Goal: Task Accomplishment & Management: Manage account settings

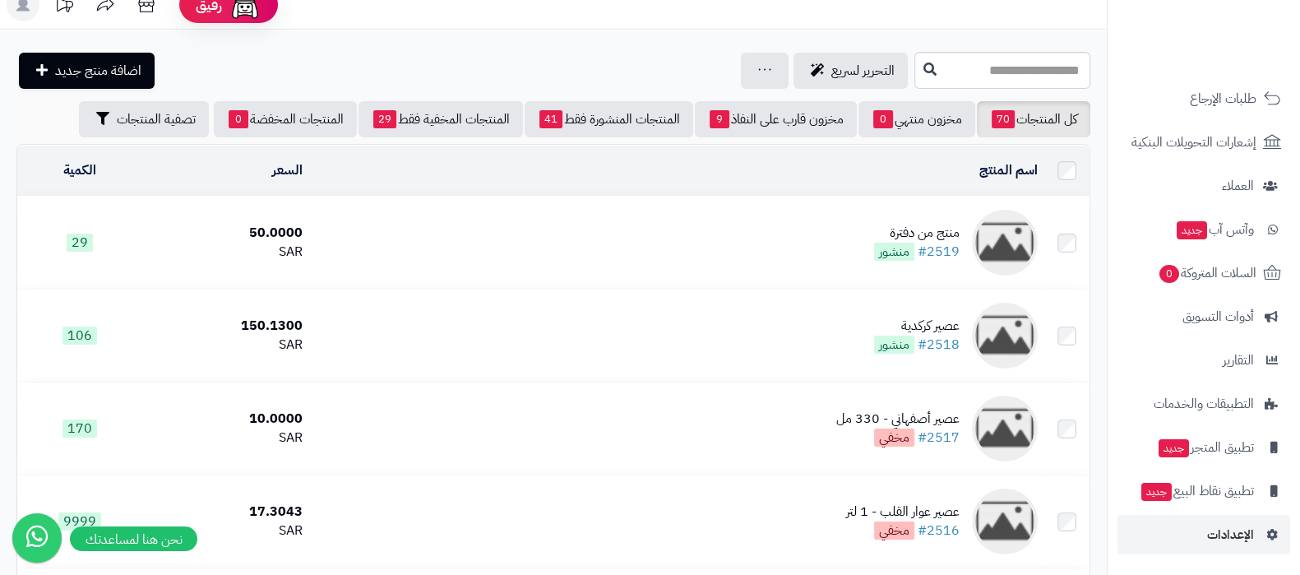
scroll to position [514, 0]
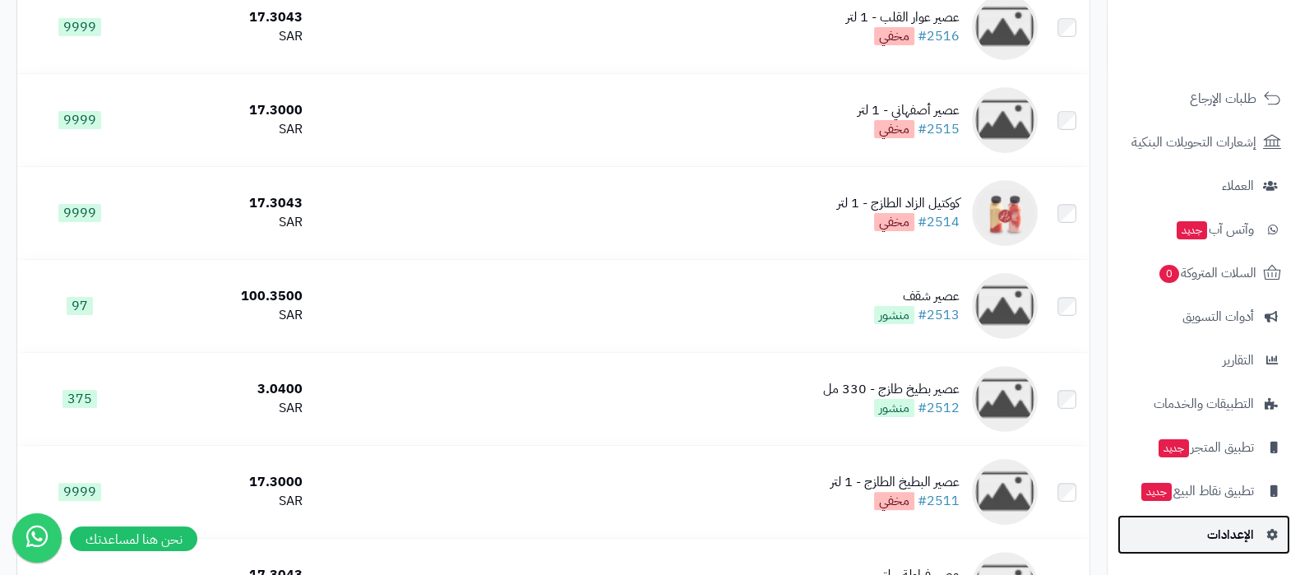
click at [1221, 531] on span "الإعدادات" at bounding box center [1230, 534] width 47 height 23
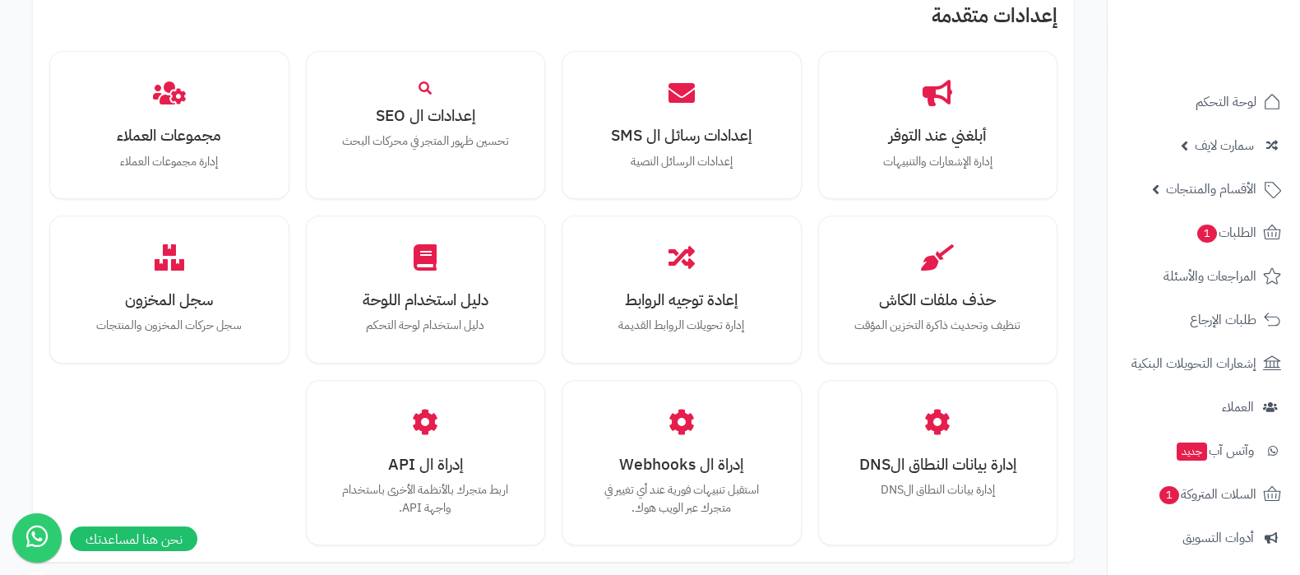
scroll to position [1520, 0]
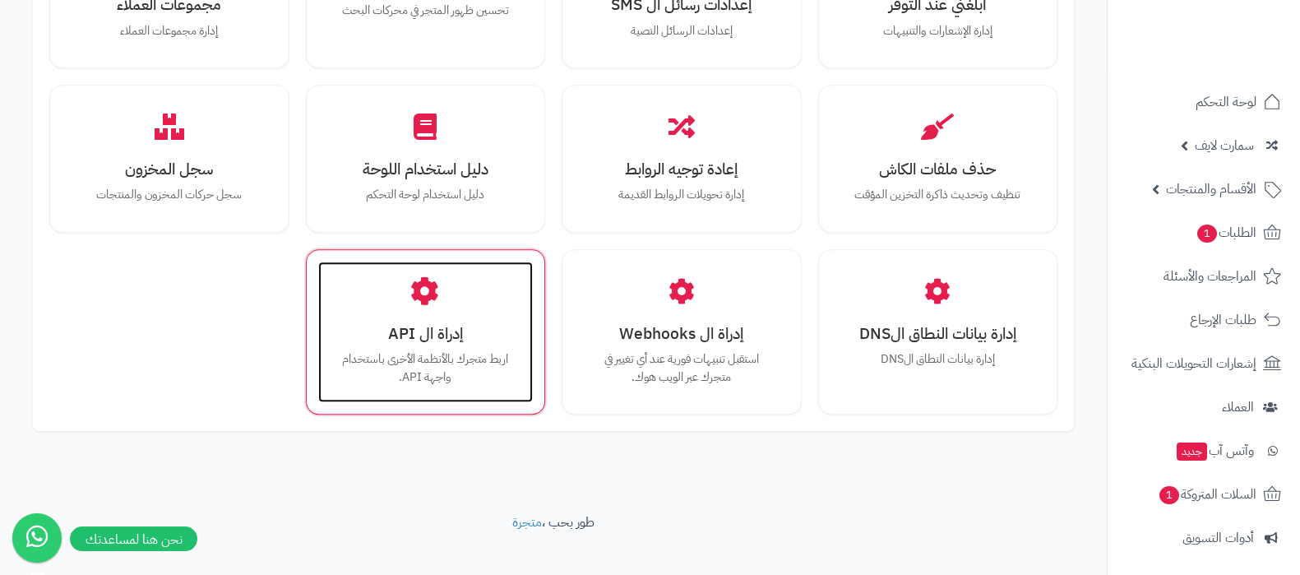
click at [458, 350] on p "اربط متجرك بالأنظمة الأخرى باستخدام واجهة API." at bounding box center [426, 367] width 183 height 35
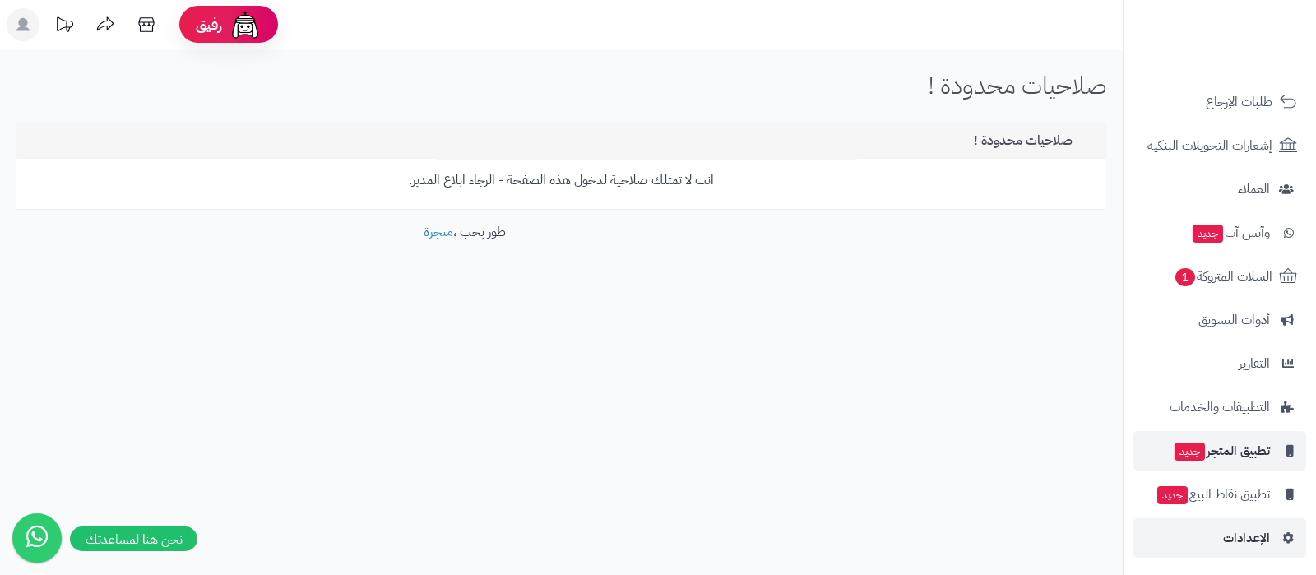
scroll to position [221, 0]
click at [1227, 534] on span "الإعدادات" at bounding box center [1246, 534] width 47 height 23
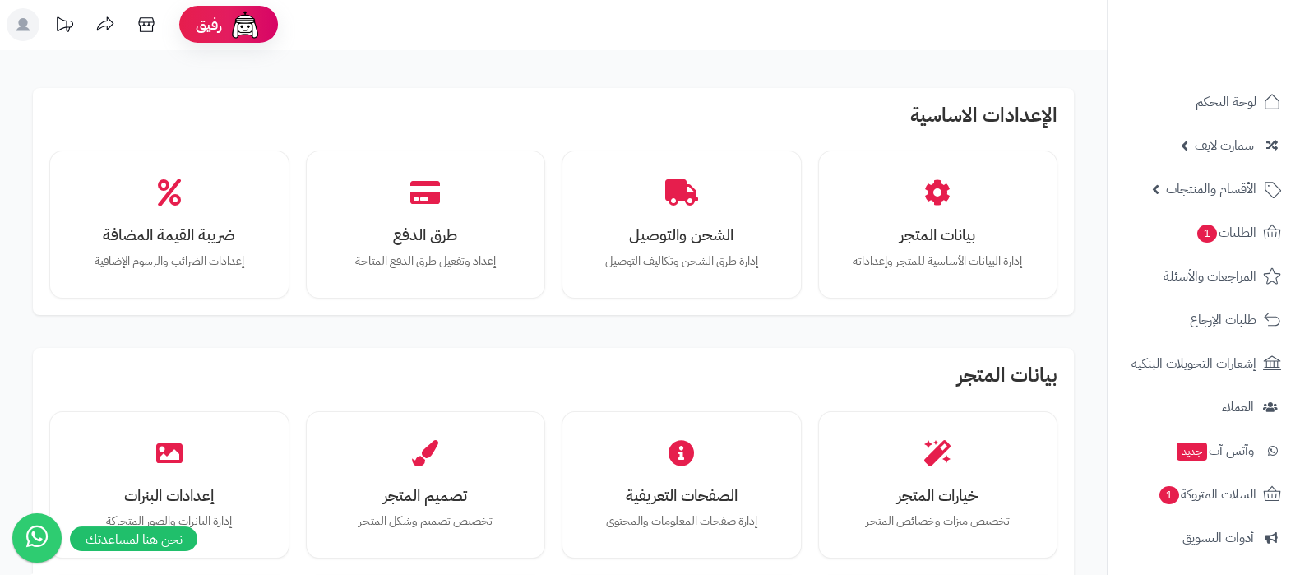
click at [25, 30] on icon at bounding box center [22, 24] width 13 height 13
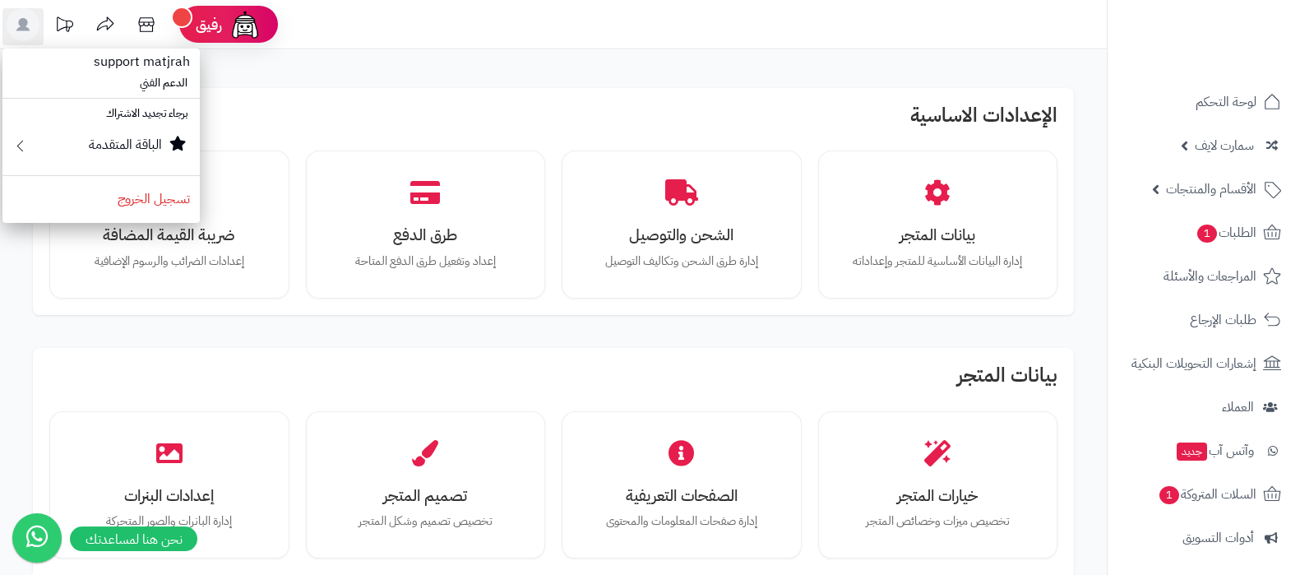
click at [522, 100] on div "الإعدادات الاساسية بيانات المتجر إدارة البيانات الأساسية للمتجر وإعداداته الشحن…" at bounding box center [553, 201] width 1041 height 227
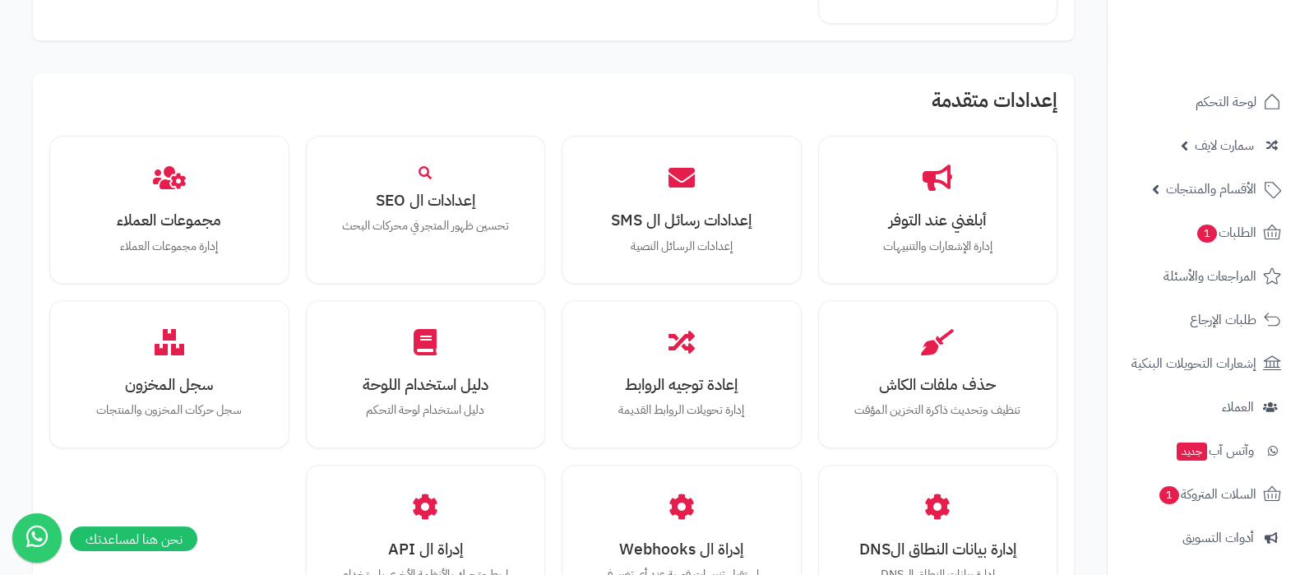
scroll to position [1520, 0]
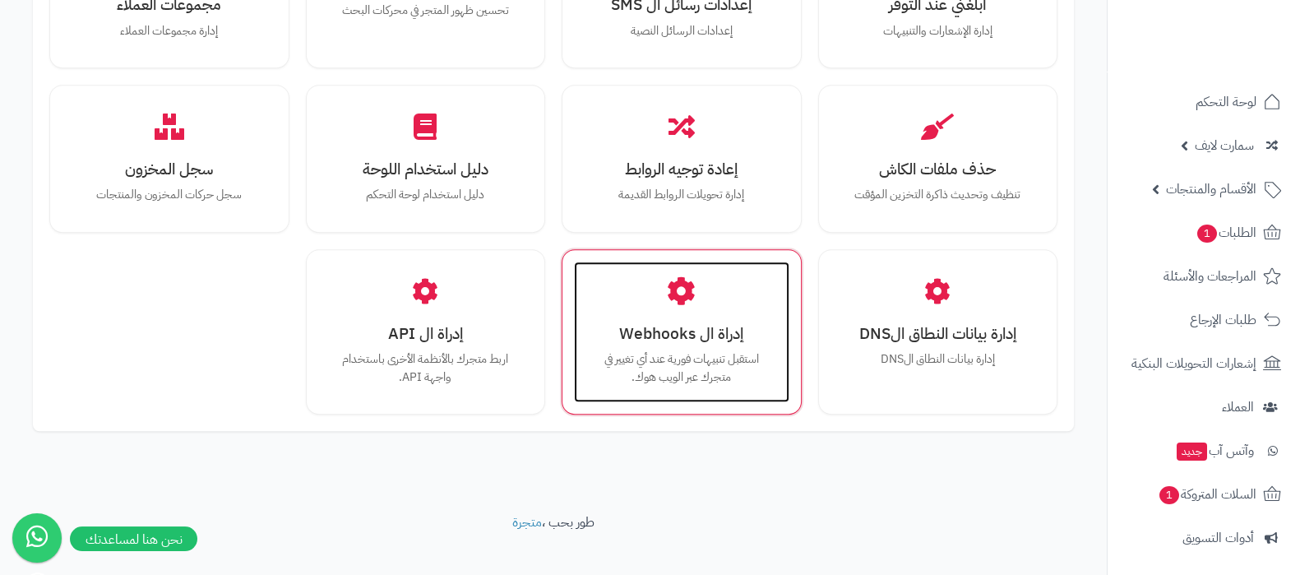
click at [678, 325] on h3 "إدراة ال Webhooks" at bounding box center [681, 333] width 183 height 17
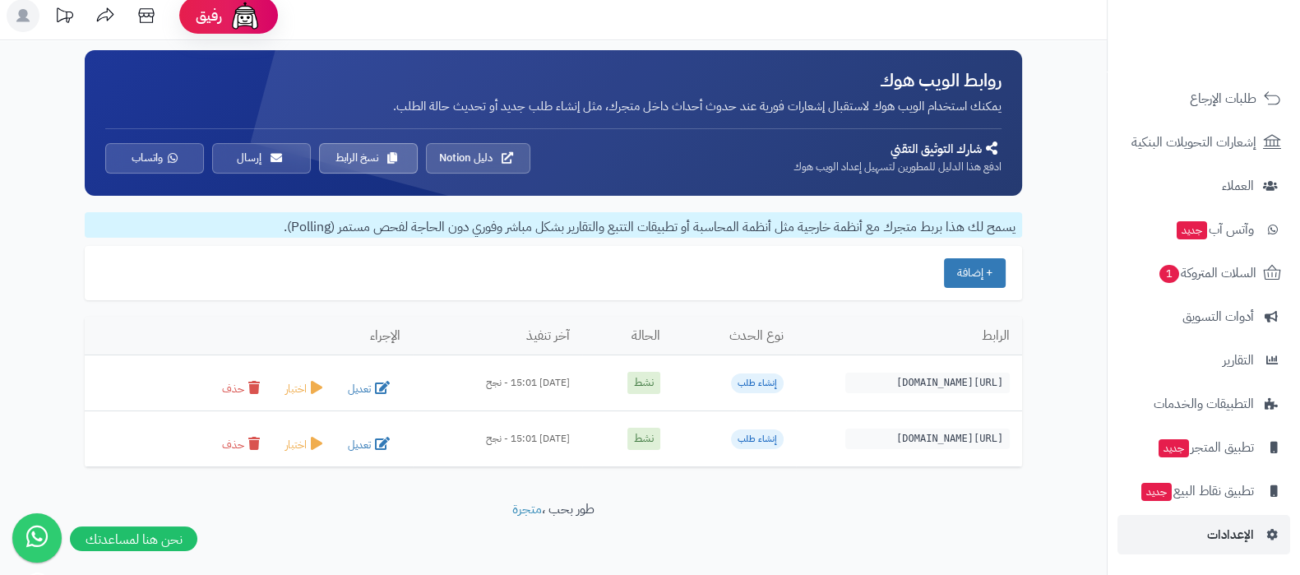
scroll to position [15, 0]
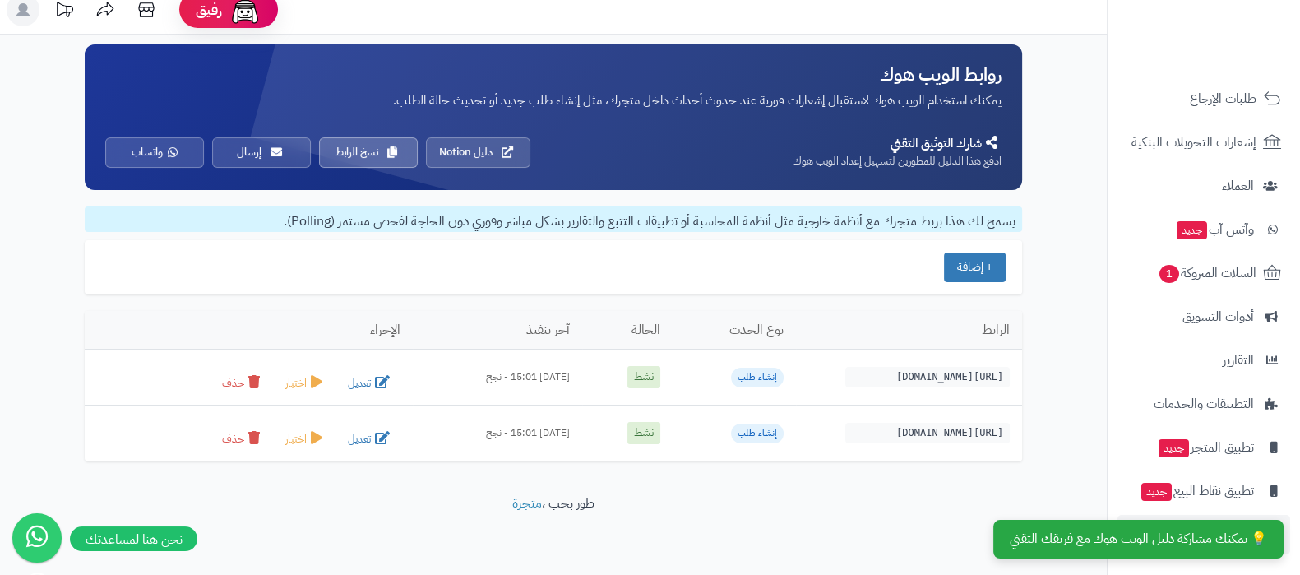
click at [1222, 532] on div "**********" at bounding box center [650, 280] width 1300 height 591
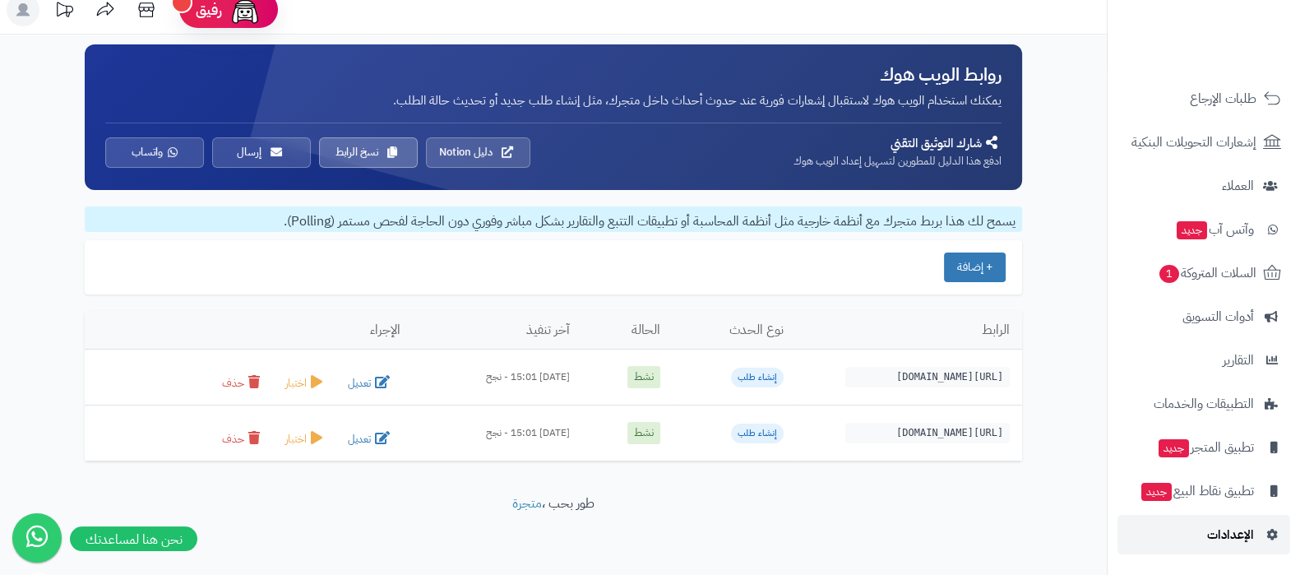
click at [1217, 534] on span "الإعدادات" at bounding box center [1230, 534] width 47 height 23
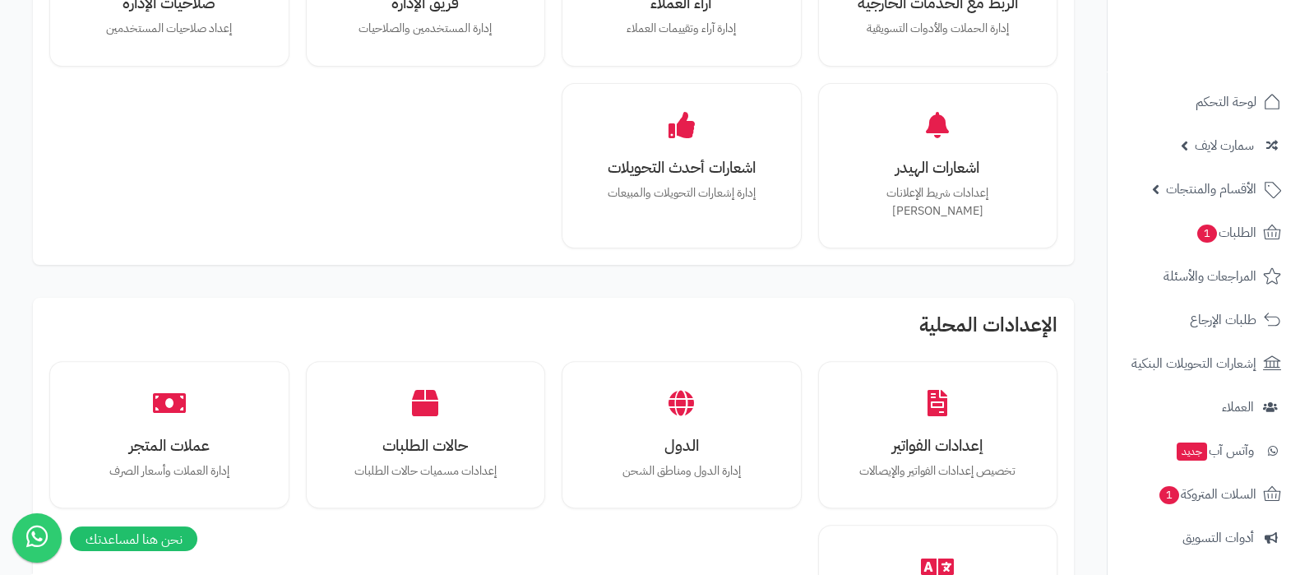
scroll to position [514, 0]
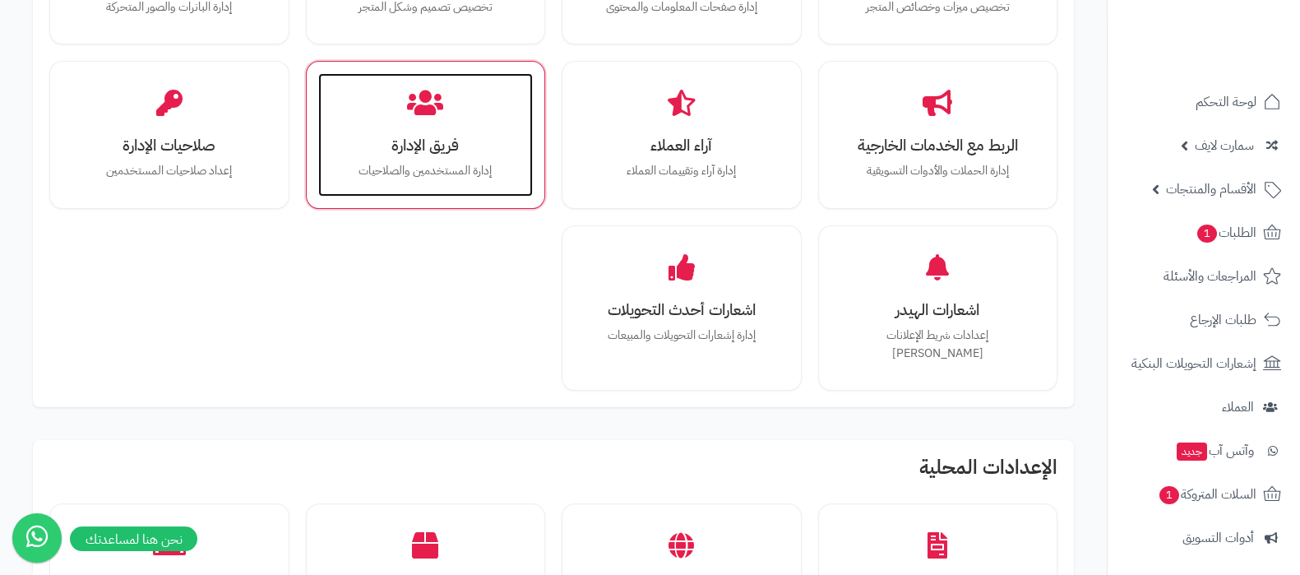
click at [431, 174] on p "إدارة المستخدمين والصلاحيات" at bounding box center [426, 171] width 183 height 18
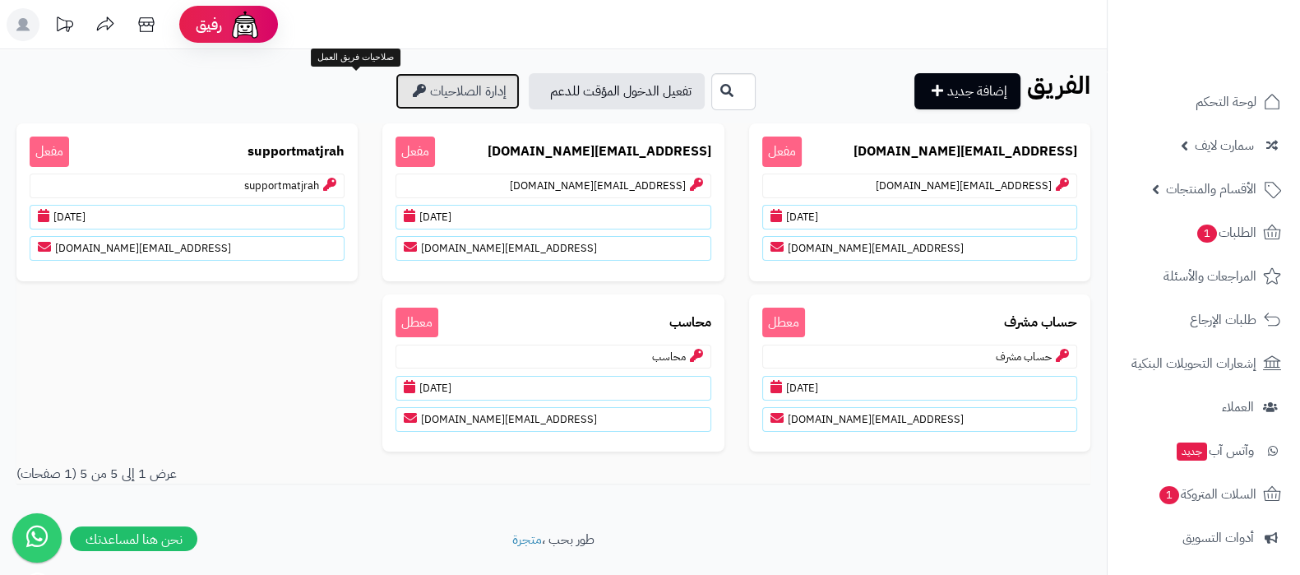
click at [395, 93] on link "إدارة الصلاحيات" at bounding box center [457, 91] width 124 height 36
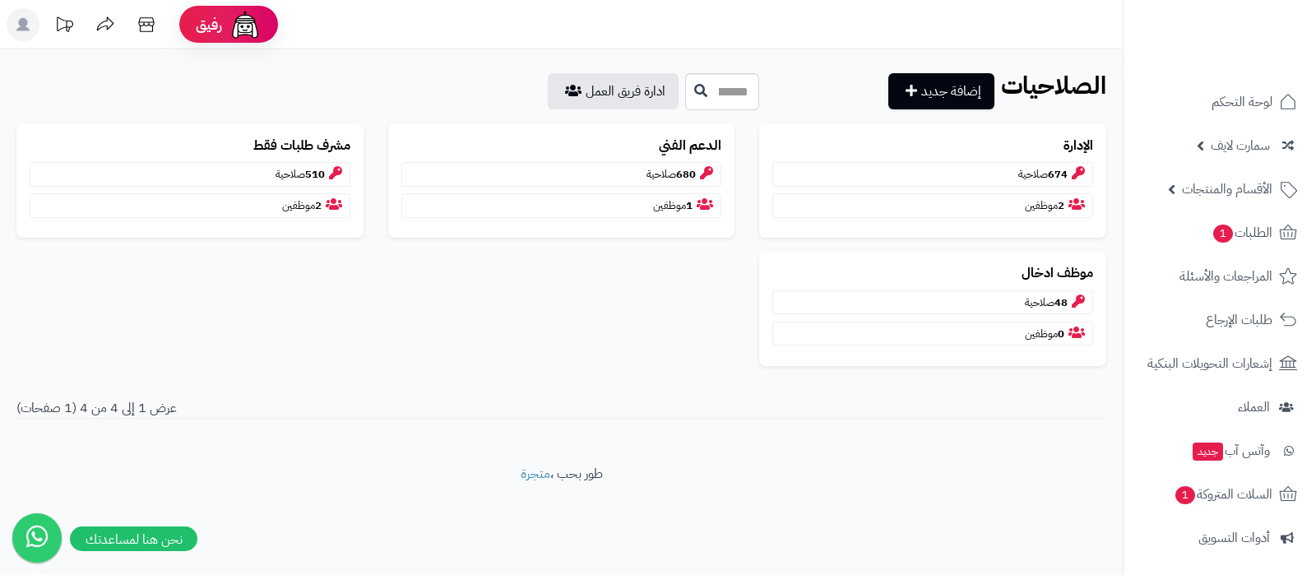
click at [1036, 121] on div "الصلاحيات الرئيسية الصلاحيات إضافة جديد ادارة فريق العمل الإدارة 674 صلاحية 2 م…" at bounding box center [561, 256] width 1122 height 415
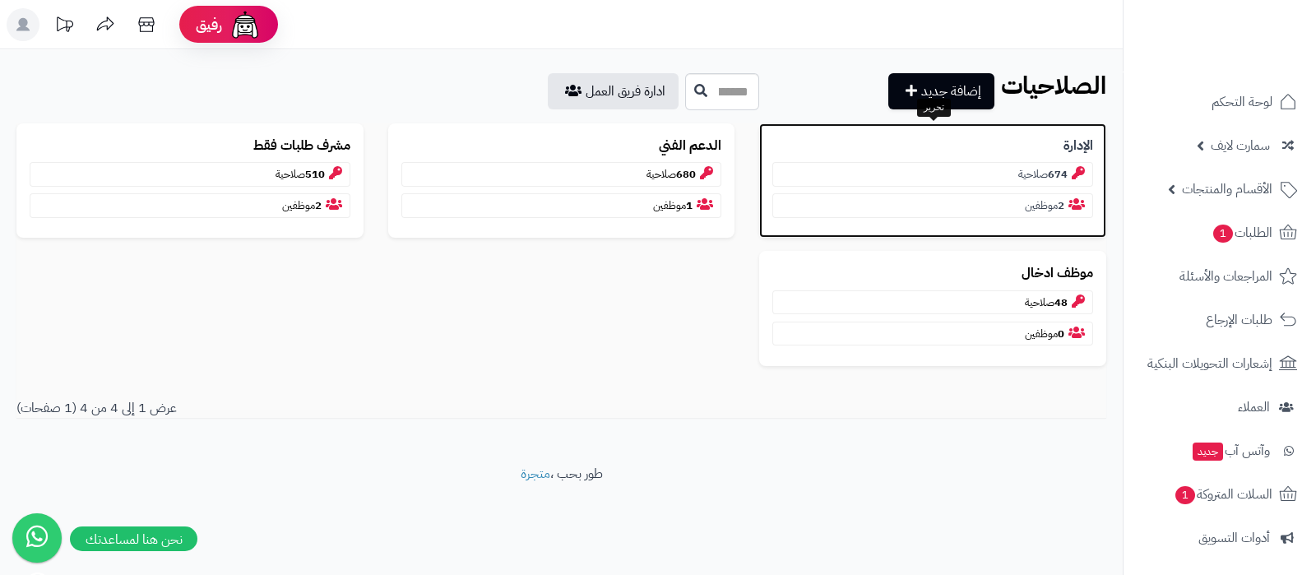
click at [1049, 137] on p "الإدارة" at bounding box center [932, 145] width 321 height 19
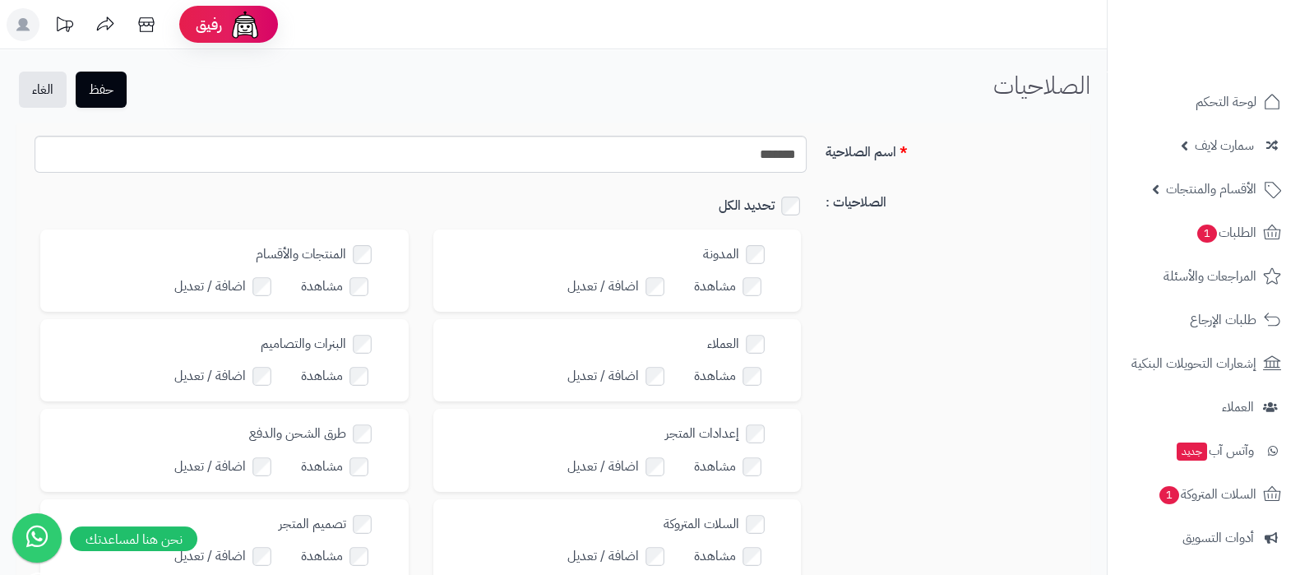
click at [789, 212] on label "تحديد الكل" at bounding box center [763, 206] width 88 height 24
click at [119, 95] on button "حفظ" at bounding box center [101, 89] width 51 height 36
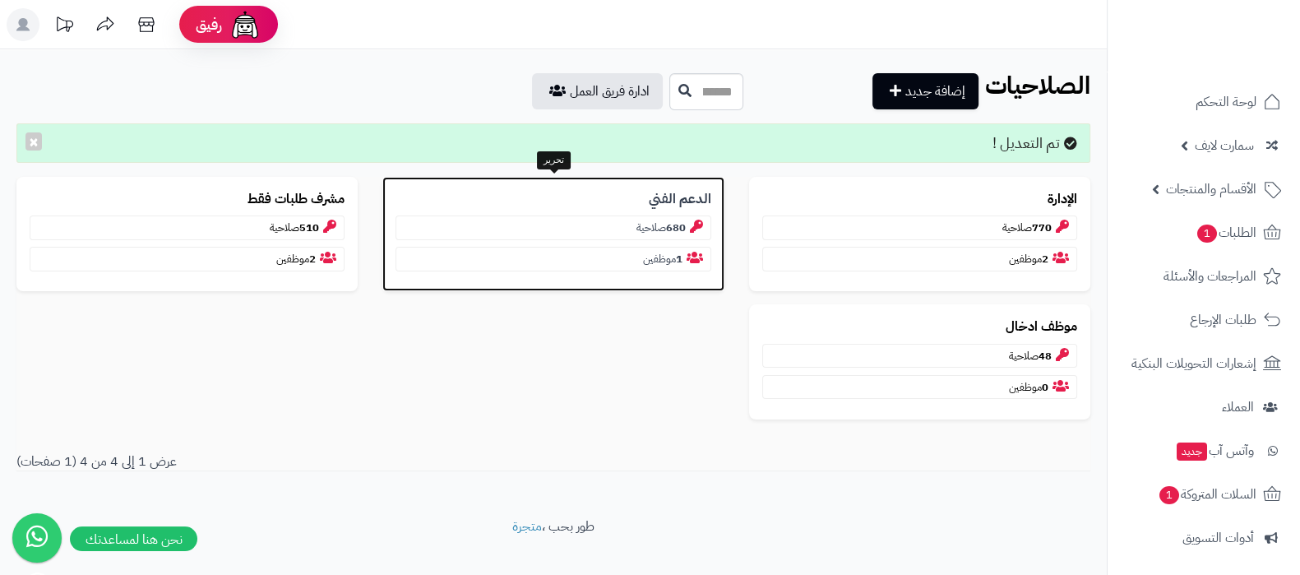
click at [654, 199] on b "الدعم الفني" at bounding box center [680, 199] width 62 height 19
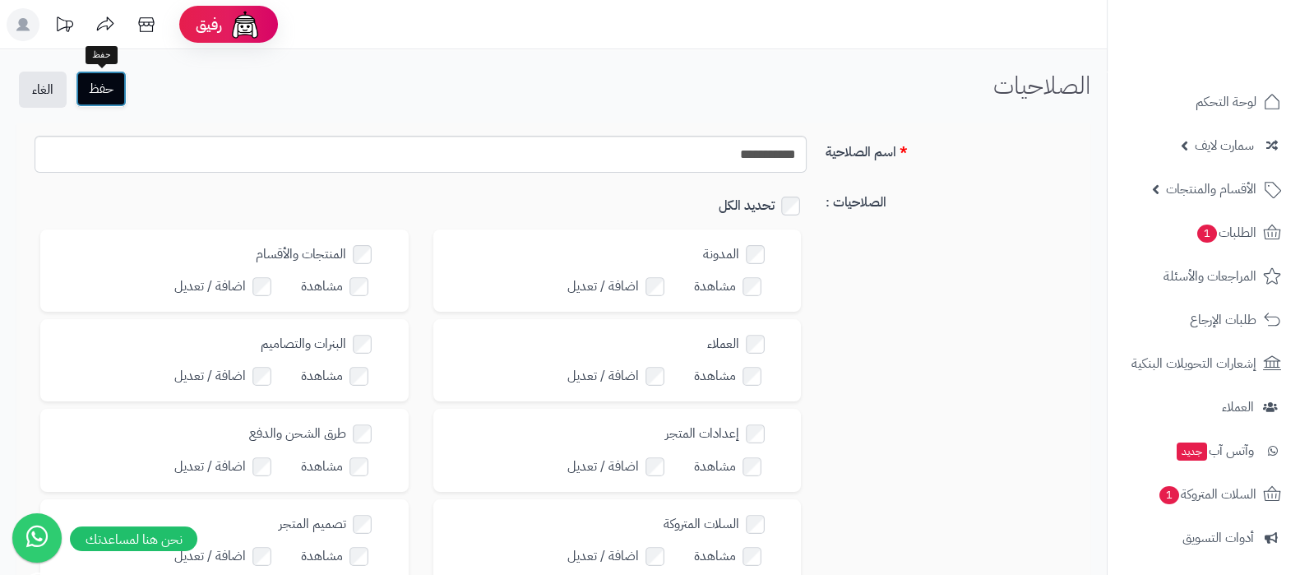
click at [103, 84] on button "حفظ" at bounding box center [101, 89] width 51 height 36
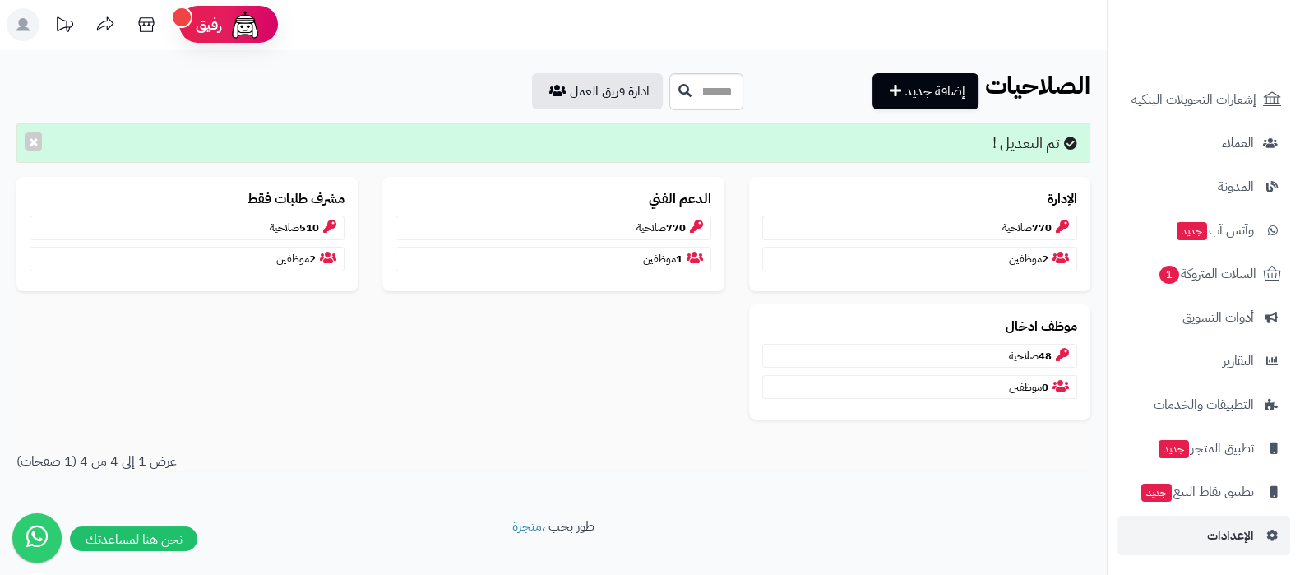
scroll to position [22, 0]
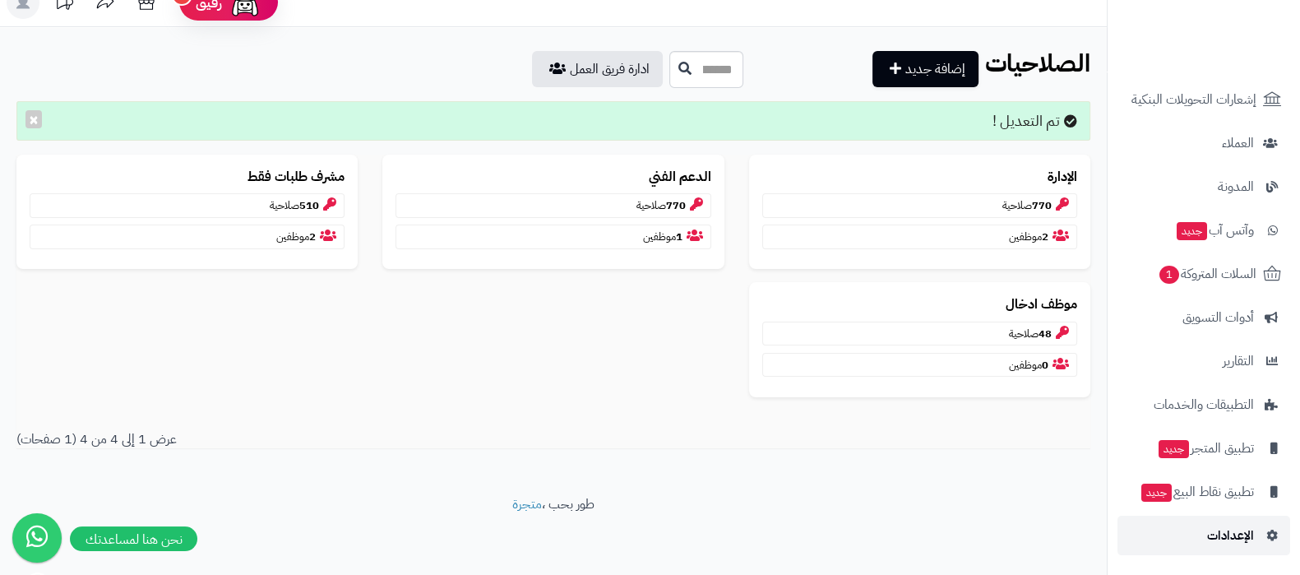
click at [1214, 534] on span "الإعدادات" at bounding box center [1230, 535] width 47 height 23
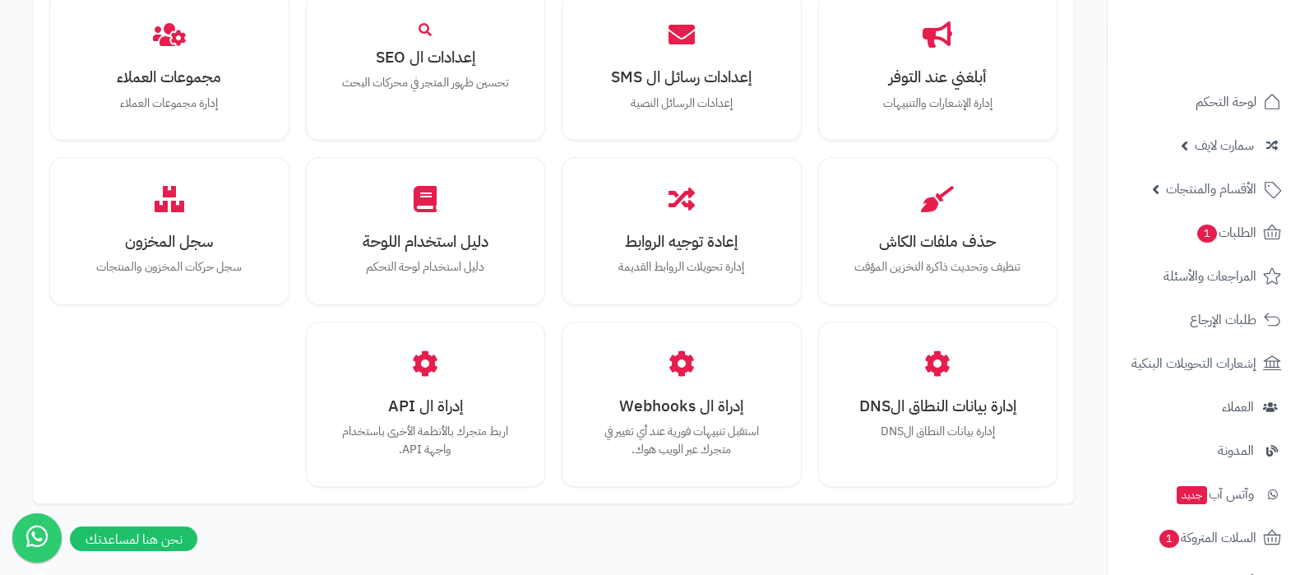
scroll to position [1520, 0]
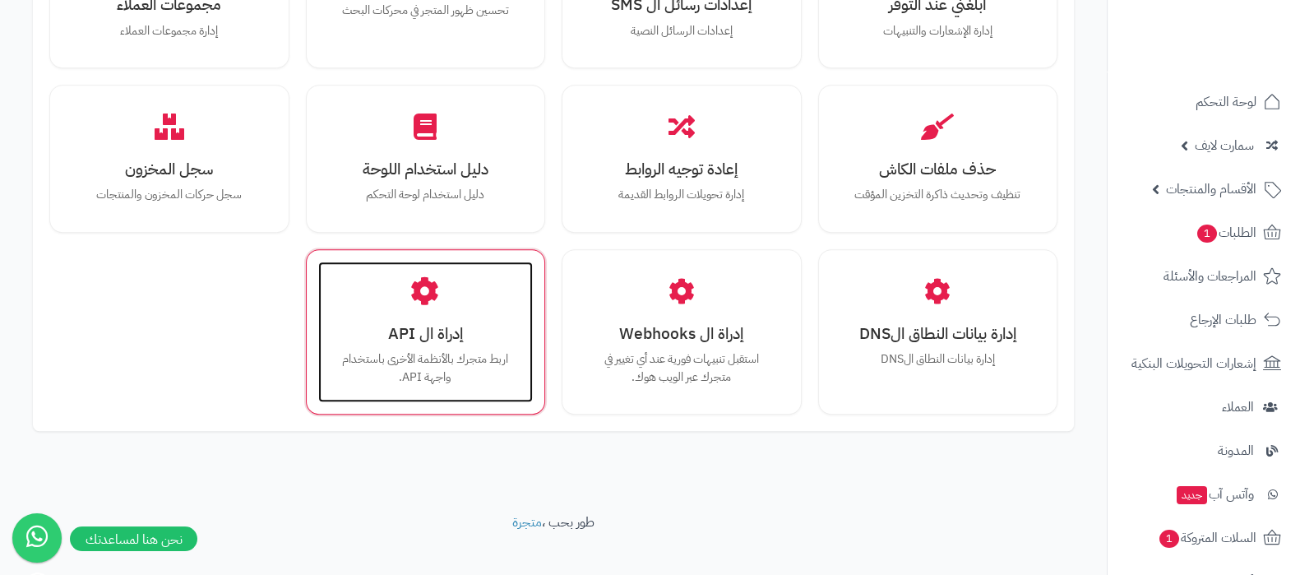
click at [444, 325] on h3 "إدراة ال API" at bounding box center [426, 333] width 183 height 17
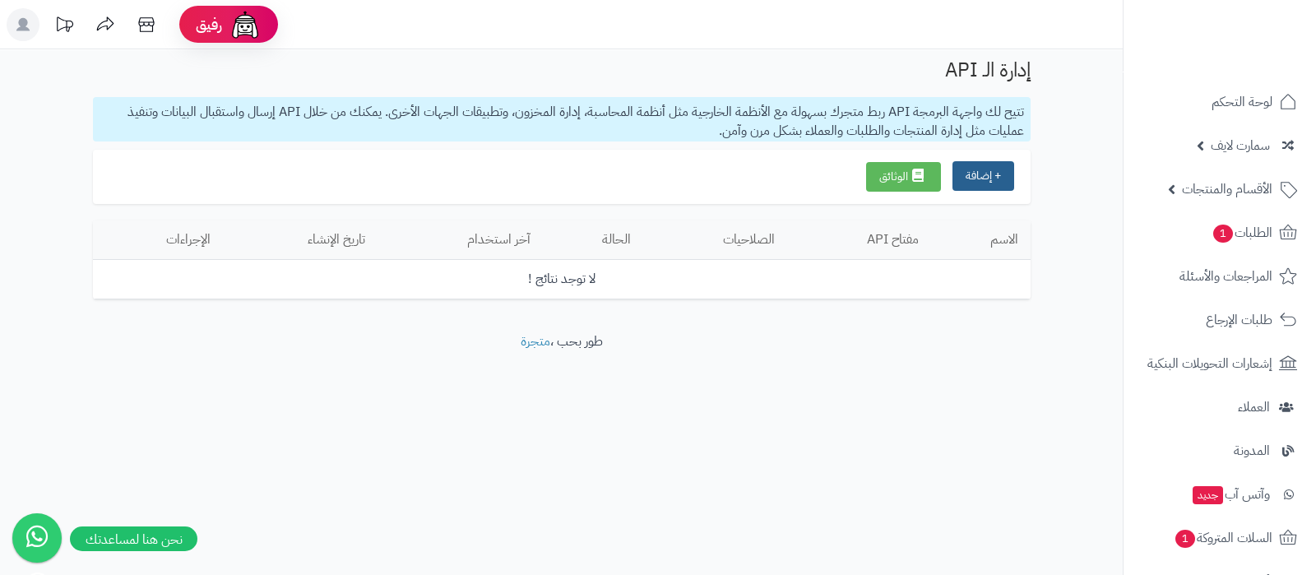
click at [981, 178] on button "+ إضافة" at bounding box center [983, 176] width 62 height 30
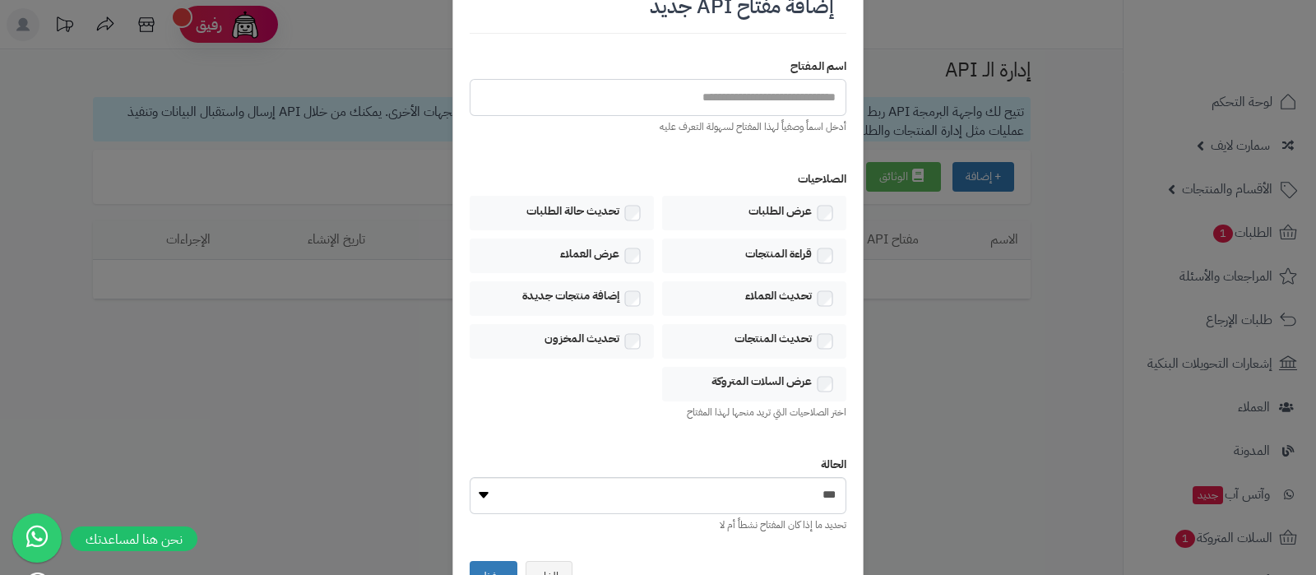
click at [744, 107] on input "text" at bounding box center [657, 97] width 377 height 37
type input "*"
click at [543, 562] on button "إلغاء" at bounding box center [548, 575] width 47 height 31
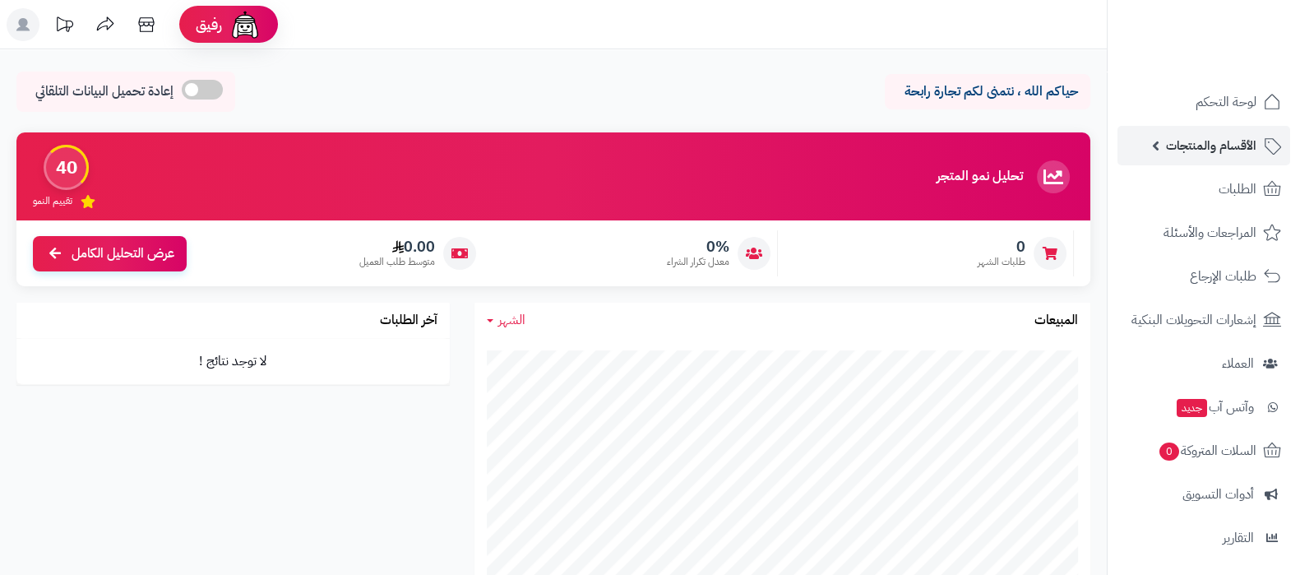
click at [1166, 154] on link "الأقسام والمنتجات" at bounding box center [1203, 145] width 173 height 39
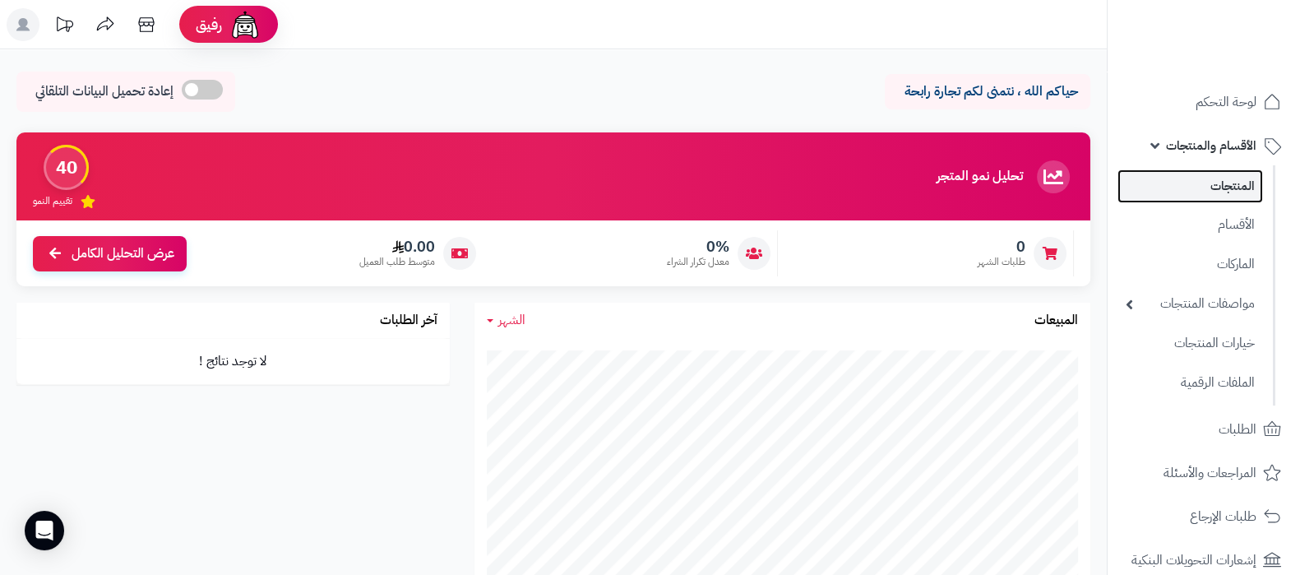
click at [1209, 182] on link "المنتجات" at bounding box center [1190, 186] width 146 height 34
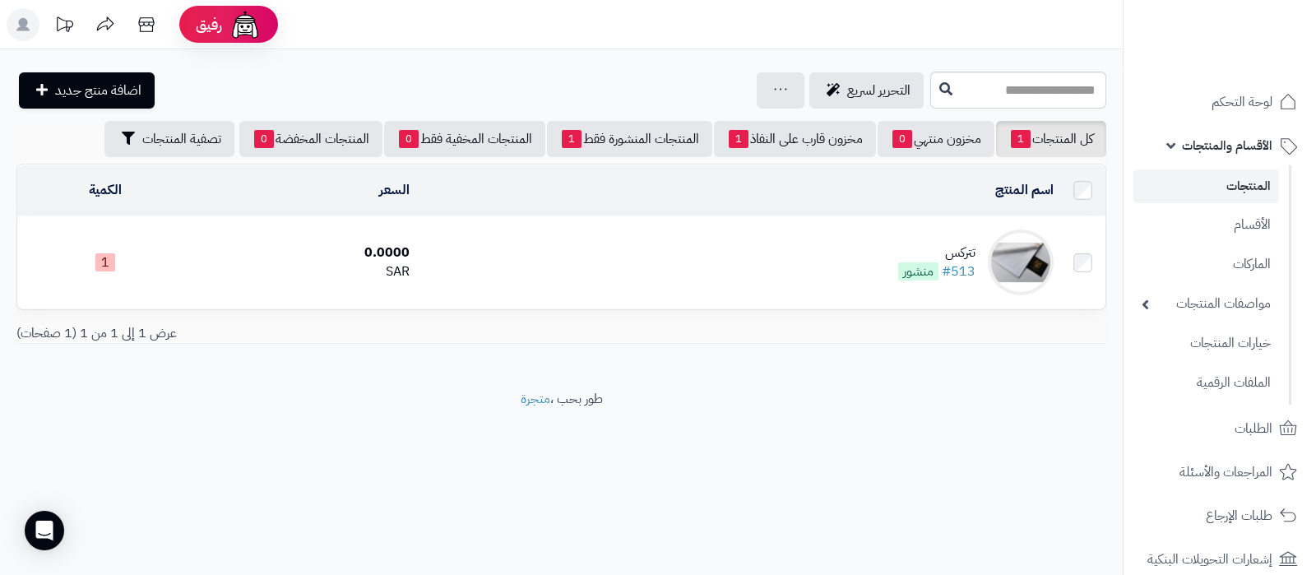
click at [958, 252] on div "تتركس" at bounding box center [936, 252] width 77 height 19
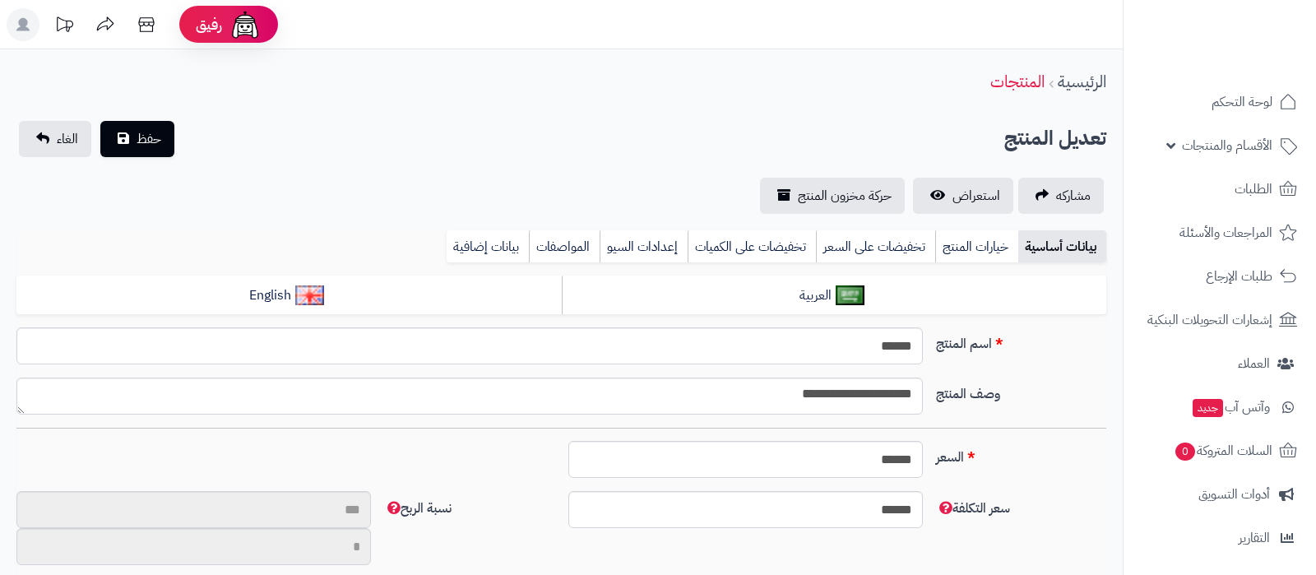
select select
type input "****"
type input "********"
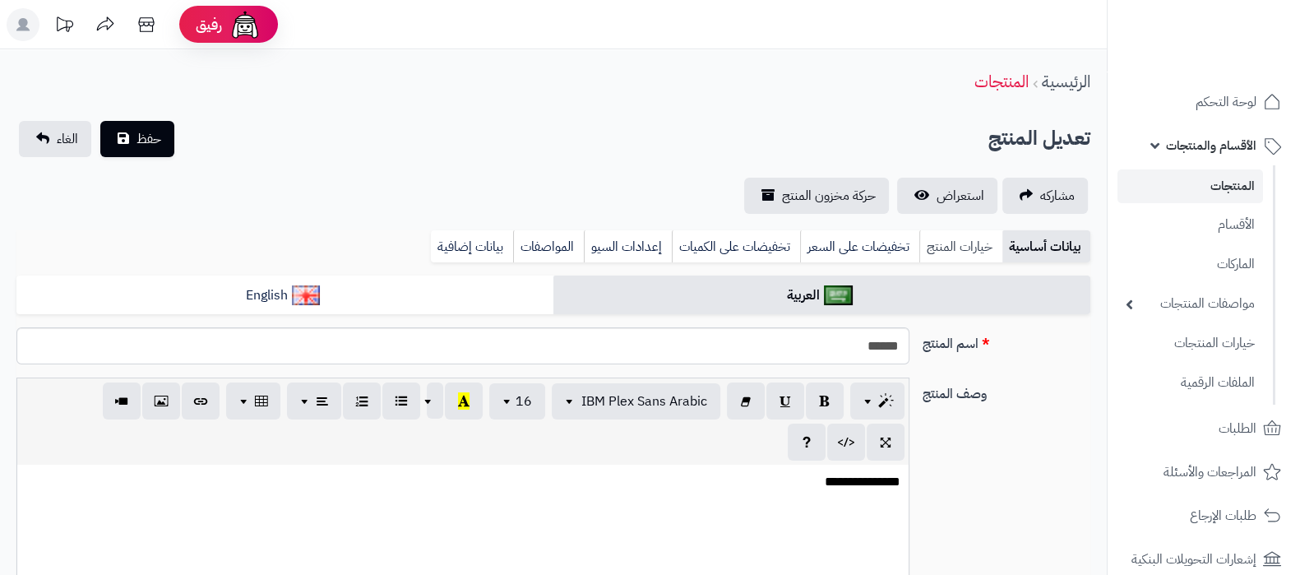
type input "****"
click at [966, 246] on link "خيارات المنتج" at bounding box center [960, 246] width 83 height 33
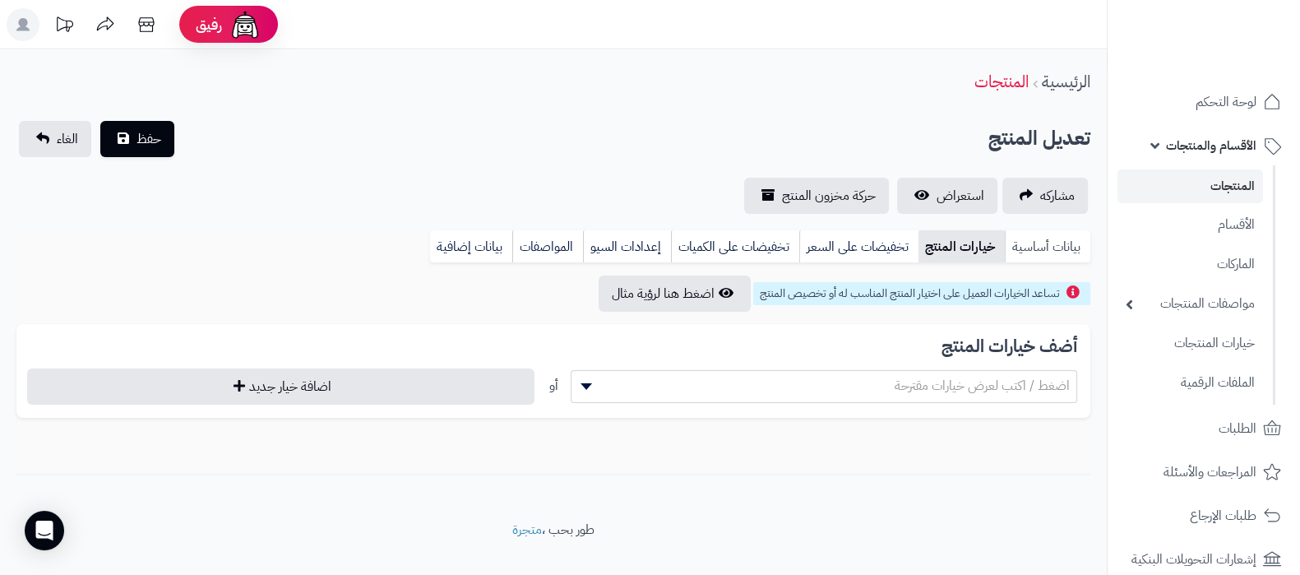
click at [1033, 243] on link "بيانات أساسية" at bounding box center [1048, 246] width 86 height 33
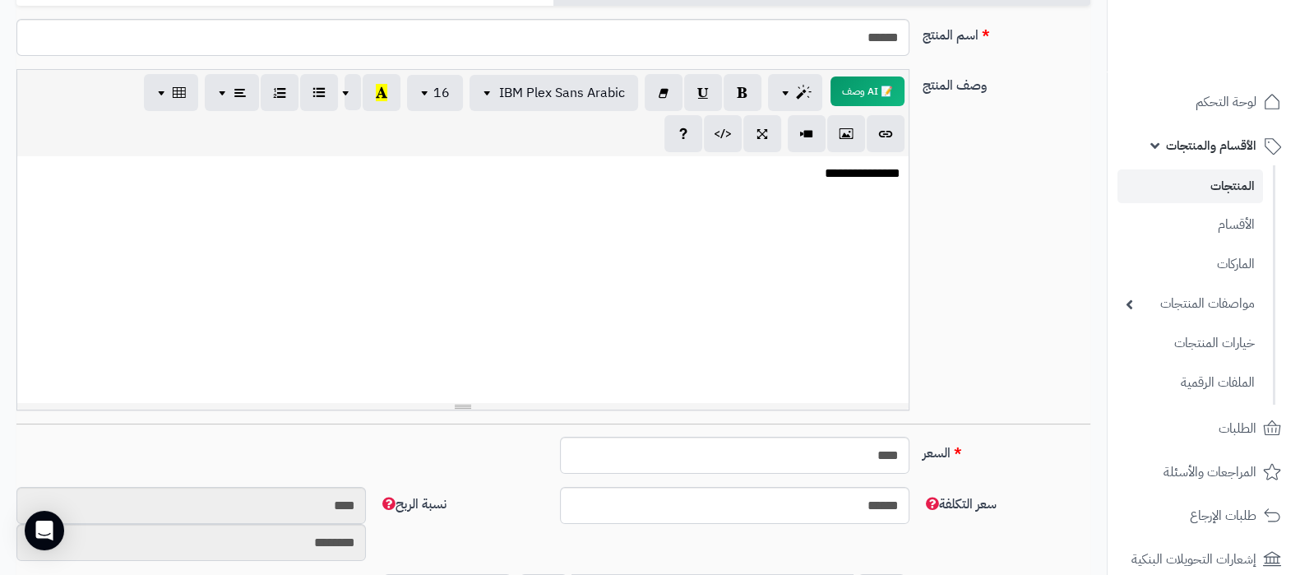
scroll to position [410, 0]
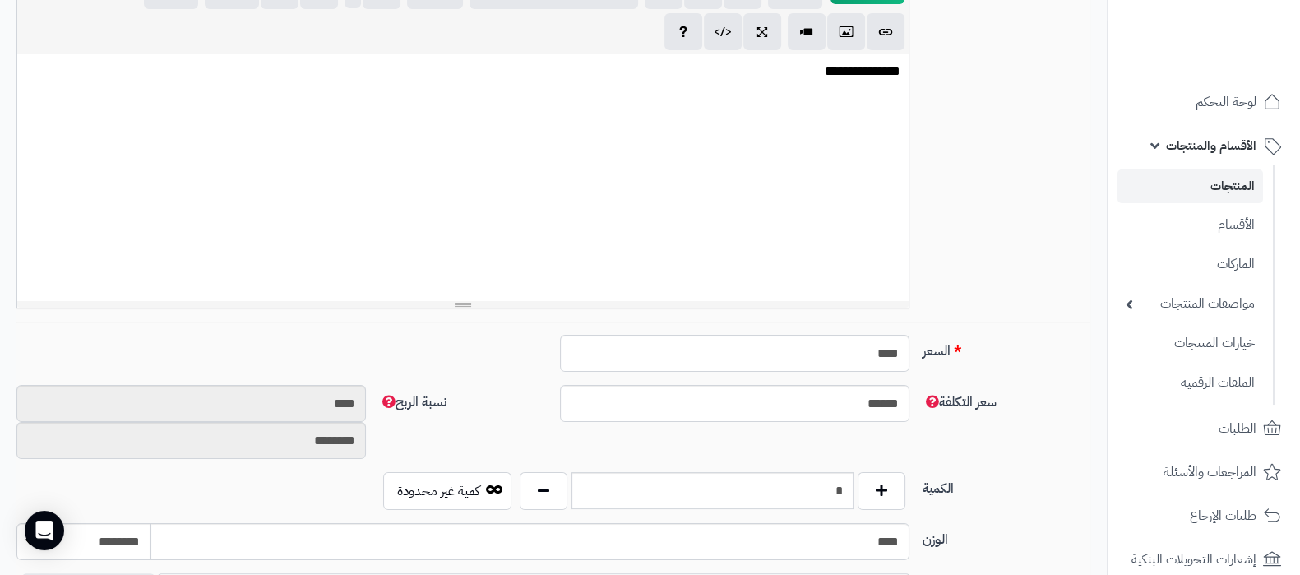
click at [951, 170] on div "**********" at bounding box center [553, 144] width 1087 height 354
click at [1019, 392] on label "سعر التكلفة" at bounding box center [1006, 398] width 181 height 27
click at [909, 392] on input "******" at bounding box center [734, 403] width 349 height 37
drag, startPoint x: 868, startPoint y: 352, endPoint x: 877, endPoint y: 350, distance: 9.2
click at [877, 350] on input "****" at bounding box center [734, 353] width 349 height 37
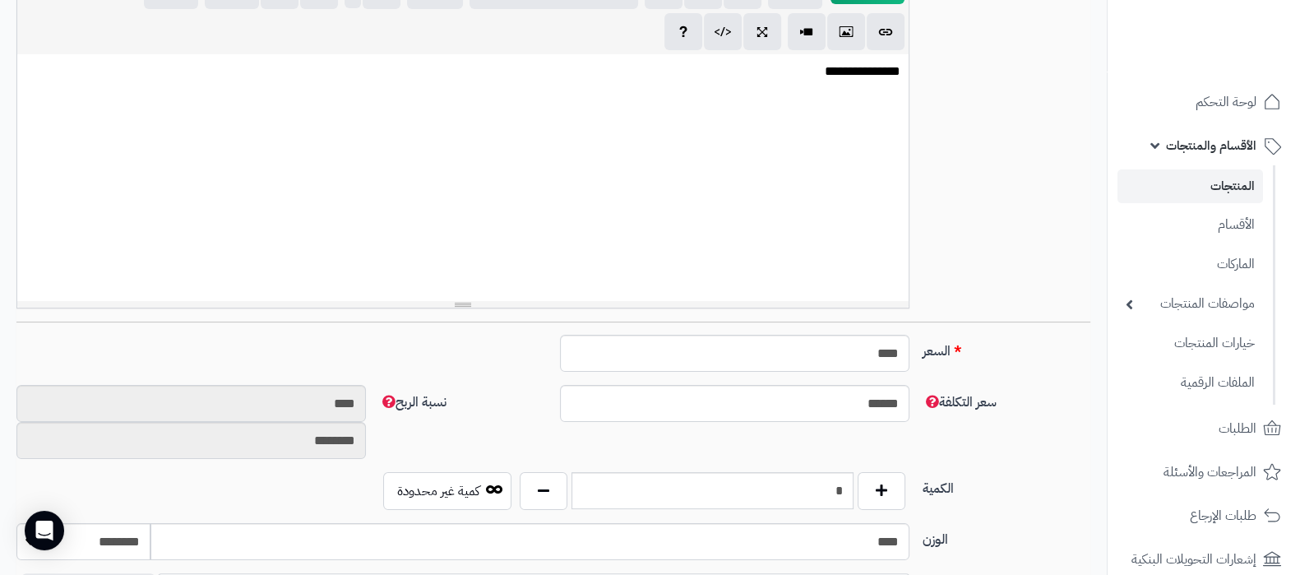
click at [1001, 355] on label "السعر" at bounding box center [1006, 348] width 181 height 26
click at [909, 355] on input "****" at bounding box center [734, 353] width 349 height 37
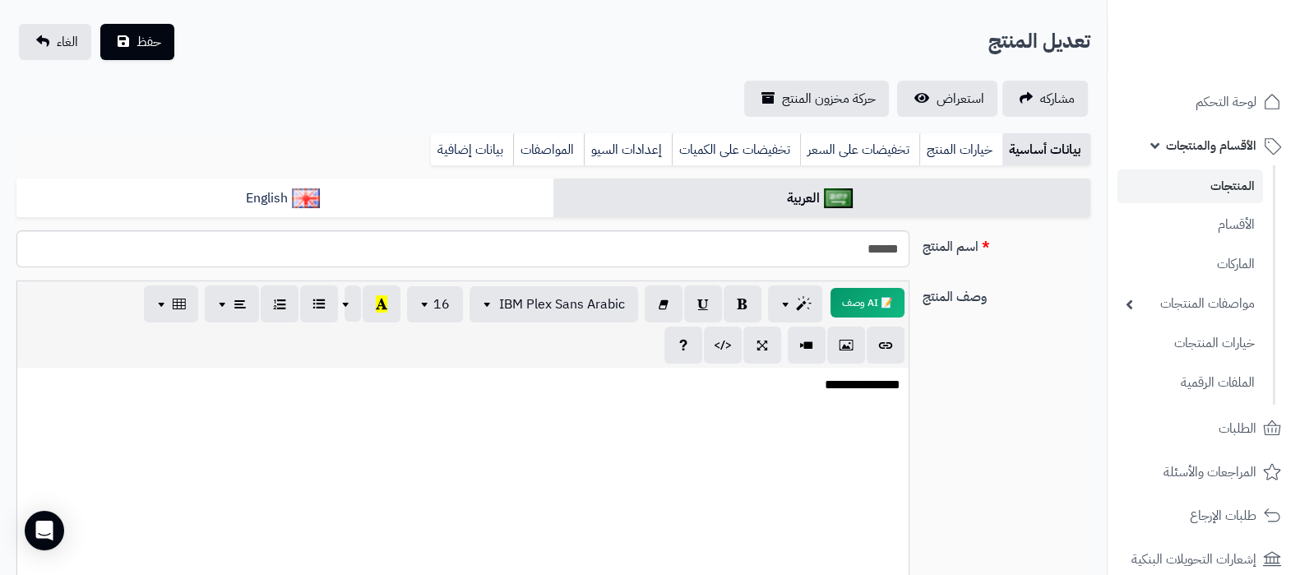
scroll to position [0, 0]
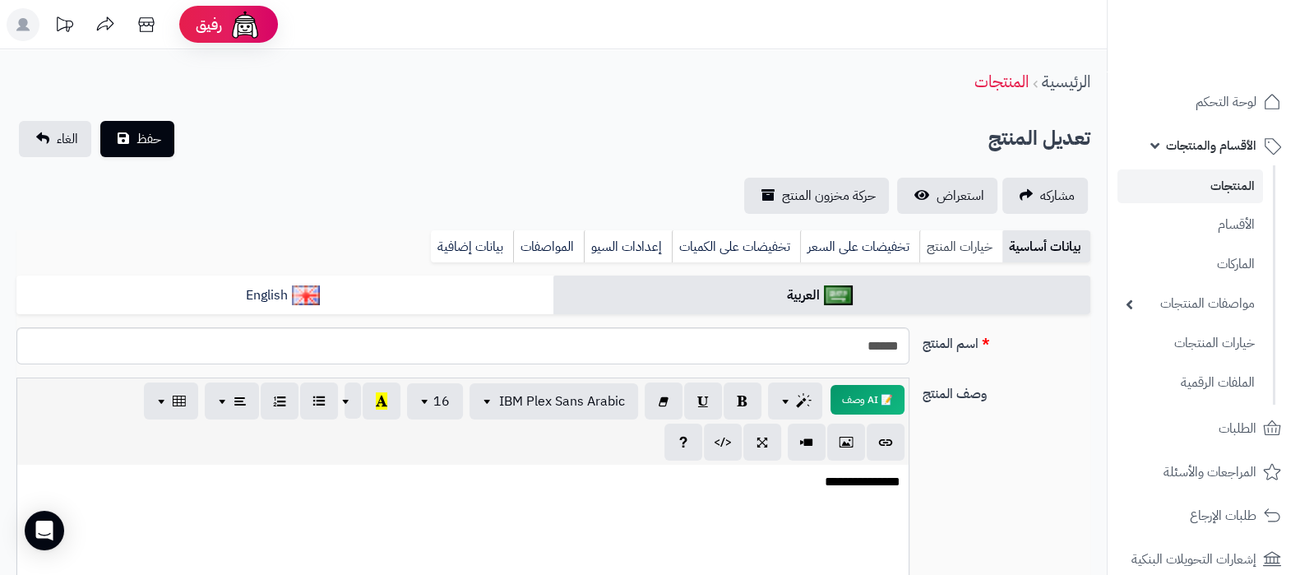
click at [960, 240] on link "خيارات المنتج" at bounding box center [960, 246] width 83 height 33
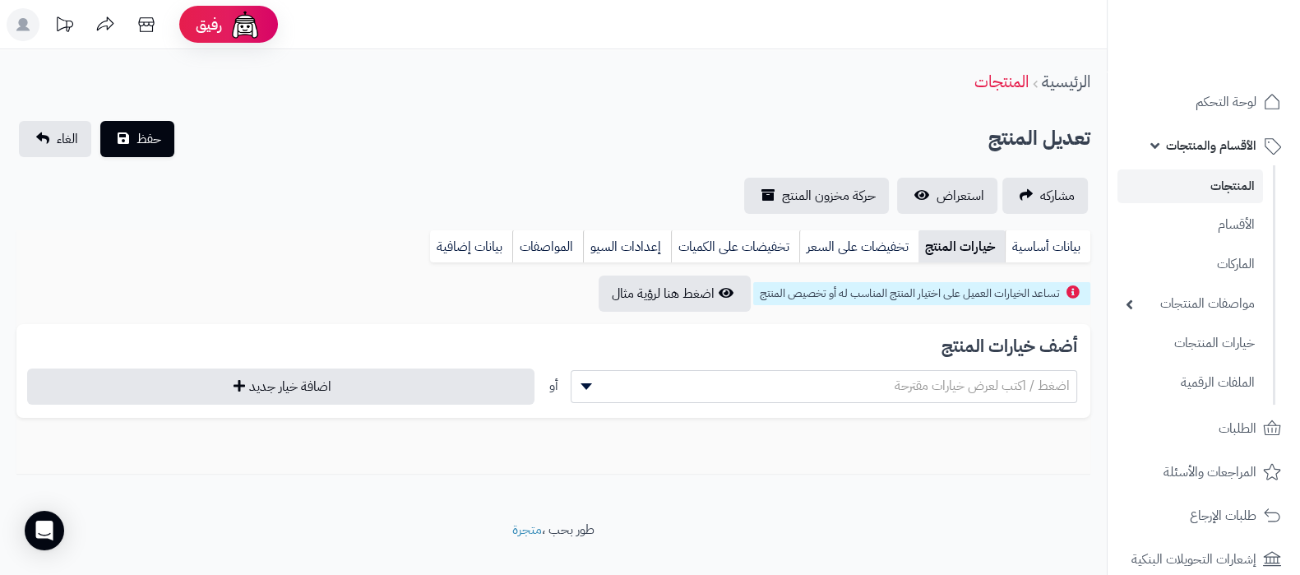
click at [1004, 388] on span "اضغط / اكتب لعرض خيارات مقترحة" at bounding box center [982, 386] width 175 height 20
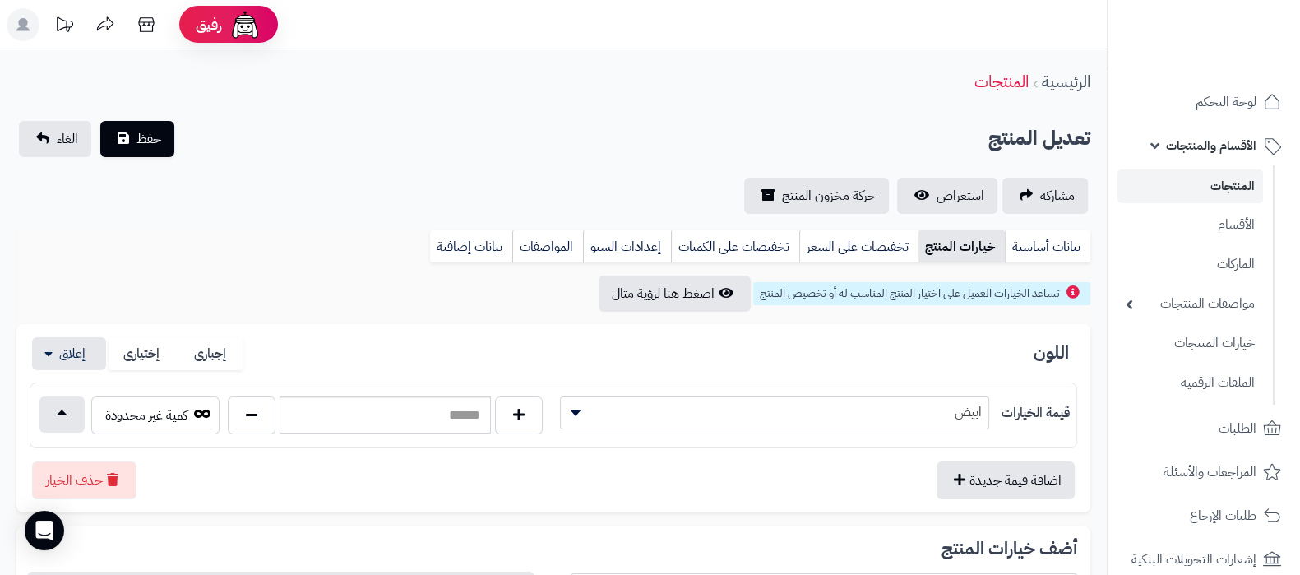
select select "**"
click at [1009, 487] on button "اضافة قيمة جديدة" at bounding box center [1006, 479] width 138 height 38
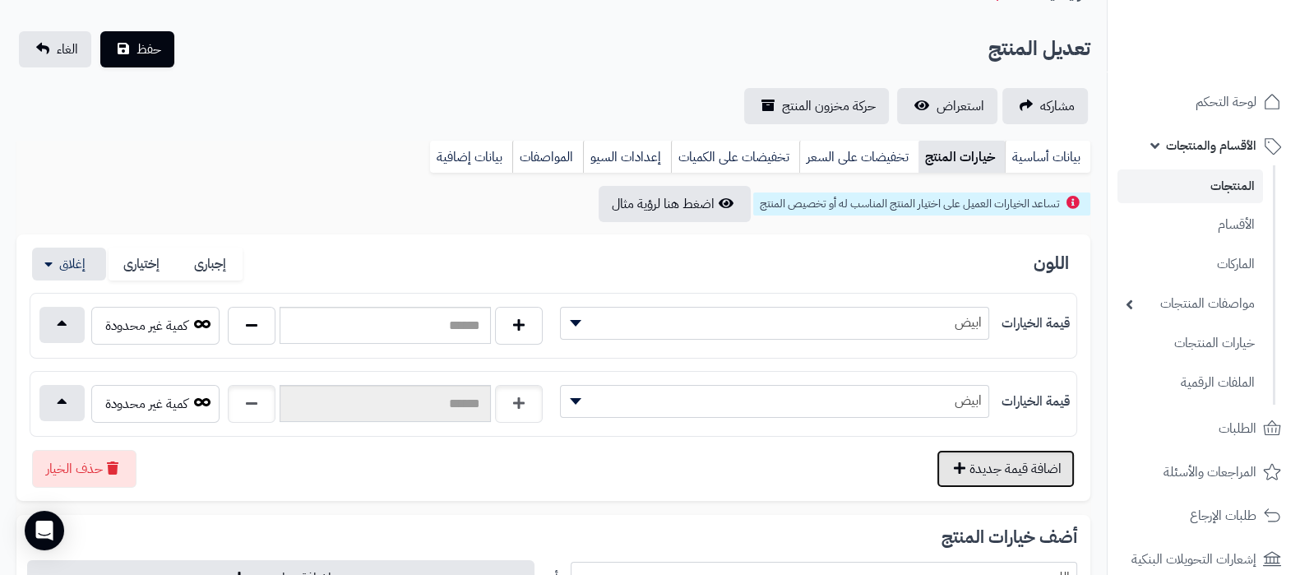
scroll to position [205, 0]
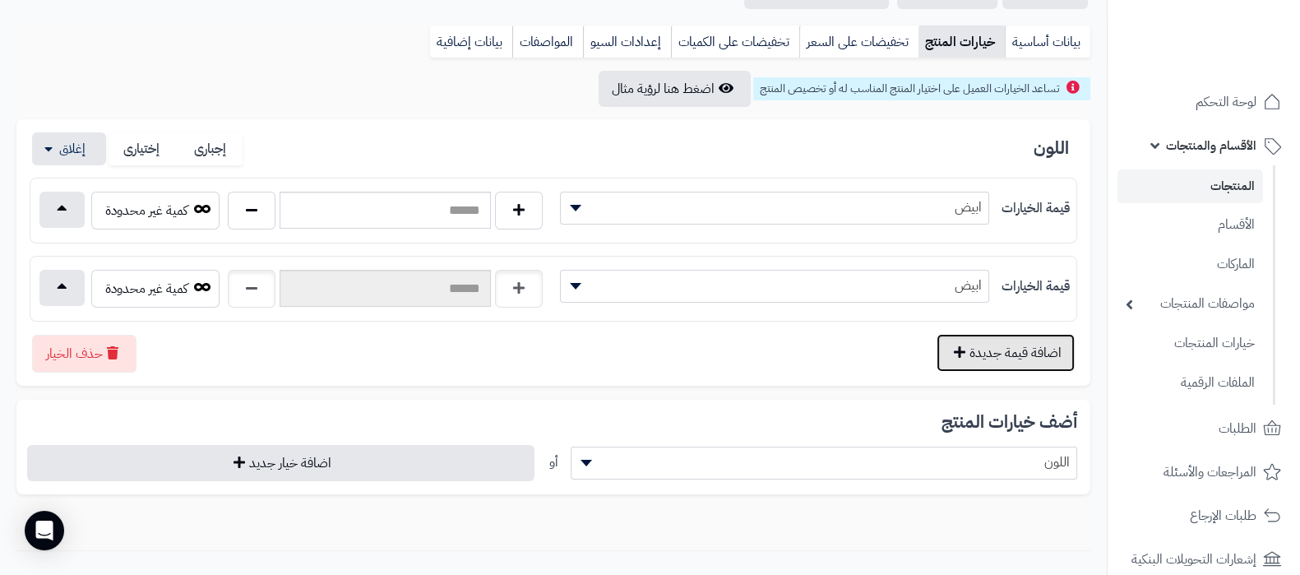
click at [1010, 346] on button "اضافة قيمة جديدة" at bounding box center [1006, 353] width 138 height 38
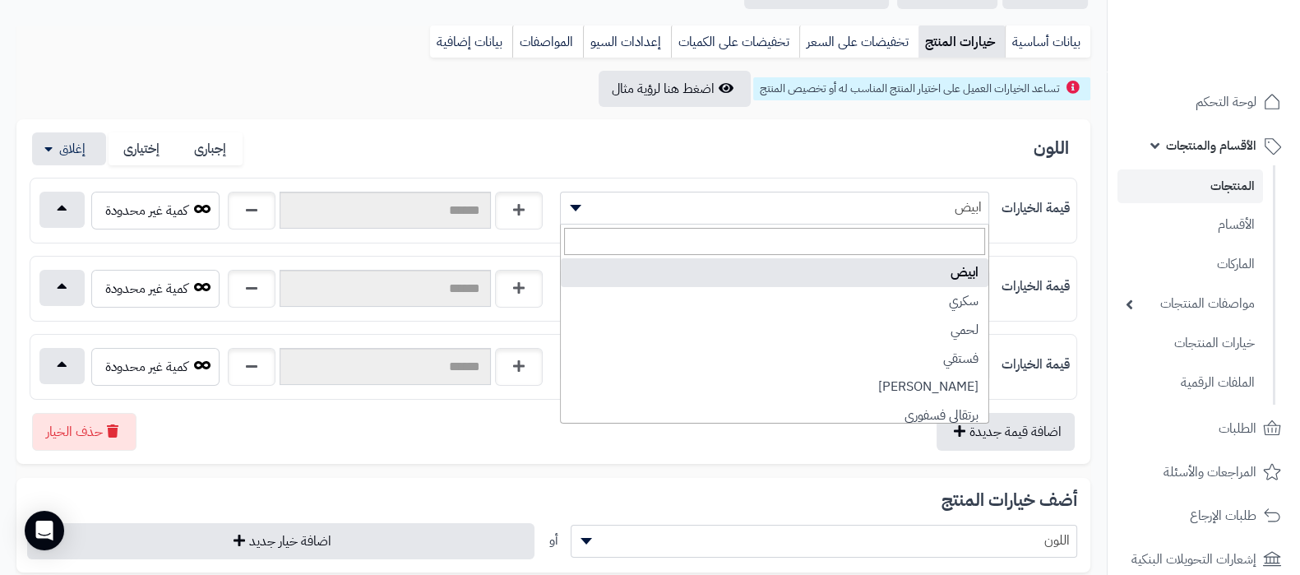
click at [939, 197] on span "ابيض" at bounding box center [775, 207] width 428 height 25
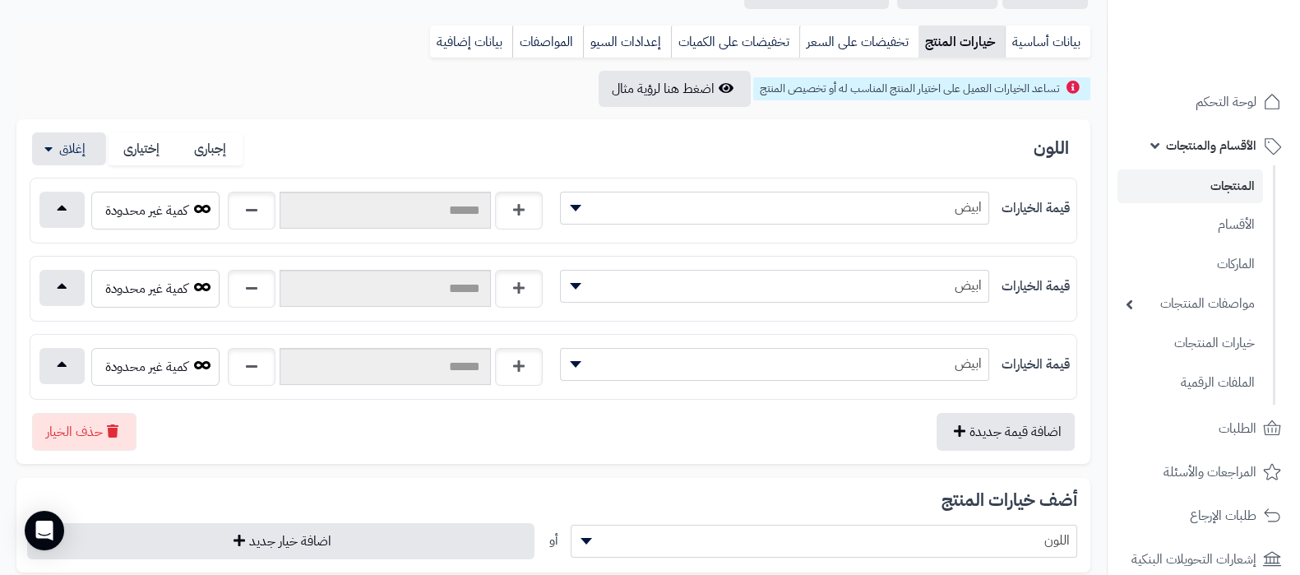
click at [954, 288] on span "ابيض" at bounding box center [775, 285] width 428 height 25
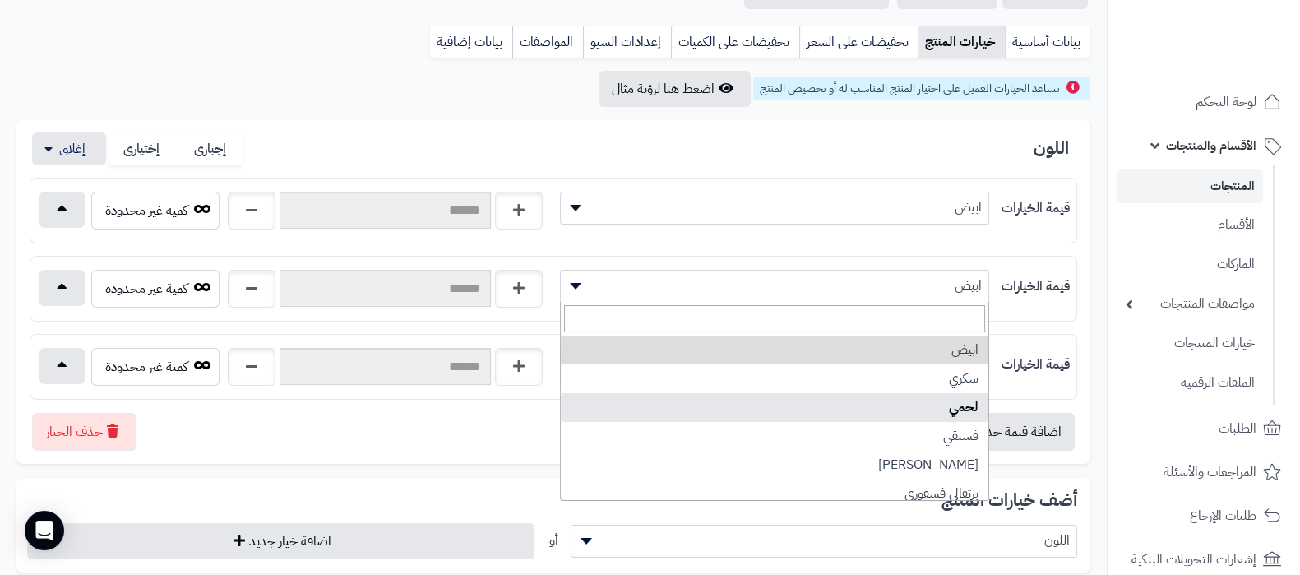
select select "***"
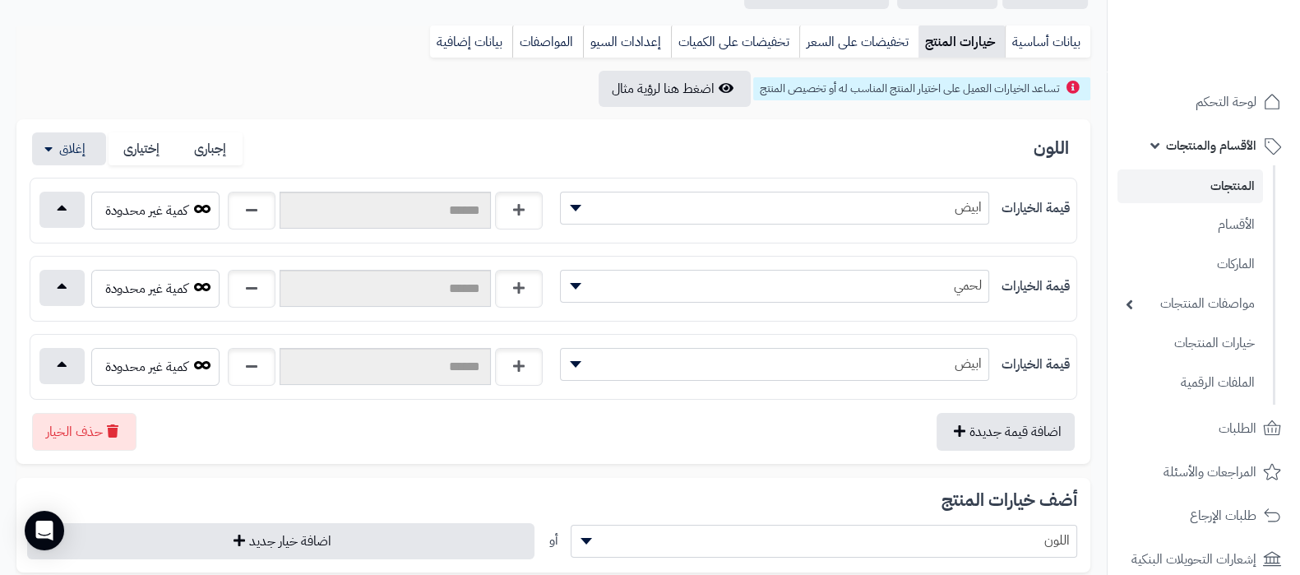
click at [955, 356] on span "ابيض" at bounding box center [775, 363] width 428 height 25
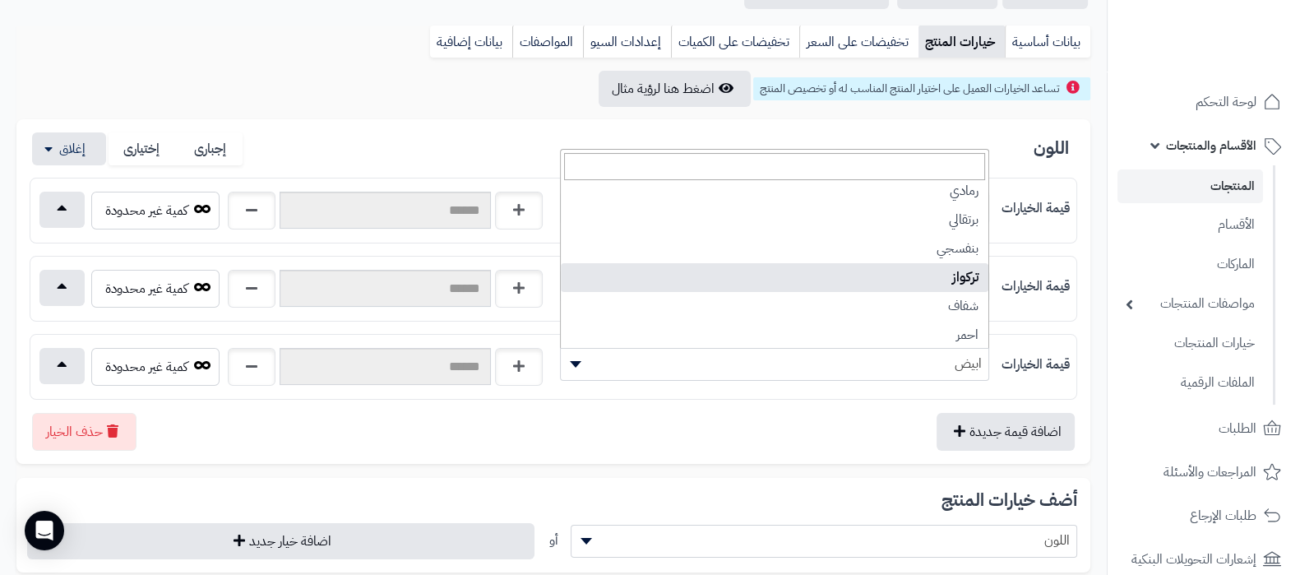
scroll to position [844, 0]
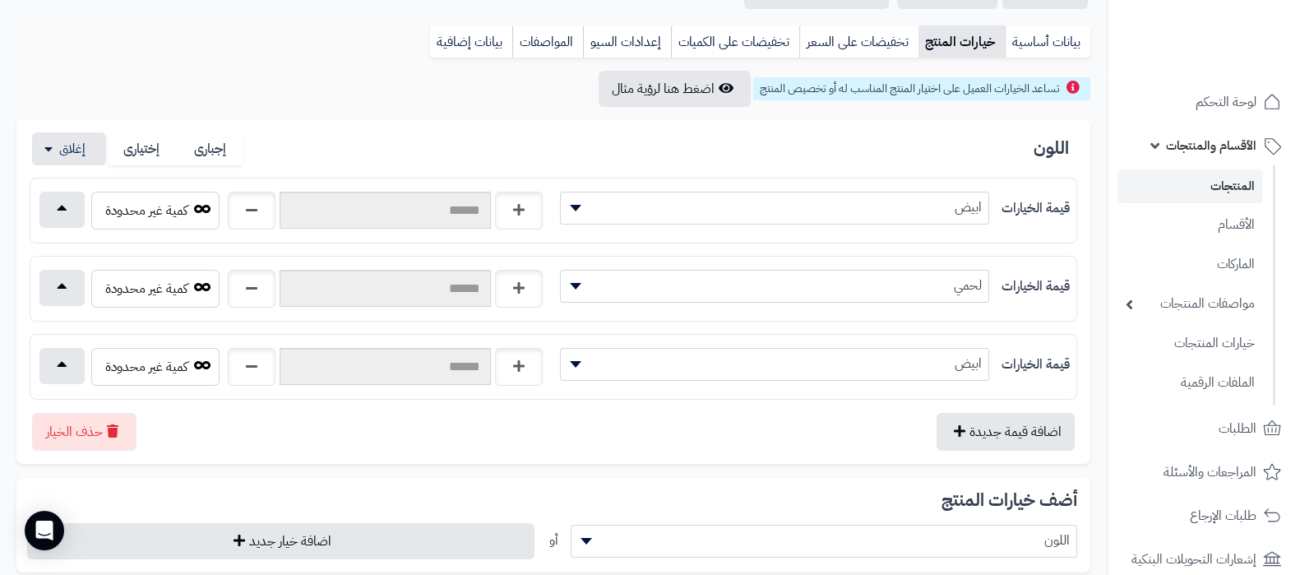
click at [797, 434] on div "اضافة قيمة جديدة حذف الخيار" at bounding box center [554, 425] width 1048 height 51
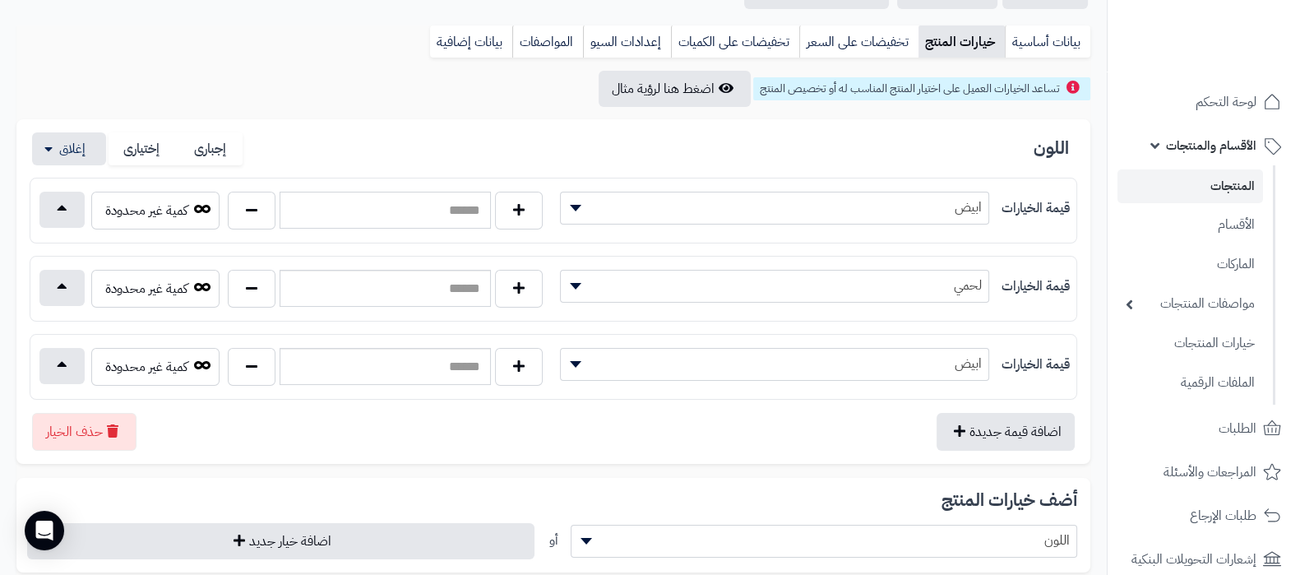
click at [378, 204] on input "text" at bounding box center [385, 210] width 211 height 37
type input "**"
click at [462, 303] on input "text" at bounding box center [385, 288] width 211 height 37
type input "**"
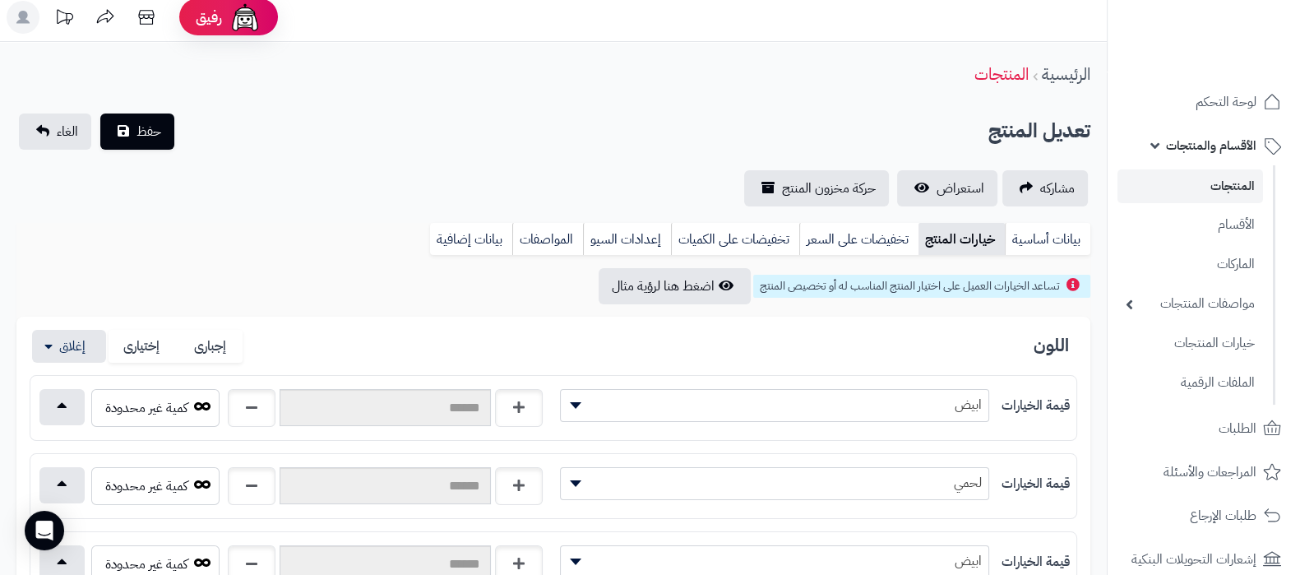
scroll to position [0, 0]
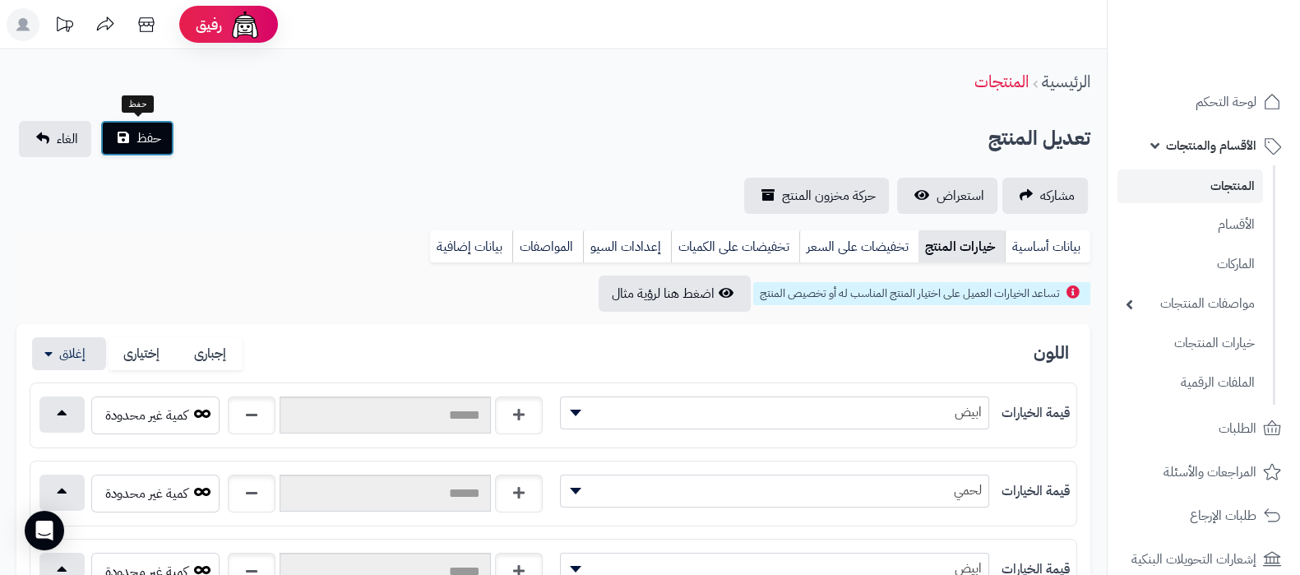
click at [149, 143] on span "حفظ" at bounding box center [148, 138] width 25 height 20
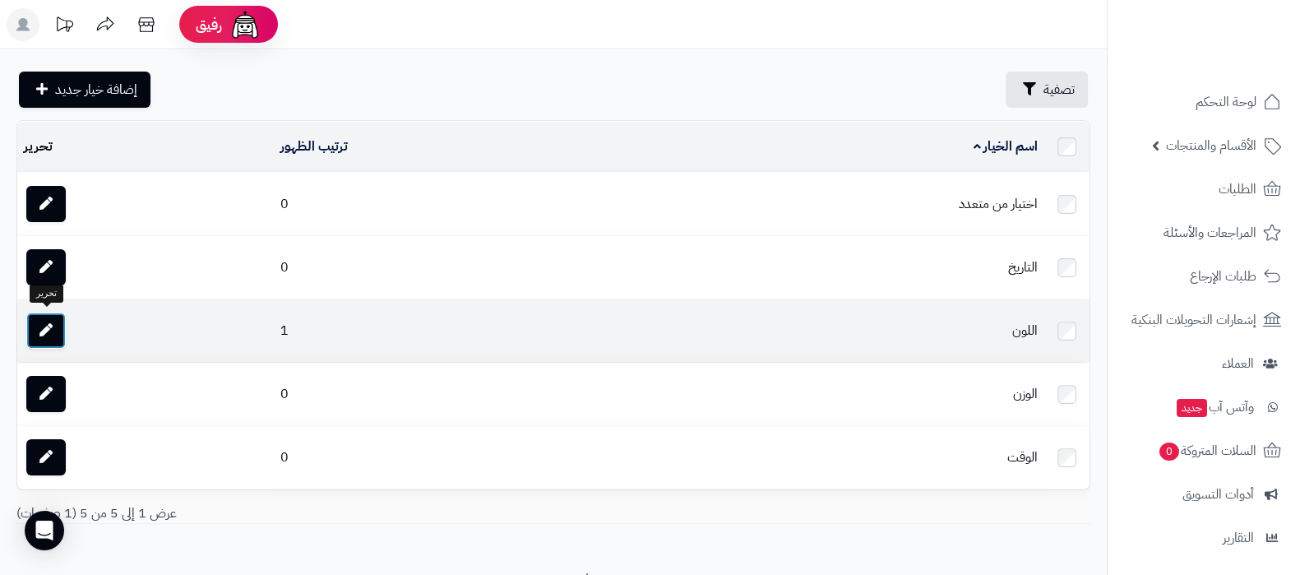
click at [43, 332] on link at bounding box center [45, 330] width 39 height 36
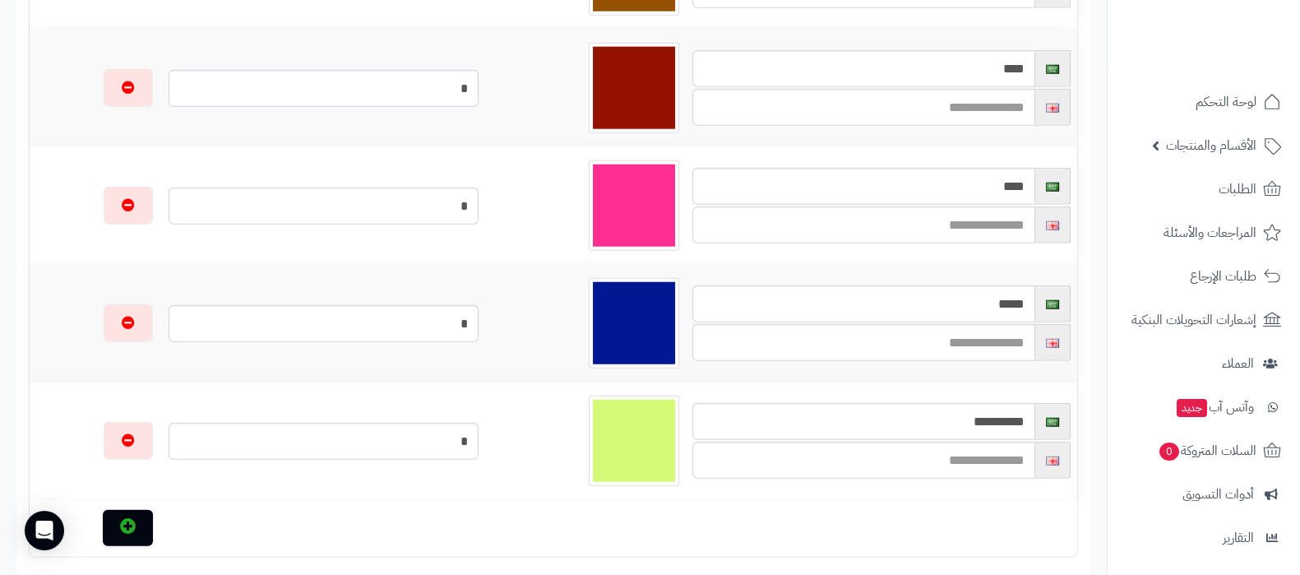
scroll to position [5446, 0]
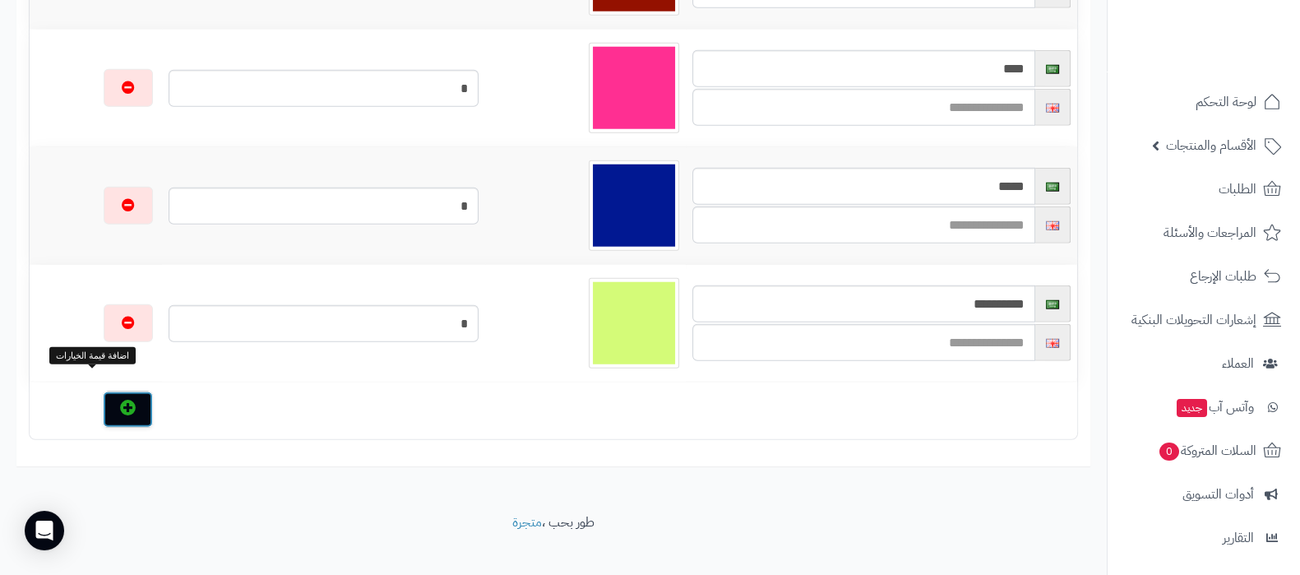
click at [103, 391] on button "button" at bounding box center [128, 409] width 50 height 36
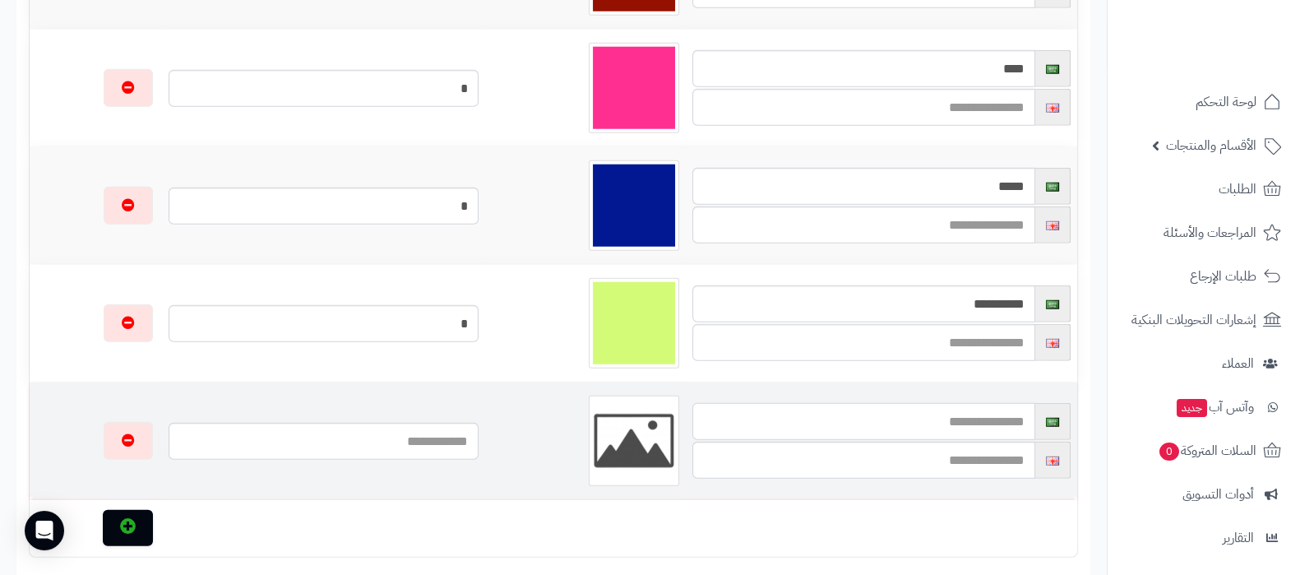
click at [992, 405] on input "text" at bounding box center [863, 421] width 343 height 37
click at [985, 442] on input "text" at bounding box center [863, 460] width 343 height 37
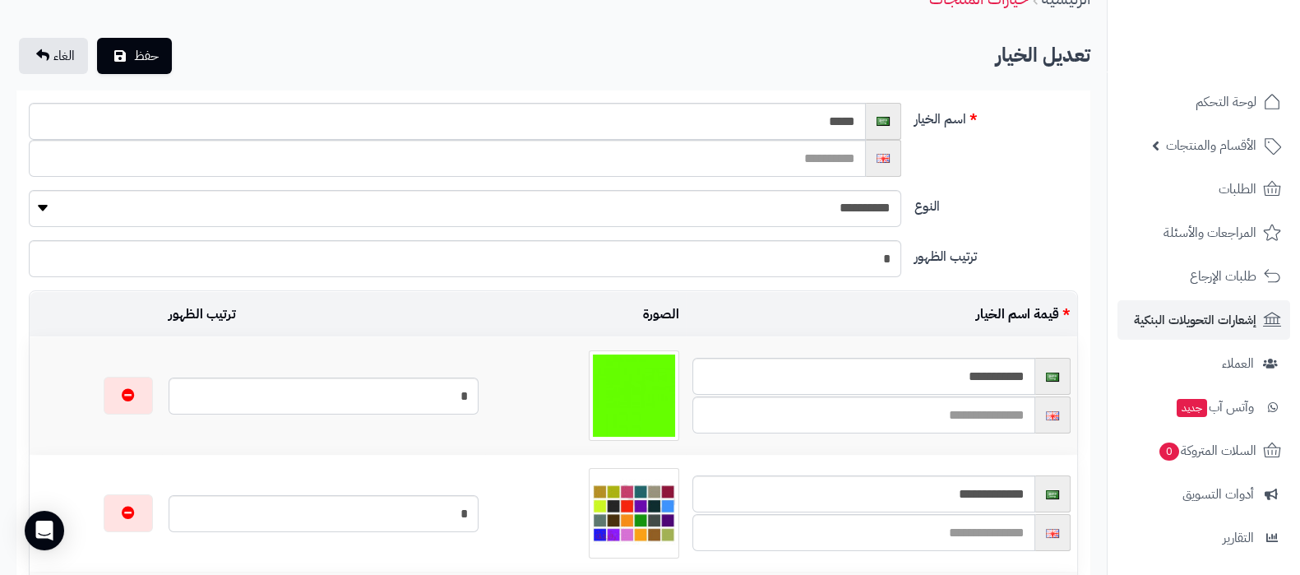
scroll to position [0, 0]
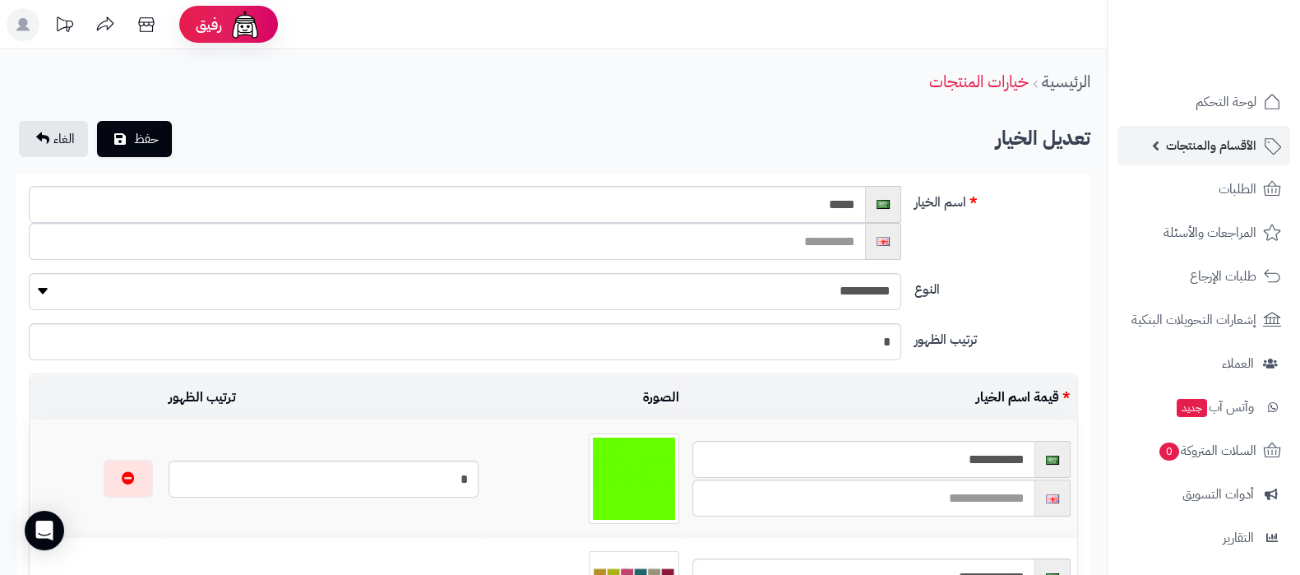
click at [1211, 151] on span "الأقسام والمنتجات" at bounding box center [1211, 145] width 90 height 23
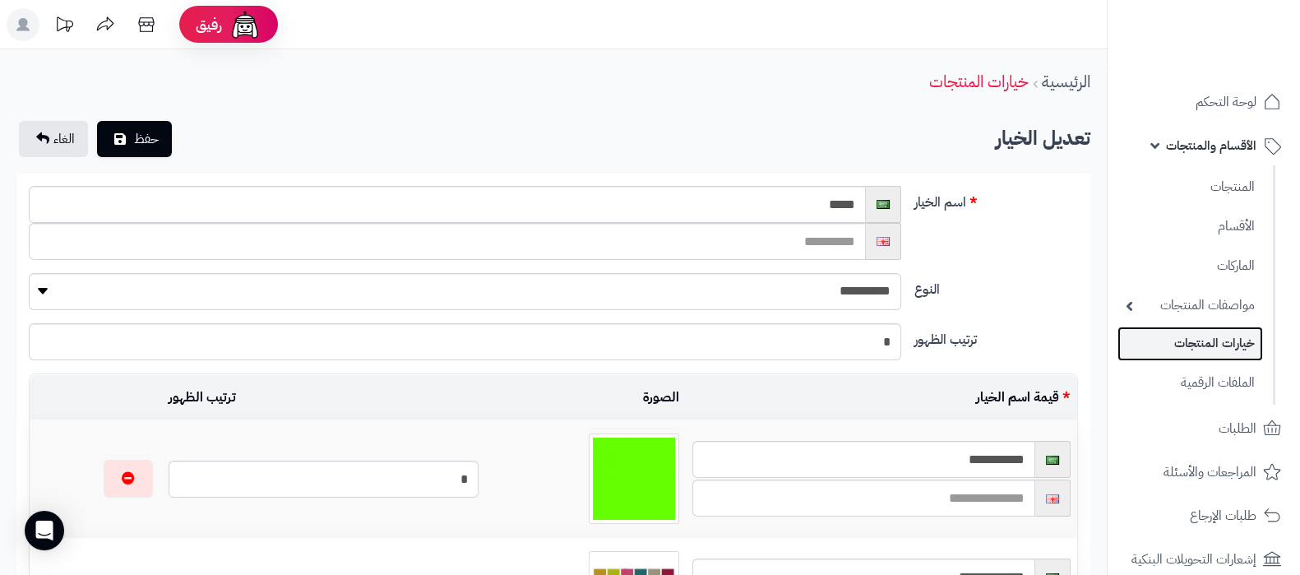
click at [1205, 345] on link "خيارات المنتجات" at bounding box center [1190, 343] width 146 height 34
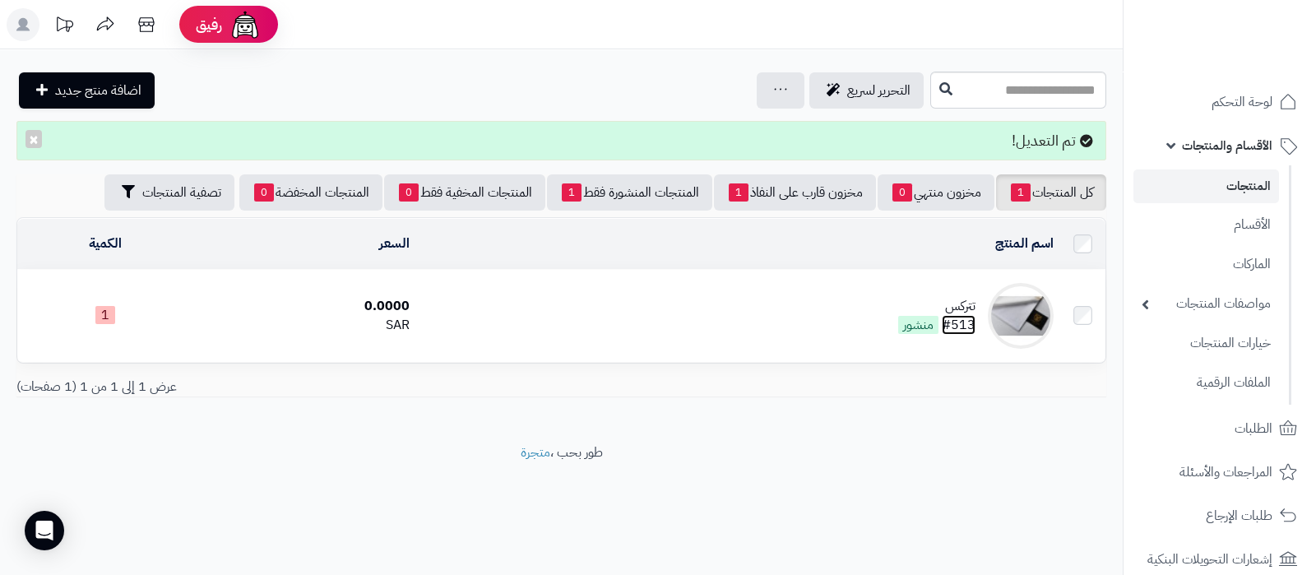
click at [954, 315] on link "#513" at bounding box center [958, 325] width 34 height 20
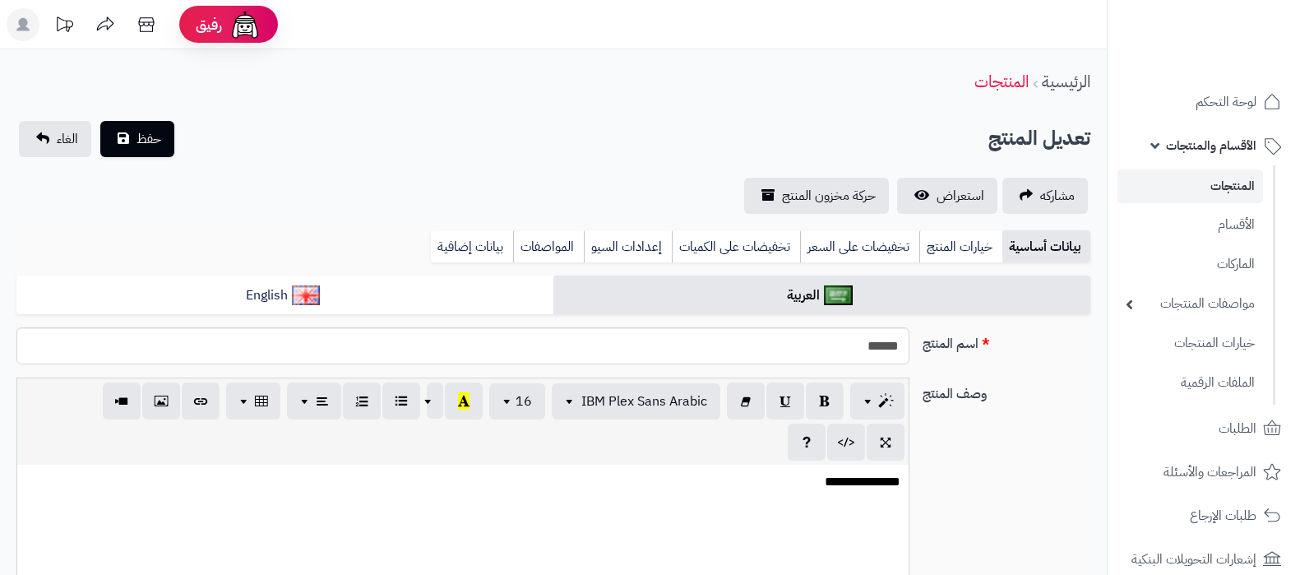
select select
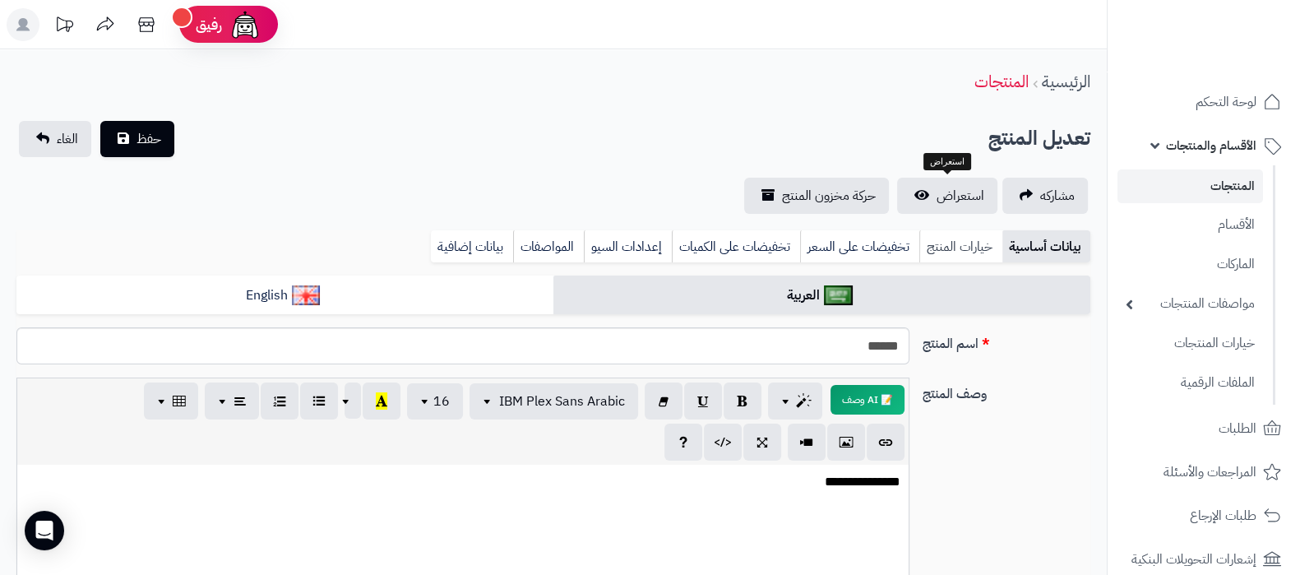
click at [964, 251] on link "خيارات المنتج" at bounding box center [960, 246] width 83 height 33
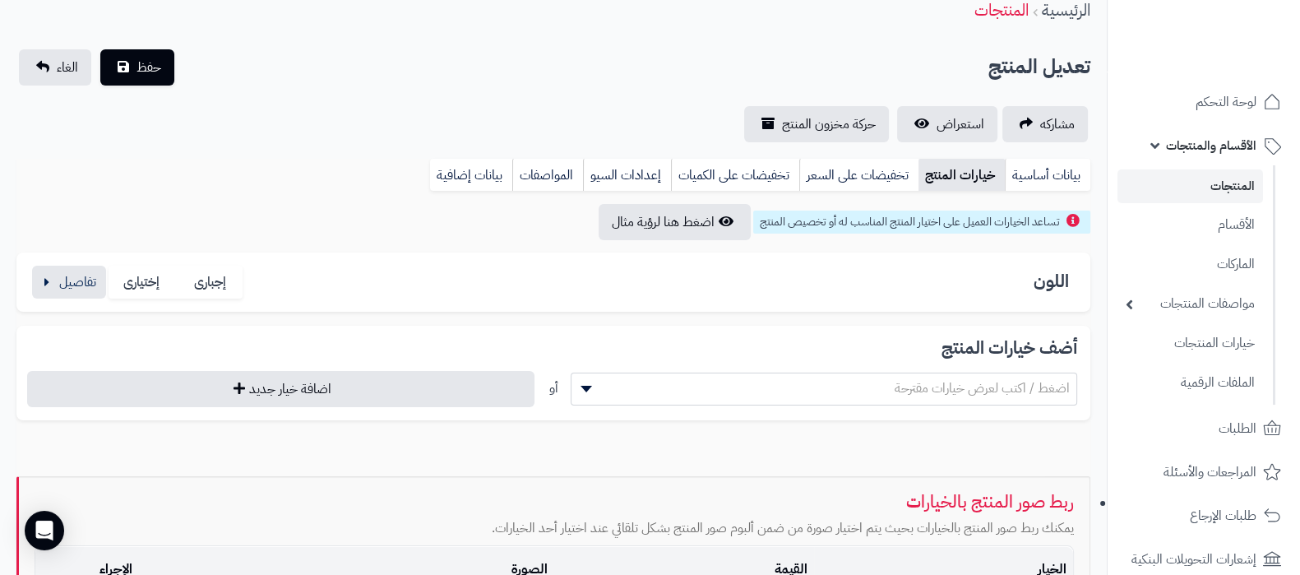
scroll to position [102, 0]
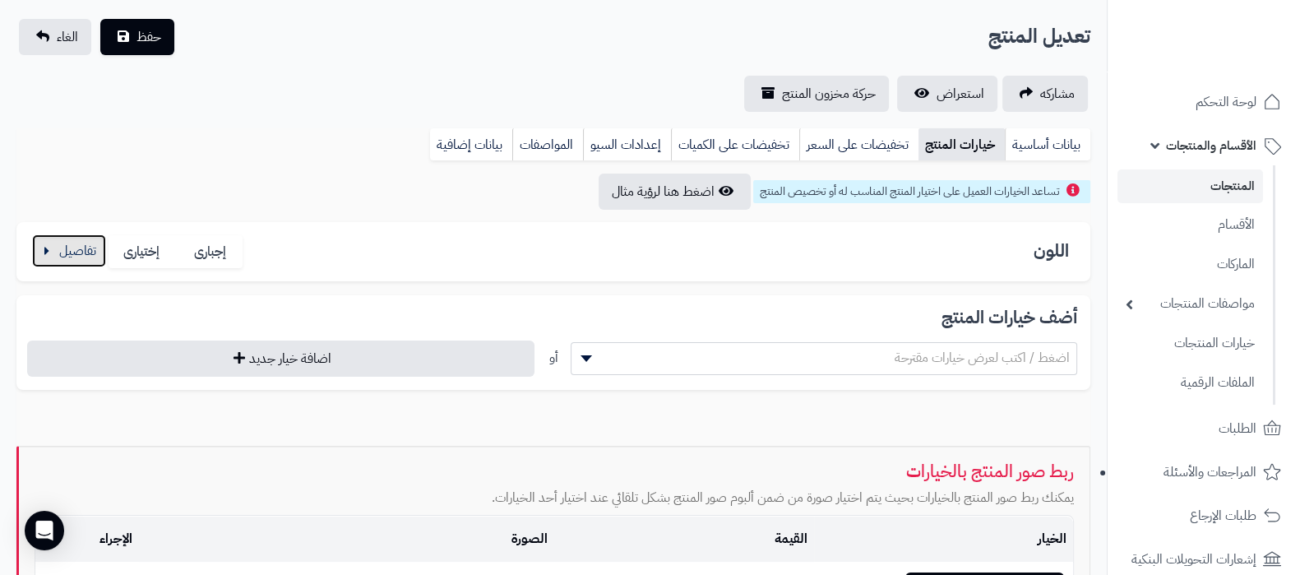
click at [74, 250] on button "button" at bounding box center [69, 250] width 74 height 33
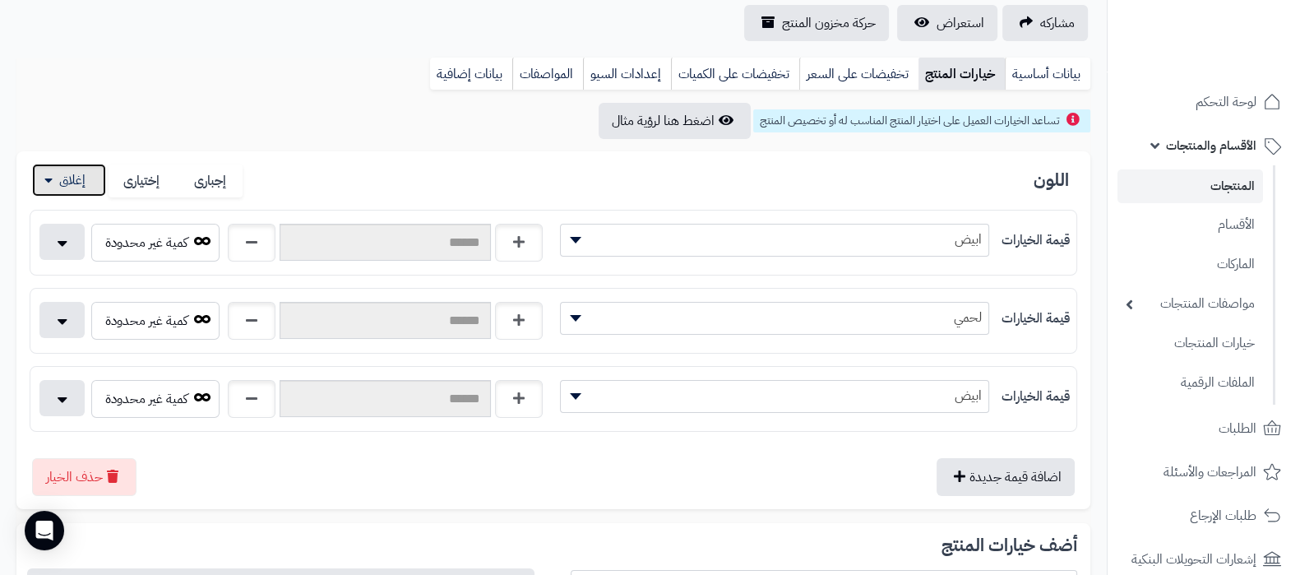
scroll to position [205, 0]
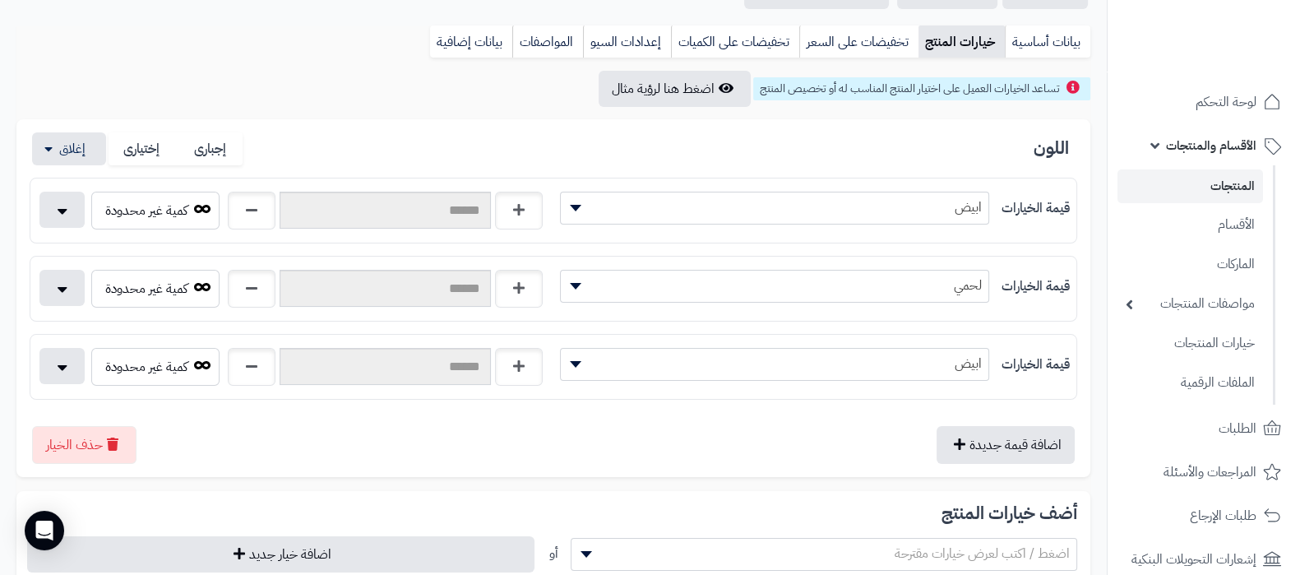
click at [958, 367] on span "ابيض" at bounding box center [775, 363] width 428 height 25
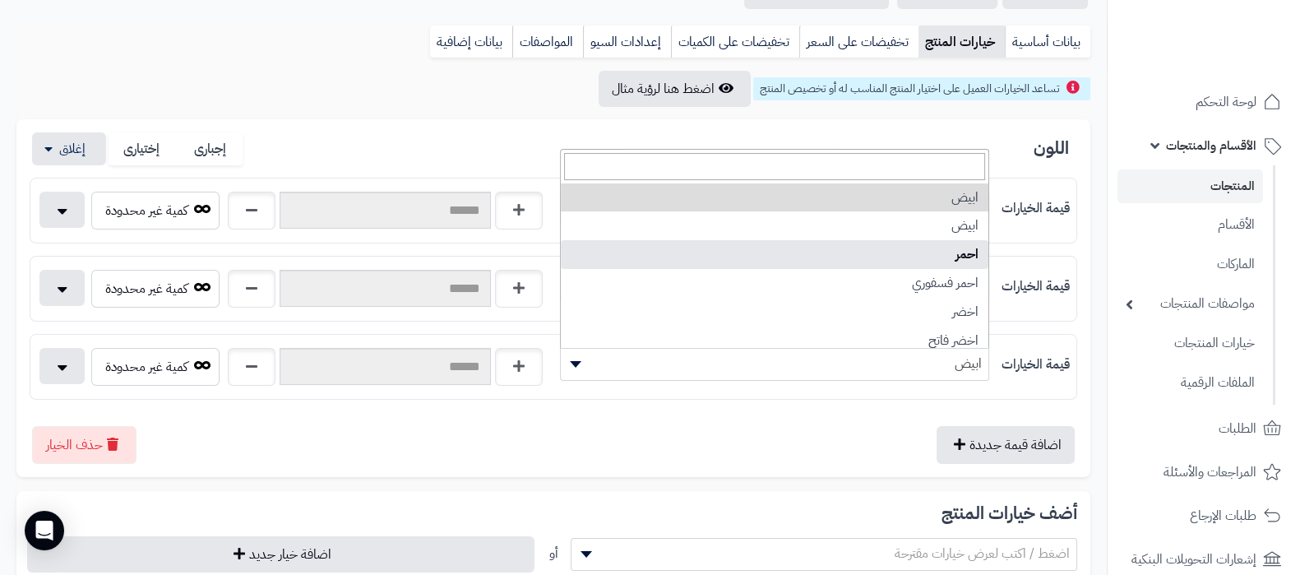
select select "**"
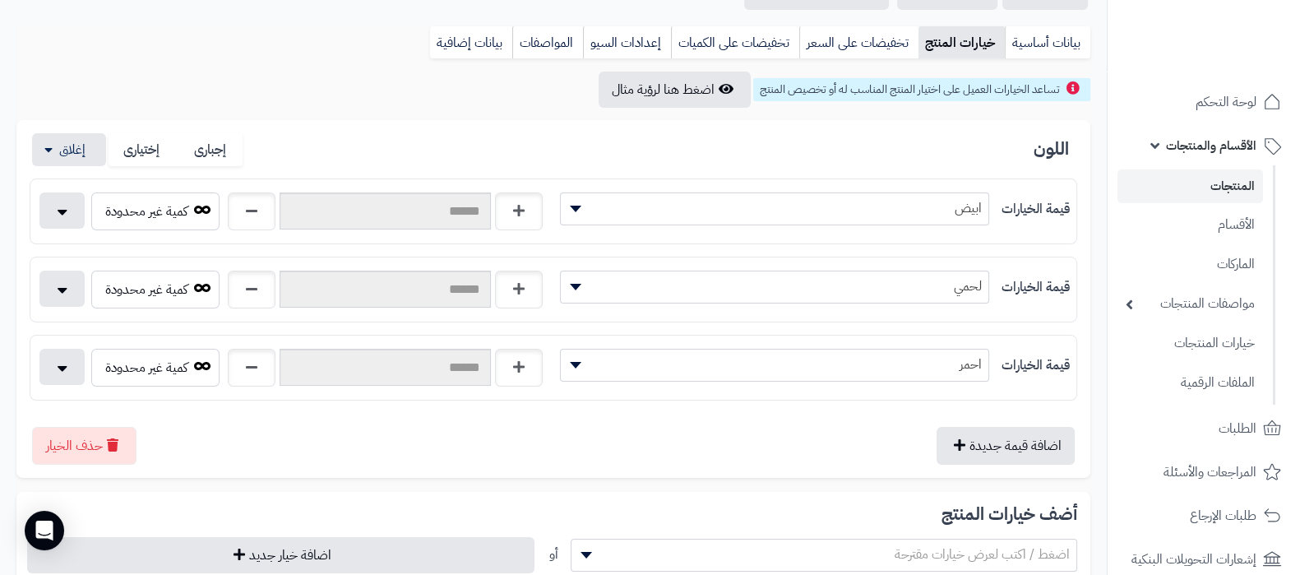
scroll to position [0, 0]
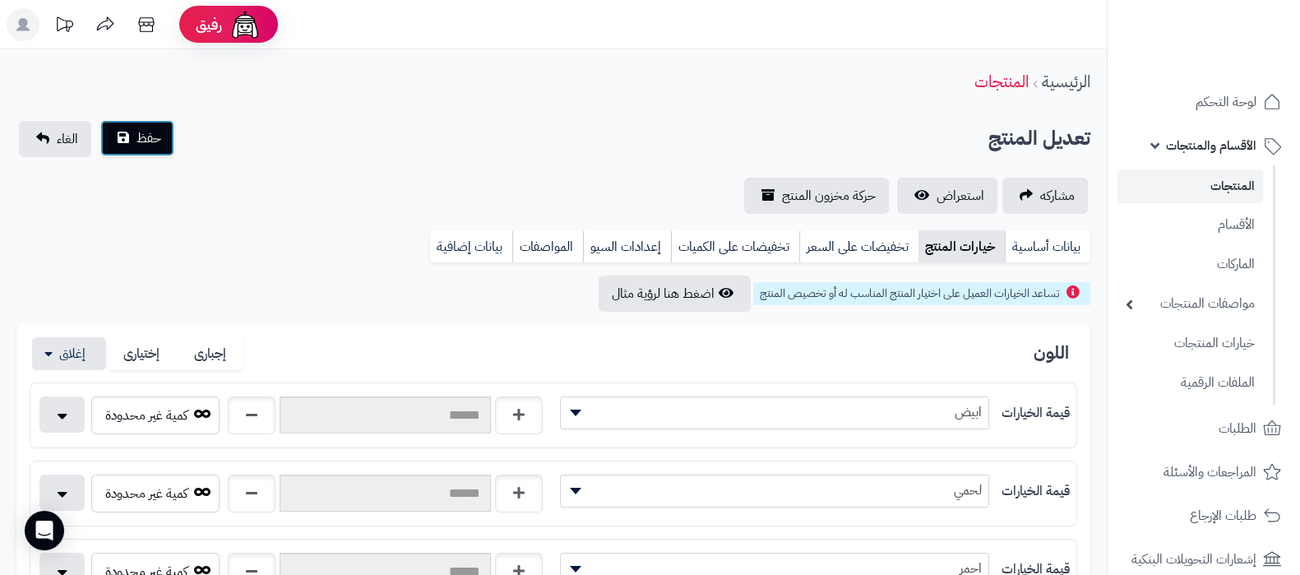
click at [145, 146] on span "حفظ" at bounding box center [148, 138] width 25 height 20
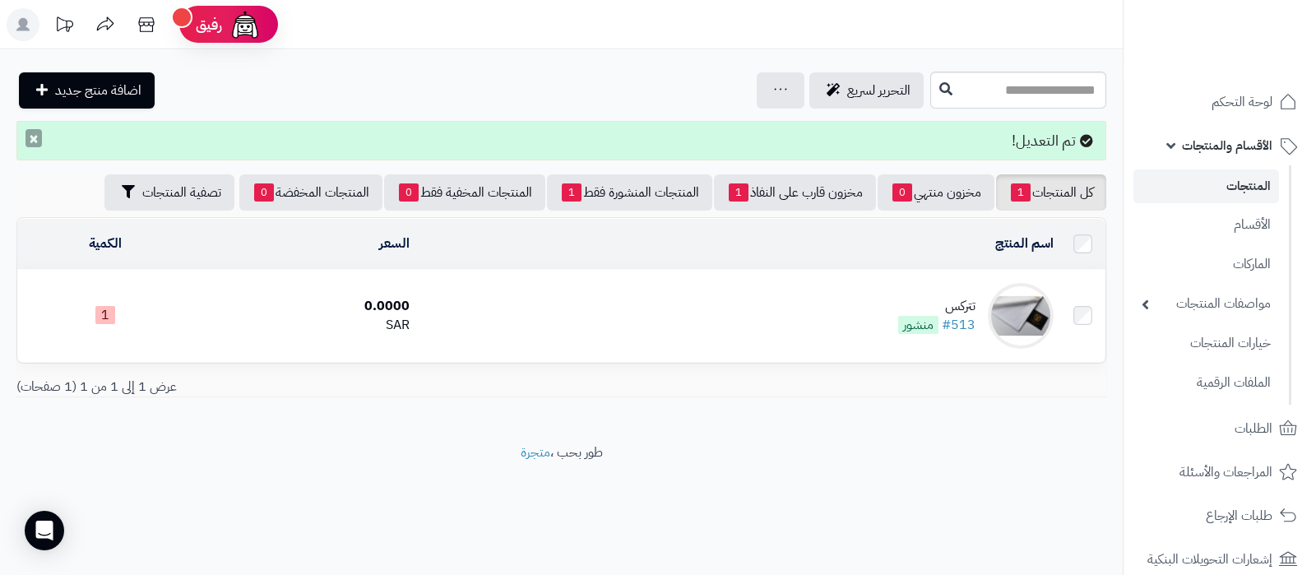
click at [37, 139] on button "×" at bounding box center [33, 138] width 16 height 18
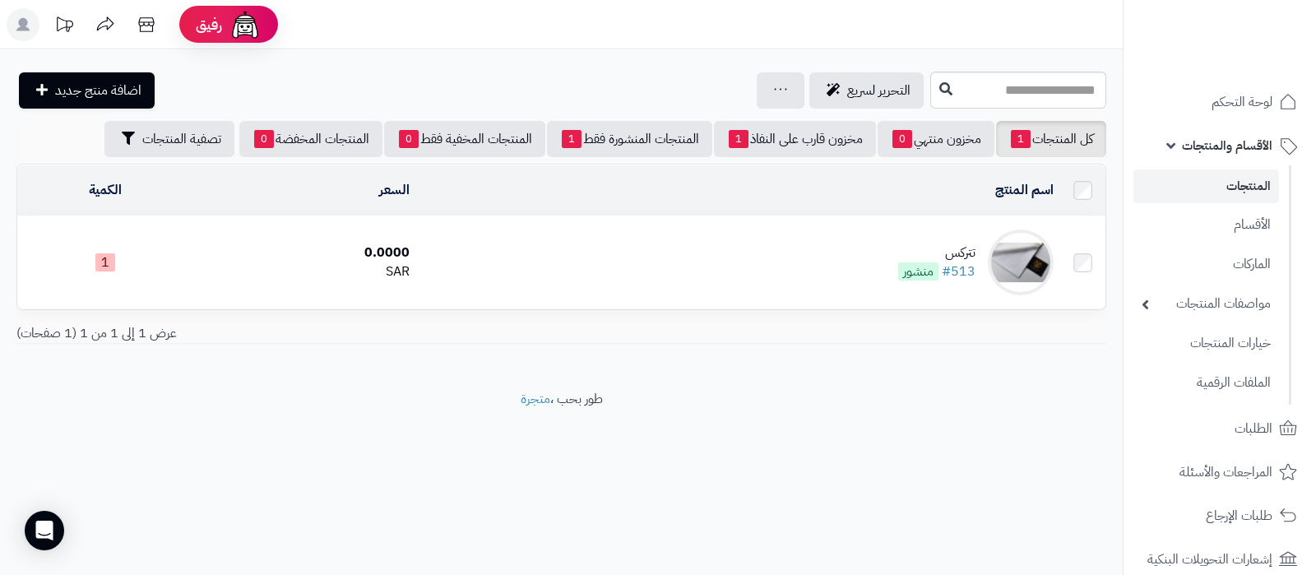
click at [924, 238] on td "تتركس #513 منشور" at bounding box center [738, 262] width 644 height 92
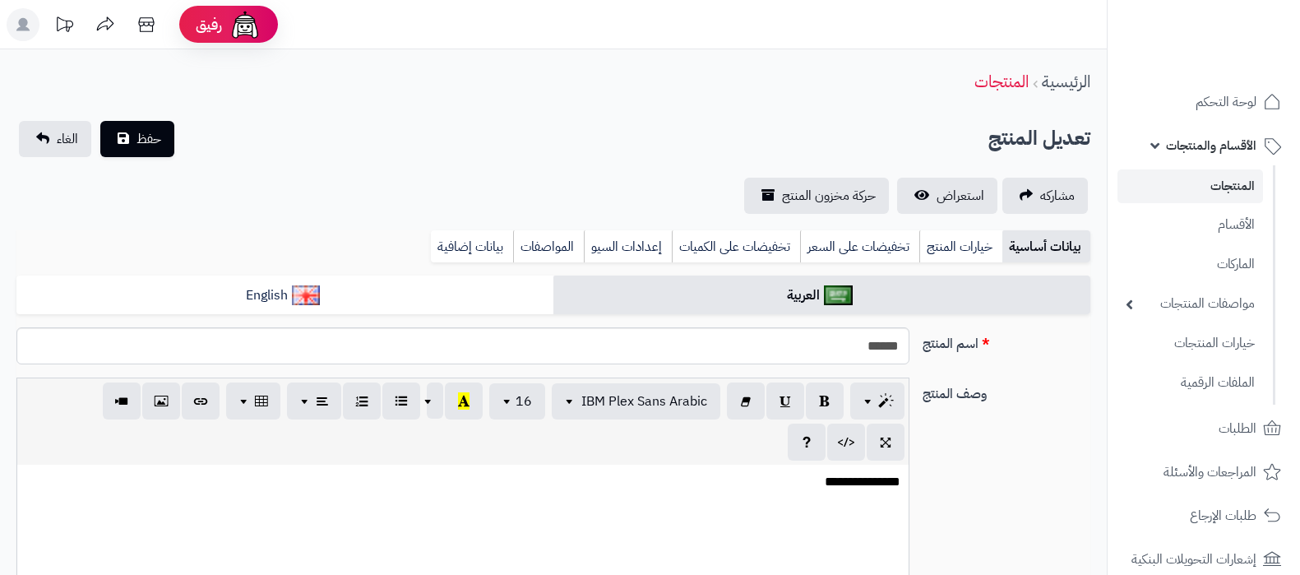
select select
click at [620, 250] on link "إعدادات السيو" at bounding box center [628, 246] width 88 height 33
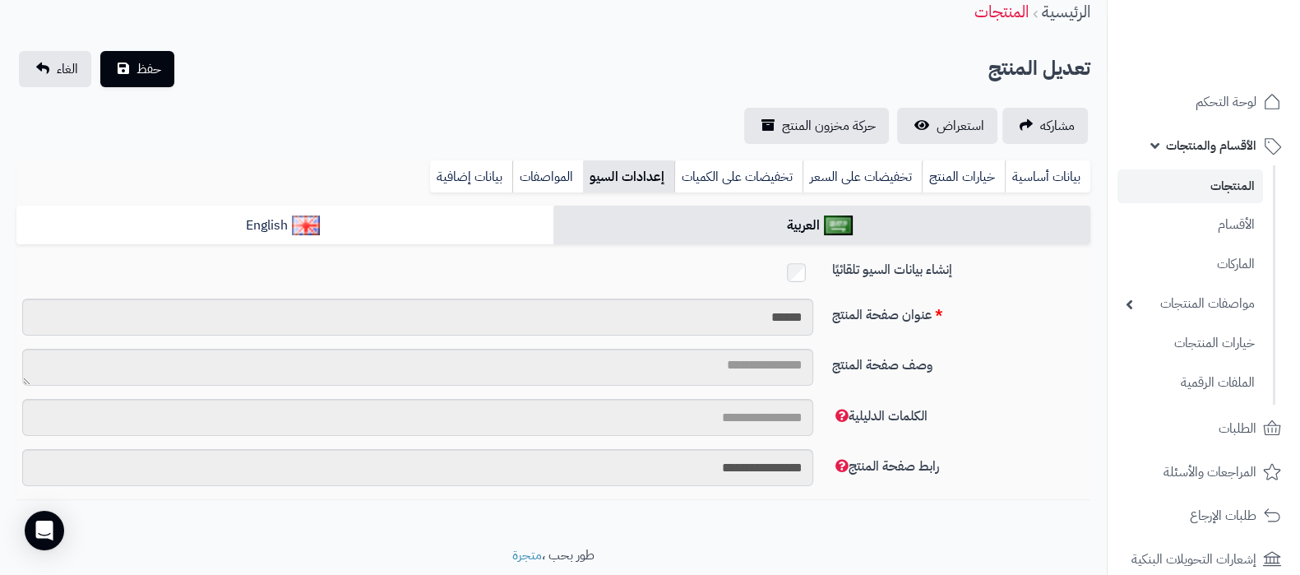
scroll to position [102, 0]
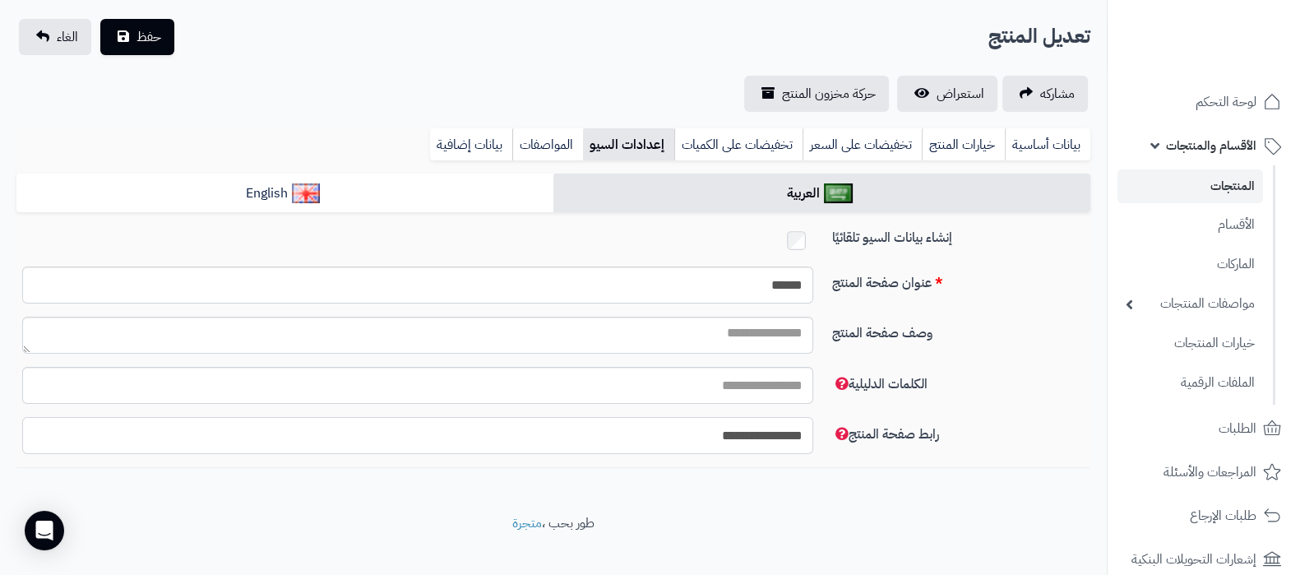
drag, startPoint x: 674, startPoint y: 439, endPoint x: 769, endPoint y: 434, distance: 94.7
click at [769, 434] on input "**********" at bounding box center [417, 435] width 791 height 37
type input "*****"
click at [132, 35] on button "حفظ" at bounding box center [137, 36] width 74 height 36
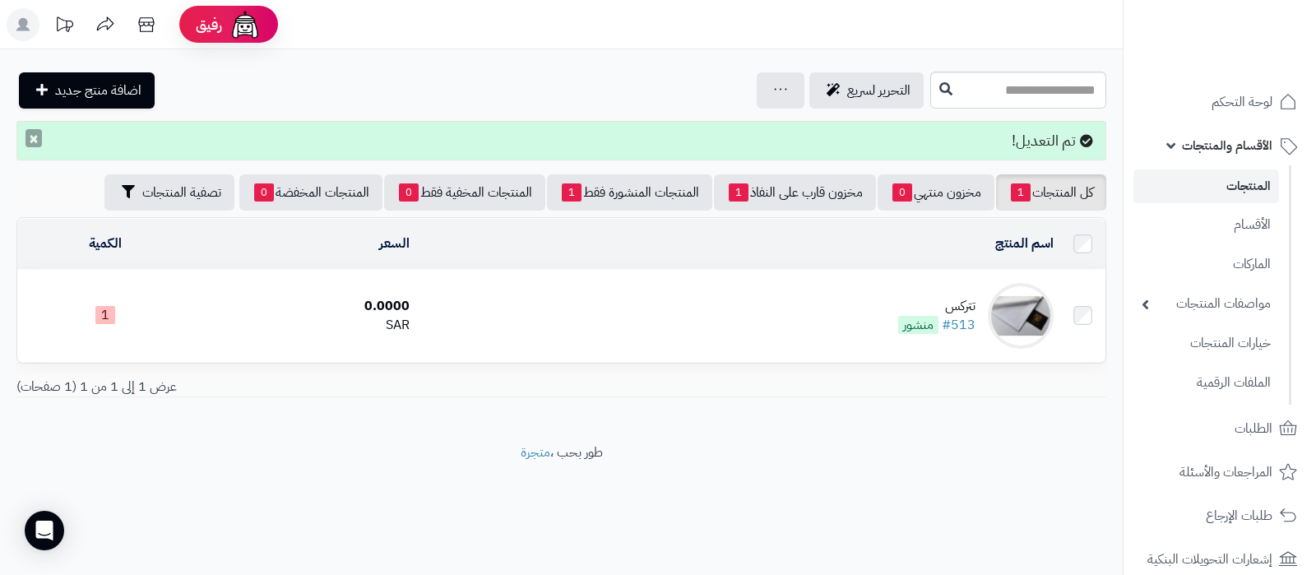
click at [36, 141] on button "×" at bounding box center [33, 138] width 16 height 18
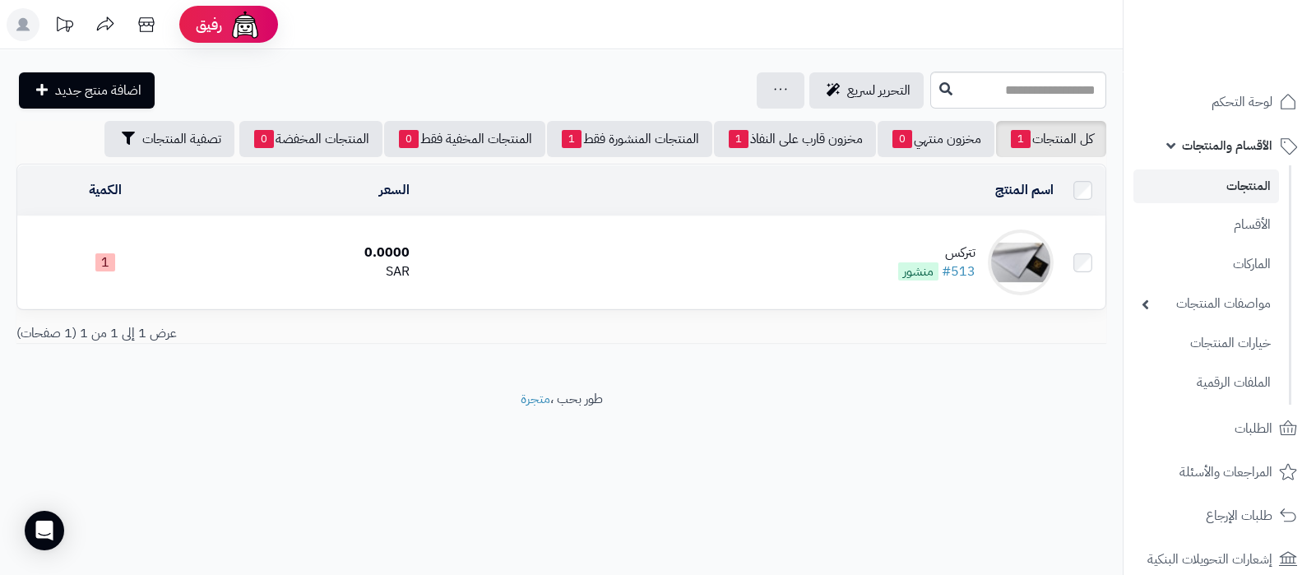
click at [928, 243] on div "تتركس" at bounding box center [936, 252] width 77 height 19
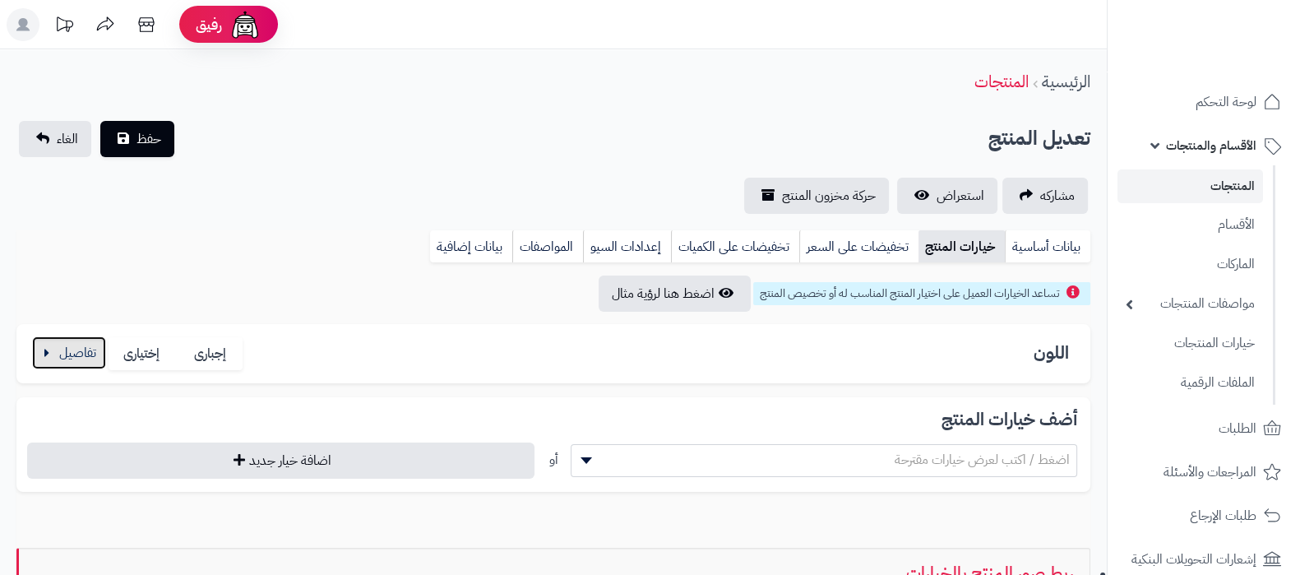
click at [49, 353] on button "button" at bounding box center [69, 352] width 74 height 33
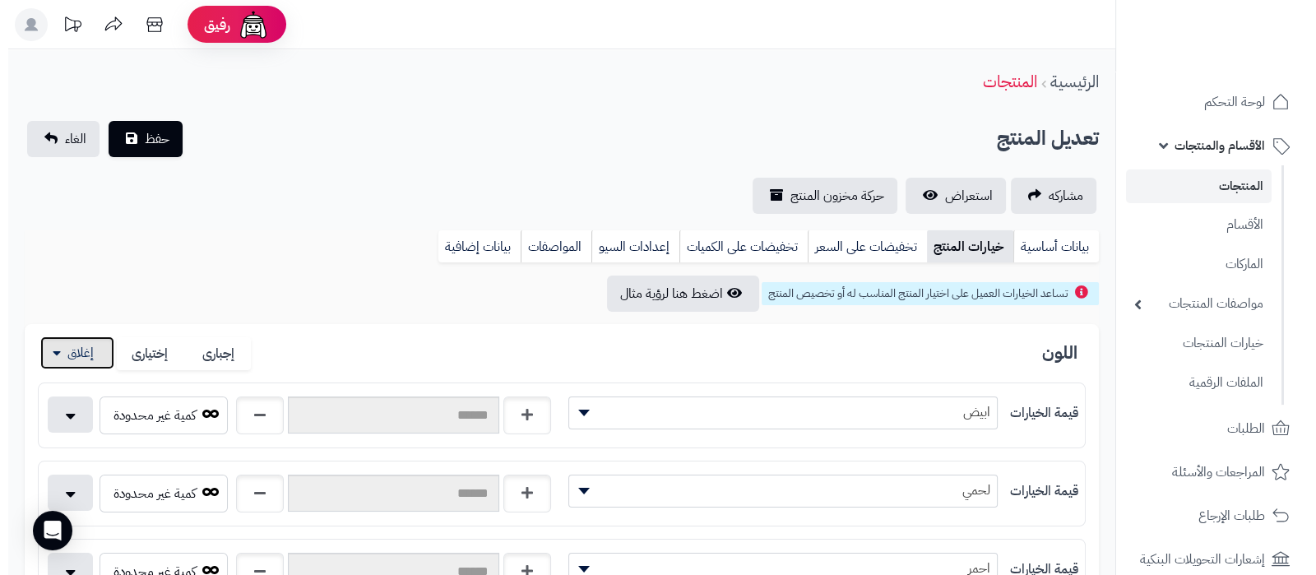
scroll to position [308, 0]
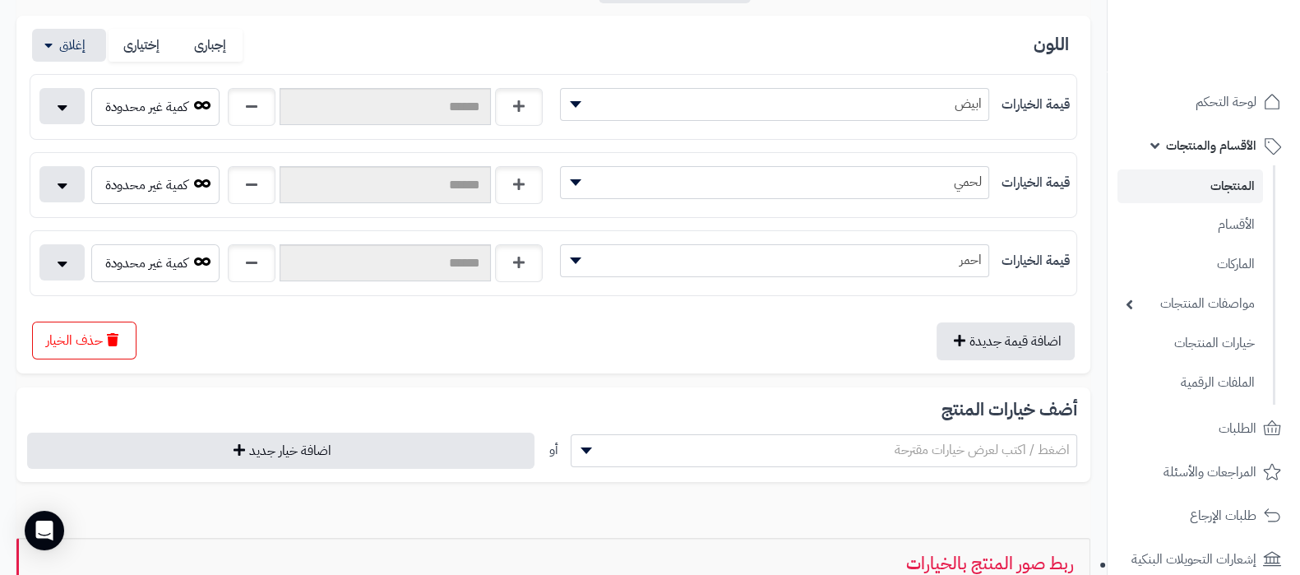
click at [70, 358] on div "اضافة قيمة جديدة حذف الخيار" at bounding box center [554, 334] width 1048 height 51
click at [80, 342] on button "حذف الخيار" at bounding box center [84, 340] width 104 height 38
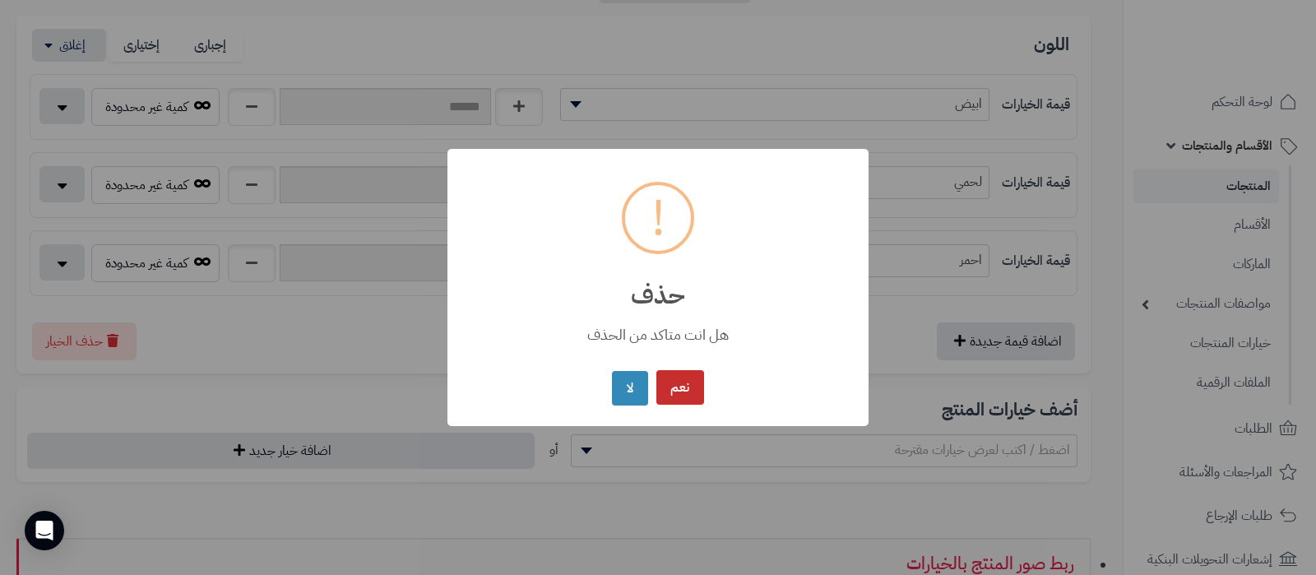
click at [690, 396] on button "نعم" at bounding box center [680, 387] width 48 height 35
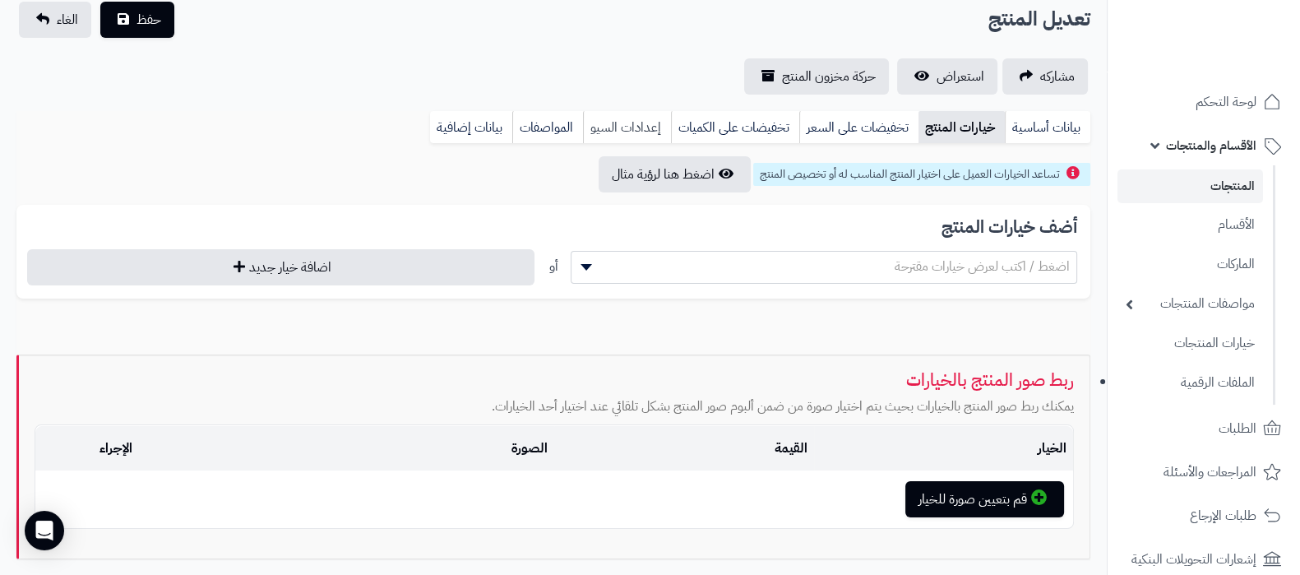
scroll to position [0, 0]
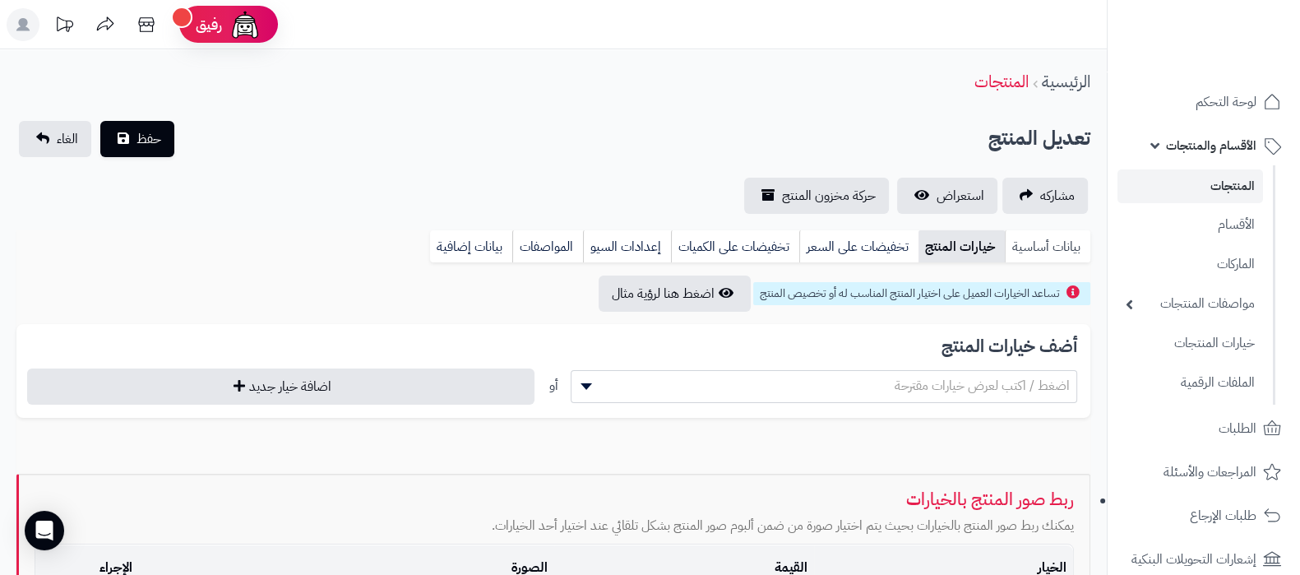
click at [1069, 256] on link "بيانات أساسية" at bounding box center [1048, 246] width 86 height 33
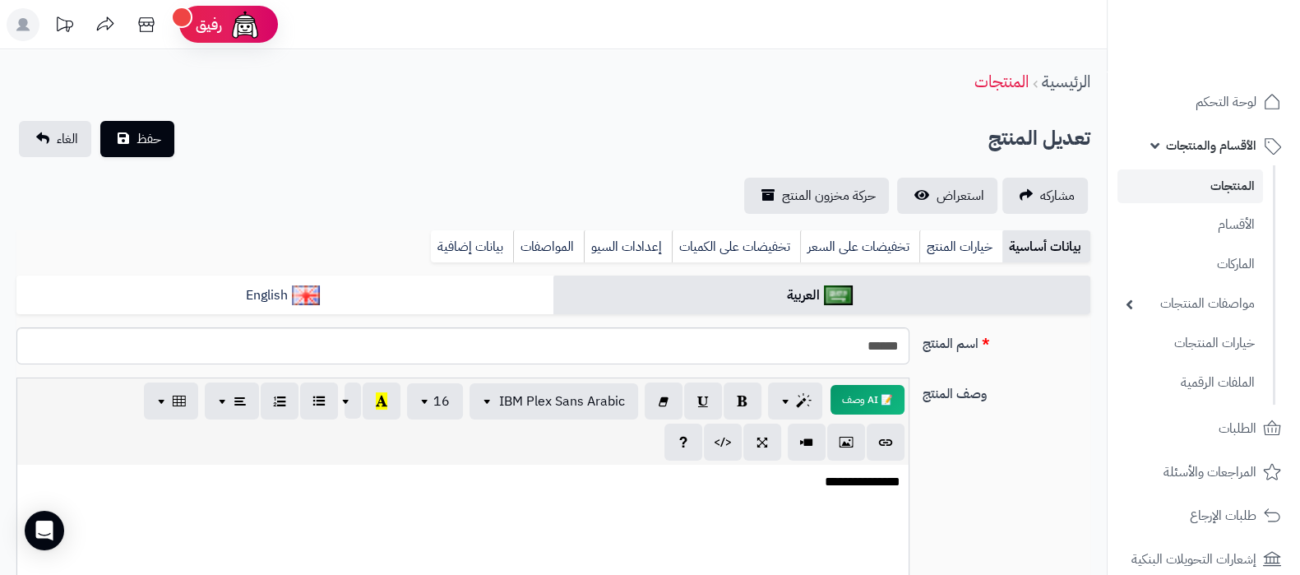
click at [1066, 469] on div "**********" at bounding box center [553, 554] width 1087 height 354
click at [951, 191] on span "استعراض" at bounding box center [961, 196] width 48 height 20
click at [966, 252] on link "خيارات المنتج" at bounding box center [960, 246] width 83 height 33
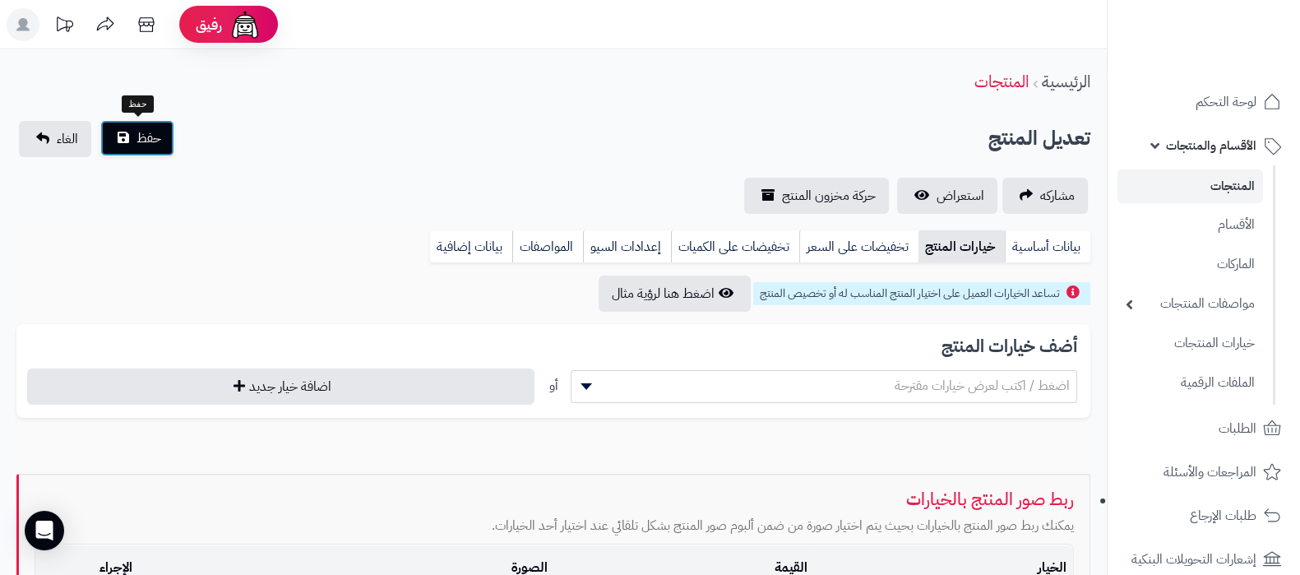
click at [152, 128] on span "حفظ" at bounding box center [148, 138] width 25 height 20
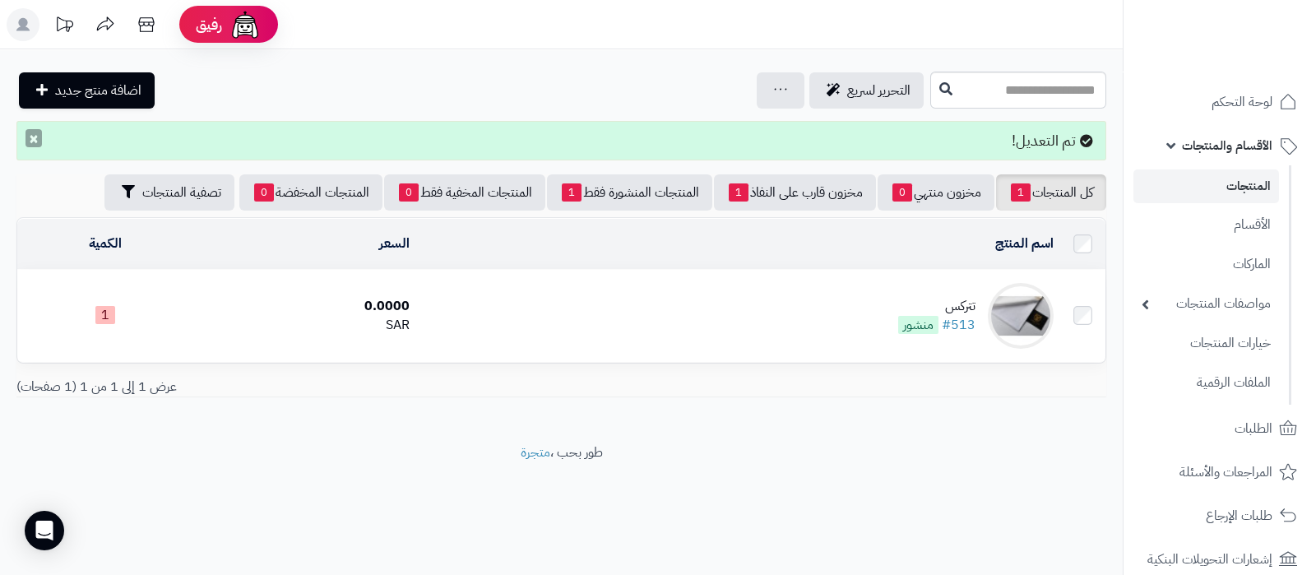
click at [29, 146] on button "×" at bounding box center [33, 138] width 16 height 18
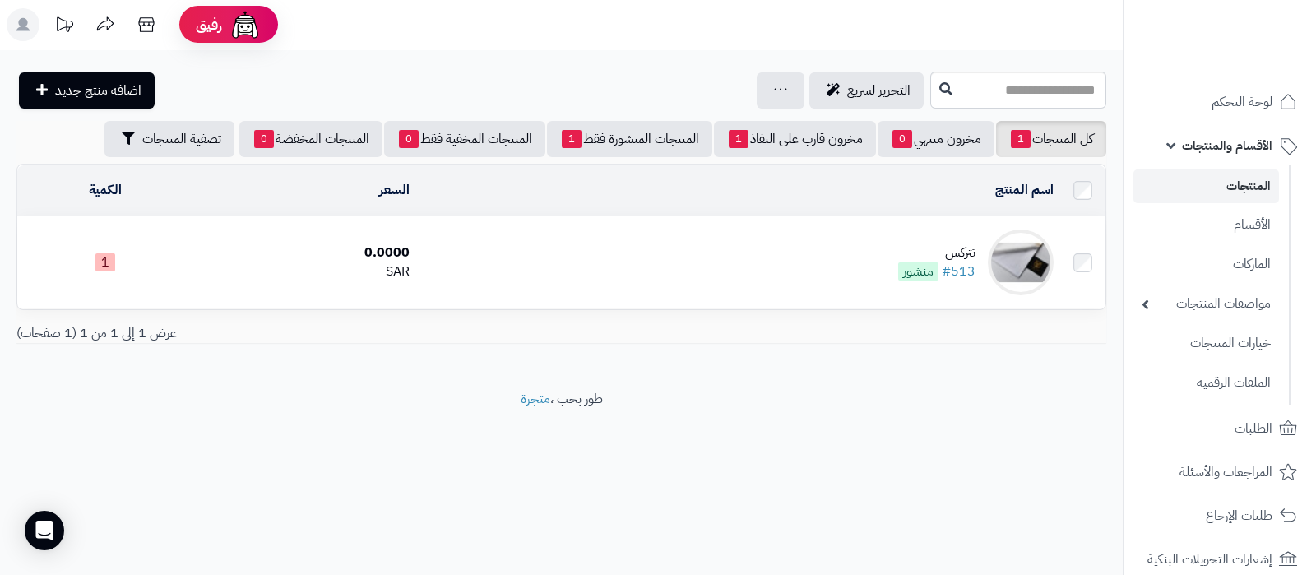
click at [964, 243] on div "تتركس" at bounding box center [936, 252] width 77 height 19
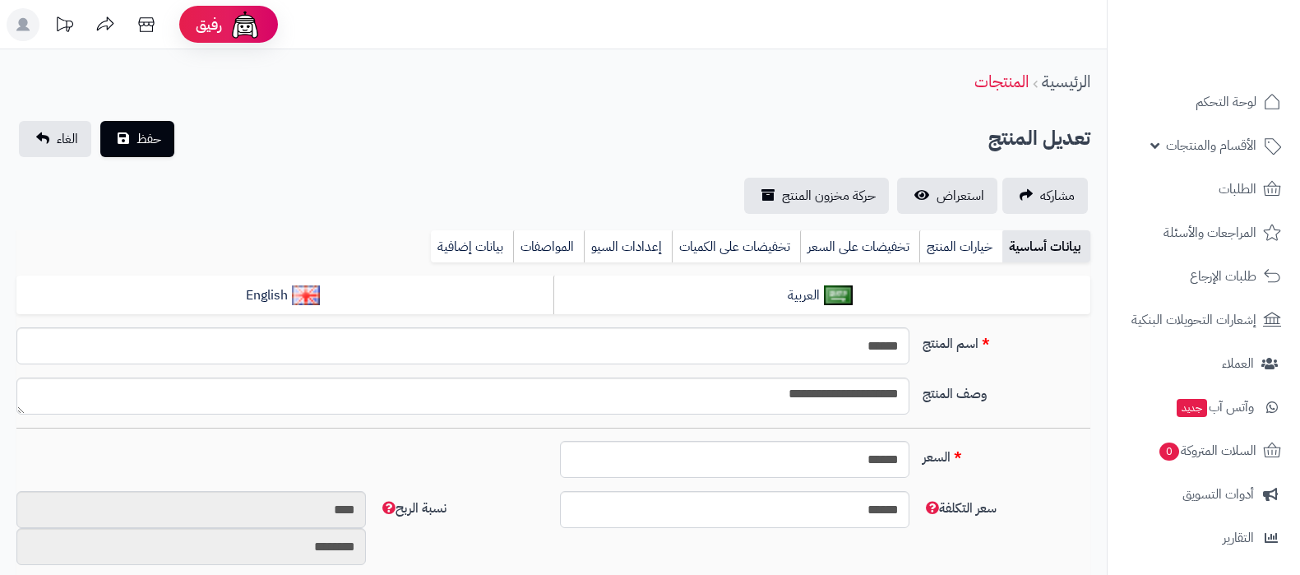
select select
type input "****"
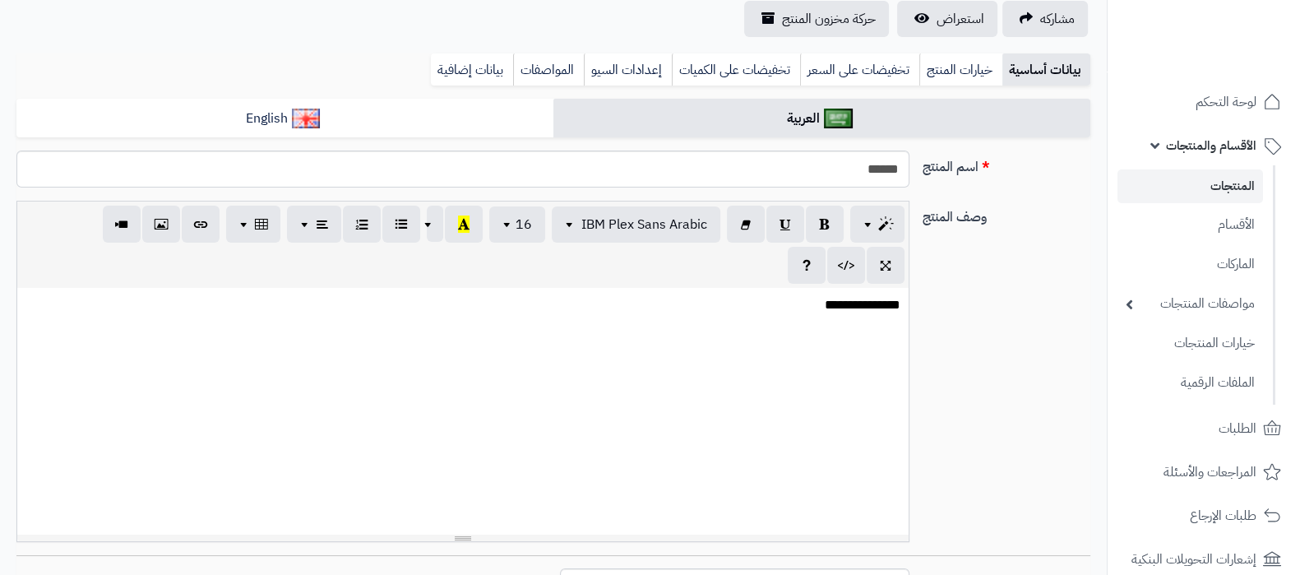
scroll to position [308, 0]
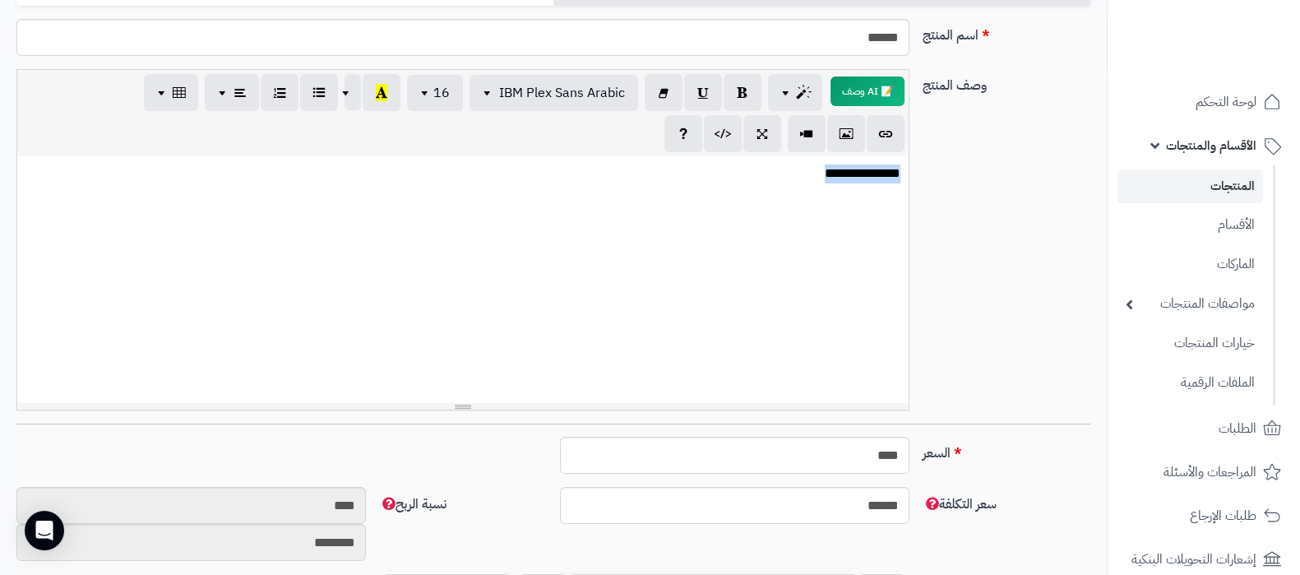
drag, startPoint x: 736, startPoint y: 173, endPoint x: 1029, endPoint y: 158, distance: 293.1
click at [1029, 158] on div "**********" at bounding box center [553, 246] width 1087 height 354
click at [738, 207] on div "**********" at bounding box center [462, 279] width 891 height 247
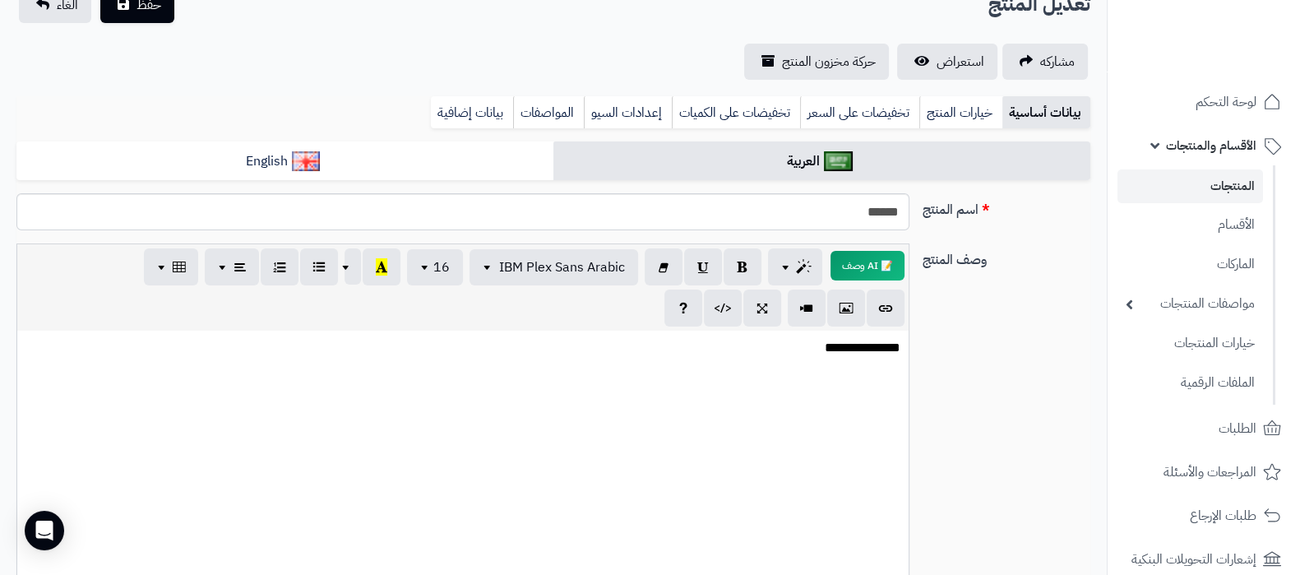
scroll to position [102, 0]
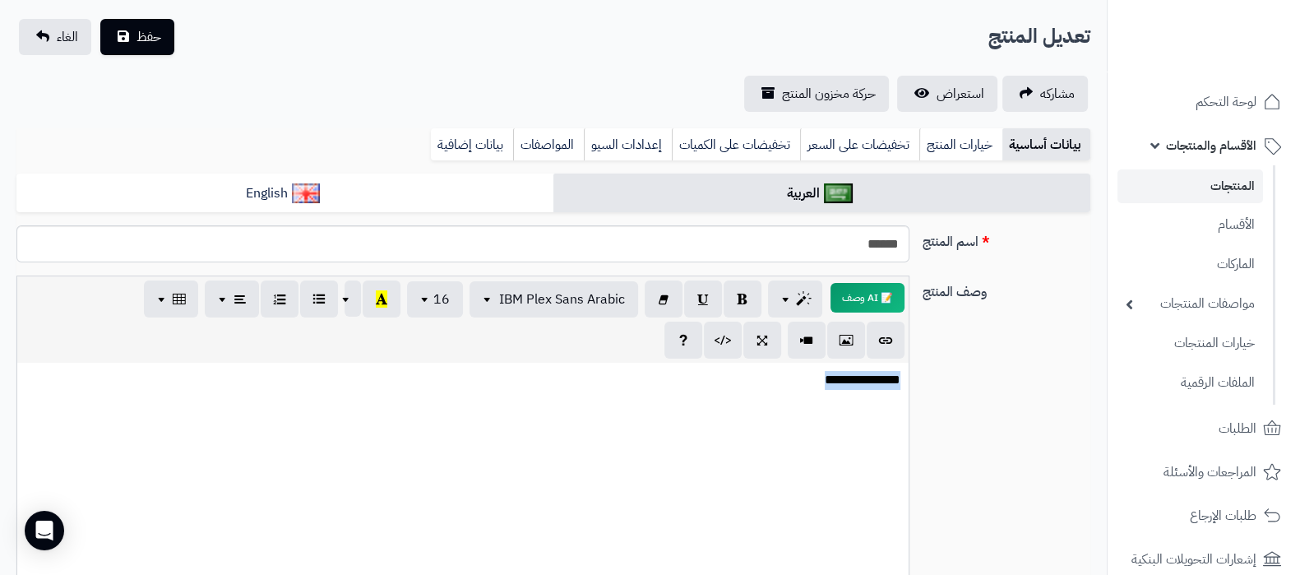
drag, startPoint x: 778, startPoint y: 398, endPoint x: 905, endPoint y: 396, distance: 127.5
click at [922, 380] on div "**********" at bounding box center [553, 452] width 1087 height 354
drag, startPoint x: 1040, startPoint y: 484, endPoint x: 1005, endPoint y: 491, distance: 36.0
click at [1040, 484] on div "**********" at bounding box center [553, 452] width 1087 height 354
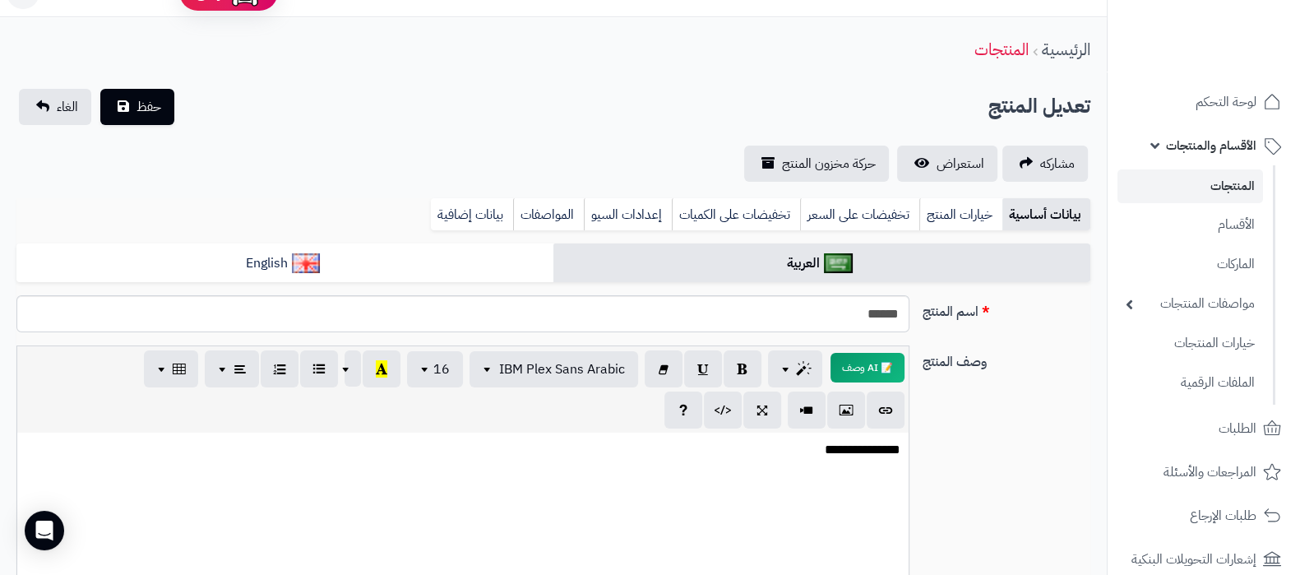
scroll to position [0, 0]
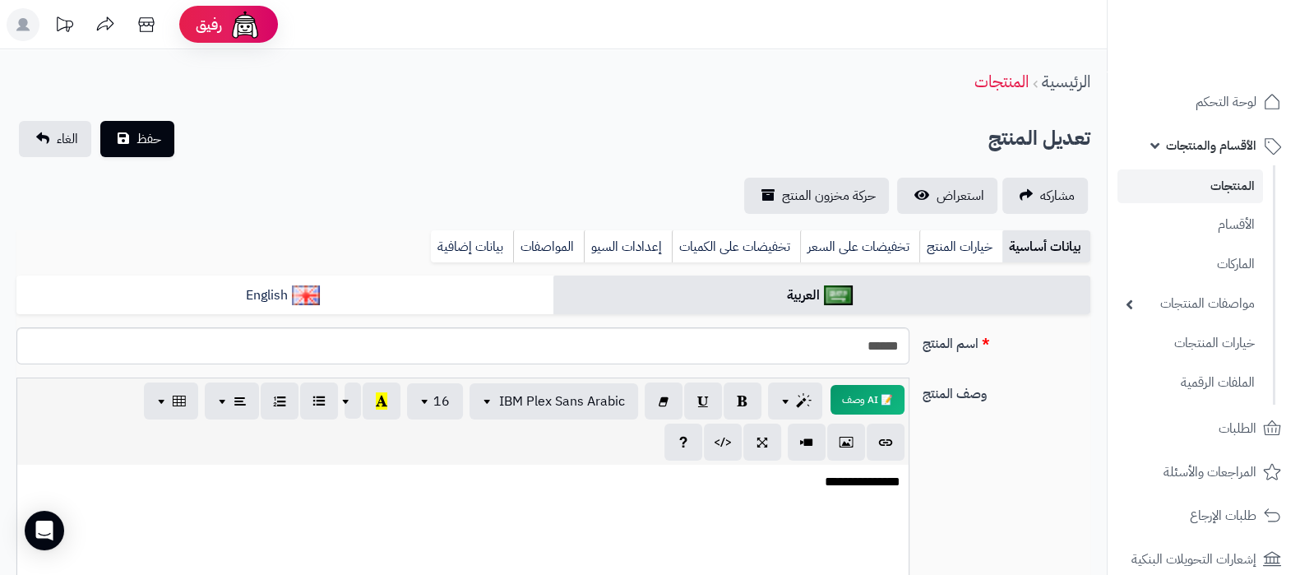
click at [960, 499] on div "**********" at bounding box center [553, 554] width 1087 height 354
click at [1015, 433] on div "**********" at bounding box center [553, 554] width 1087 height 354
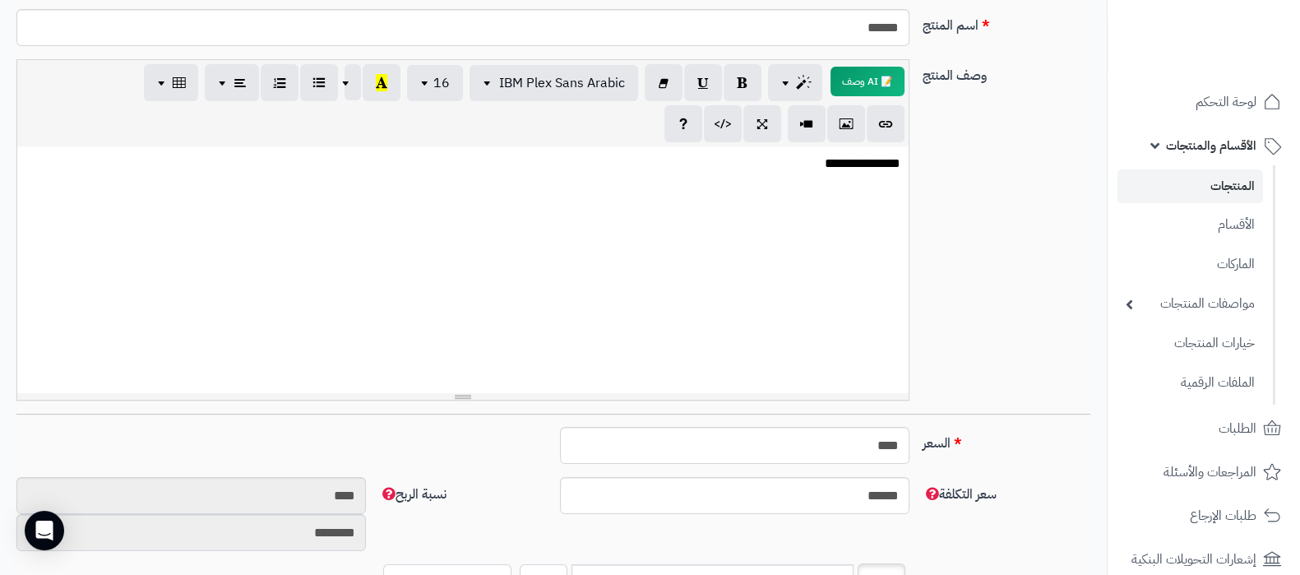
scroll to position [410, 0]
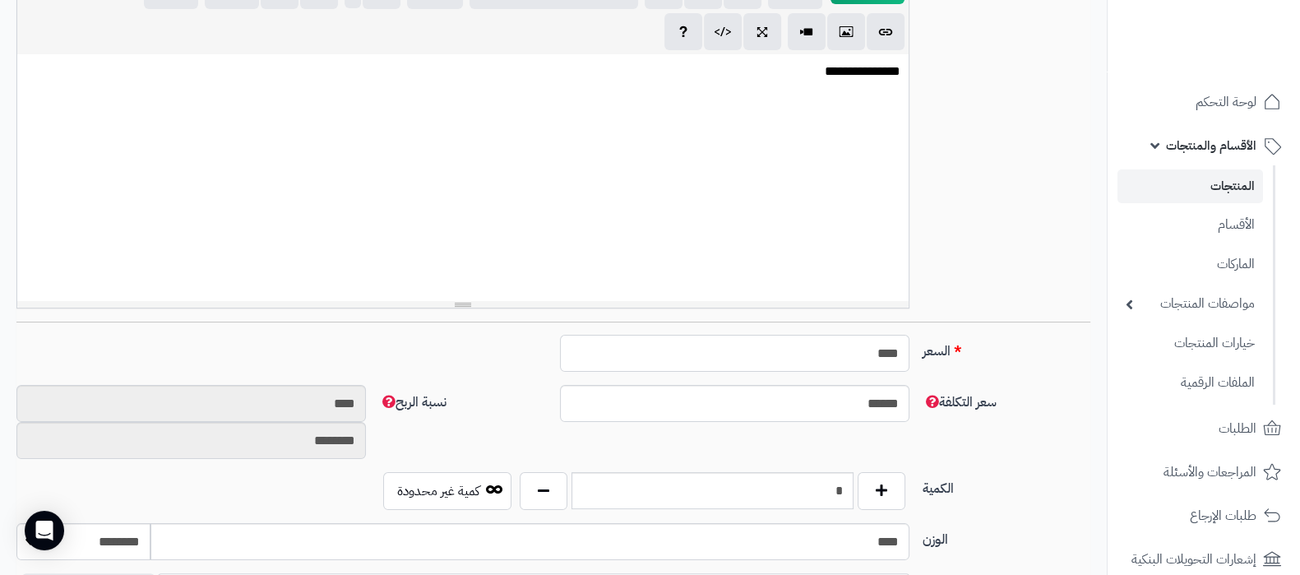
drag, startPoint x: 858, startPoint y: 346, endPoint x: 872, endPoint y: 349, distance: 13.4
click at [872, 349] on input "****" at bounding box center [734, 353] width 349 height 37
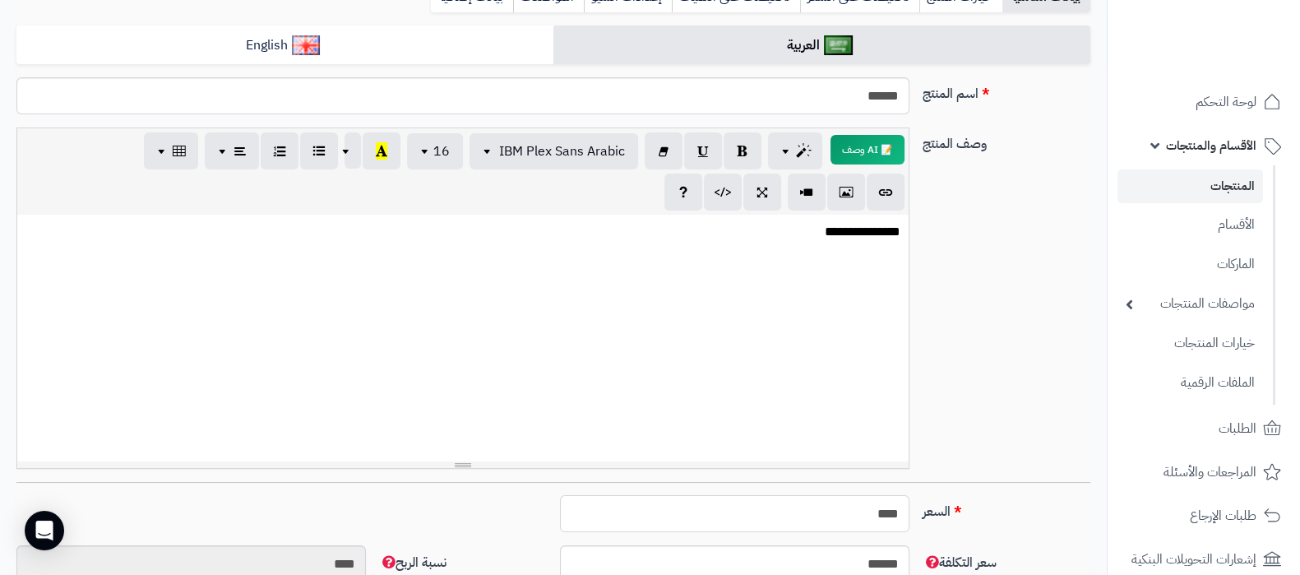
scroll to position [102, 0]
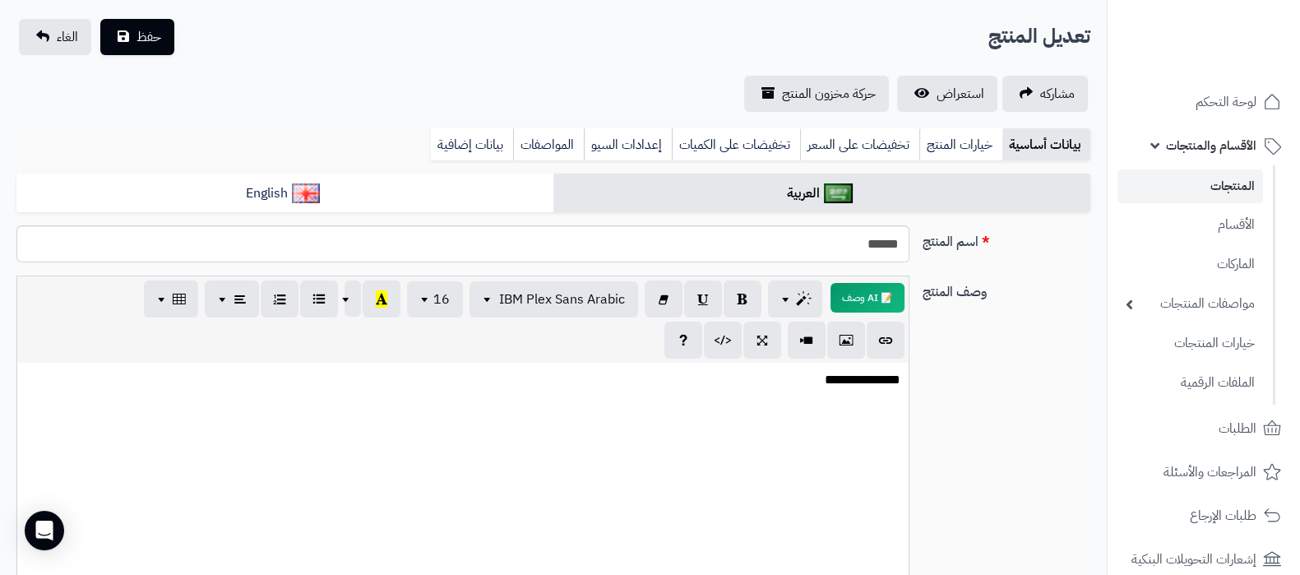
click at [852, 390] on div "**********" at bounding box center [462, 486] width 891 height 247
click at [996, 453] on div "**********" at bounding box center [553, 452] width 1087 height 354
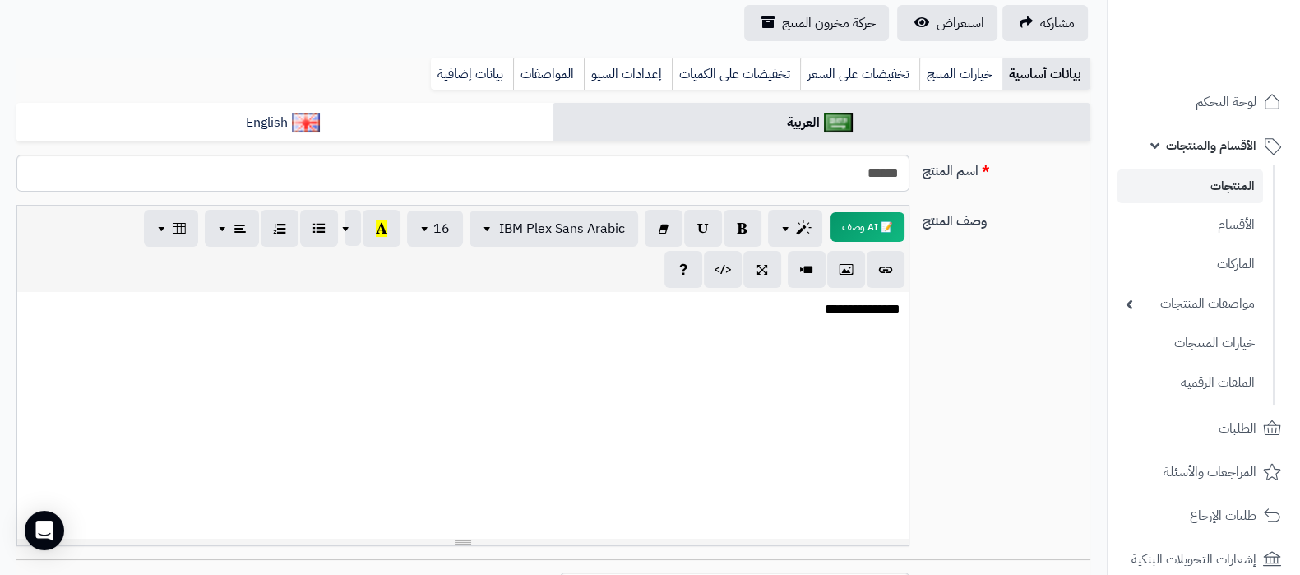
scroll to position [205, 0]
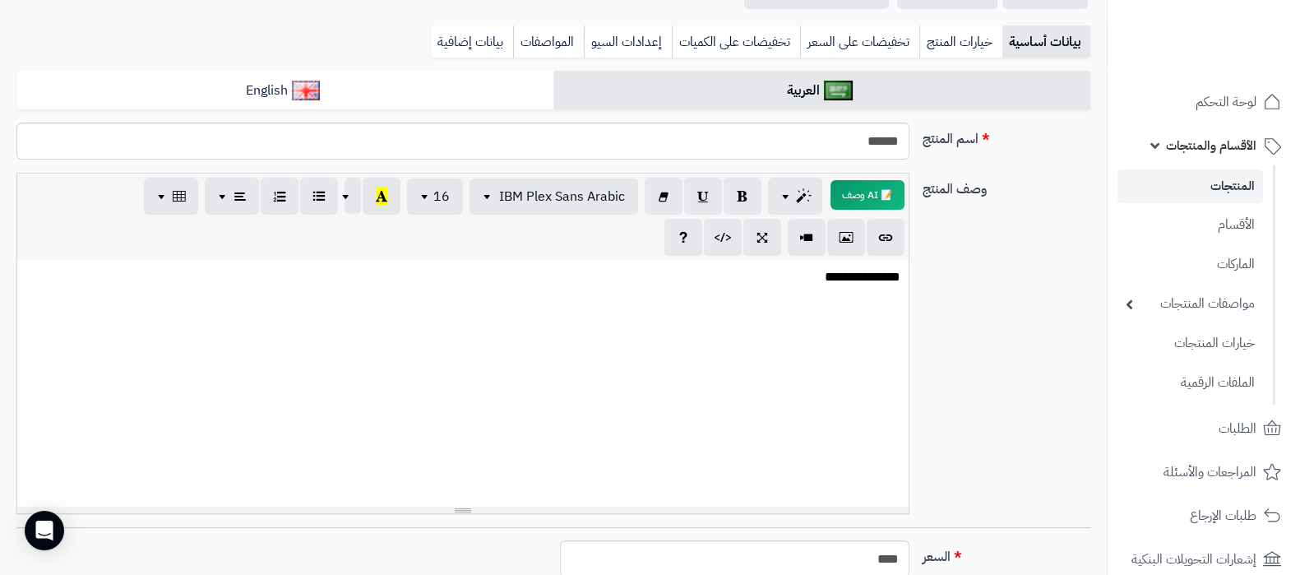
click at [748, 359] on div "**********" at bounding box center [462, 383] width 891 height 247
drag, startPoint x: 786, startPoint y: 271, endPoint x: 910, endPoint y: 275, distance: 124.2
click at [910, 275] on div "**********" at bounding box center [463, 343] width 906 height 341
click at [823, 321] on div "**********" at bounding box center [462, 383] width 891 height 247
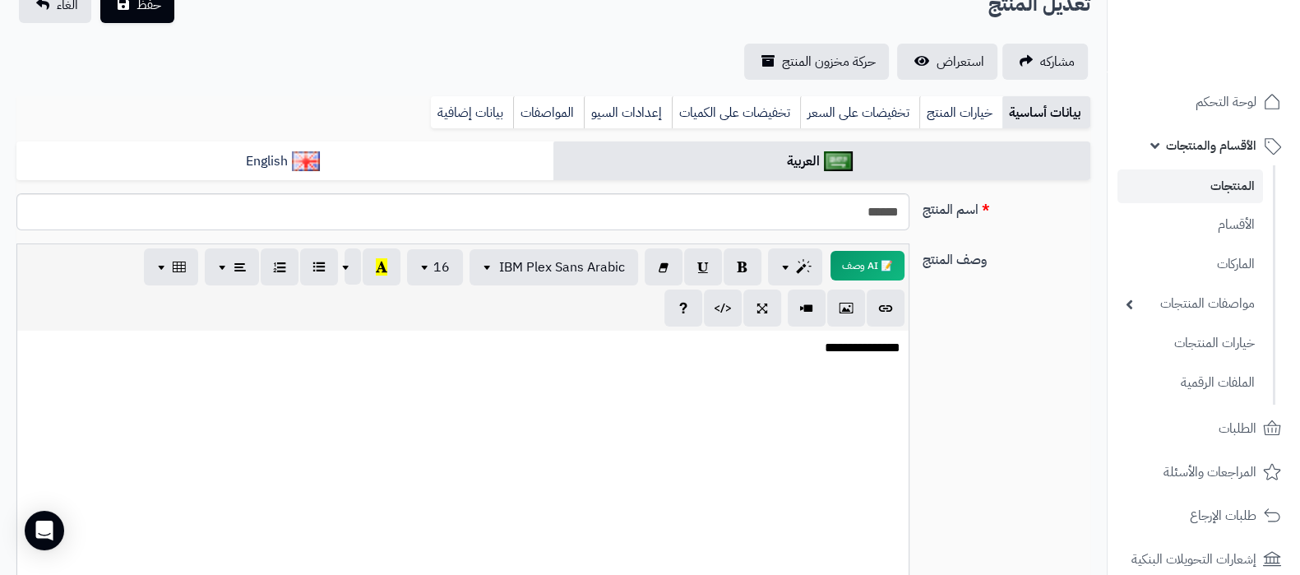
scroll to position [102, 0]
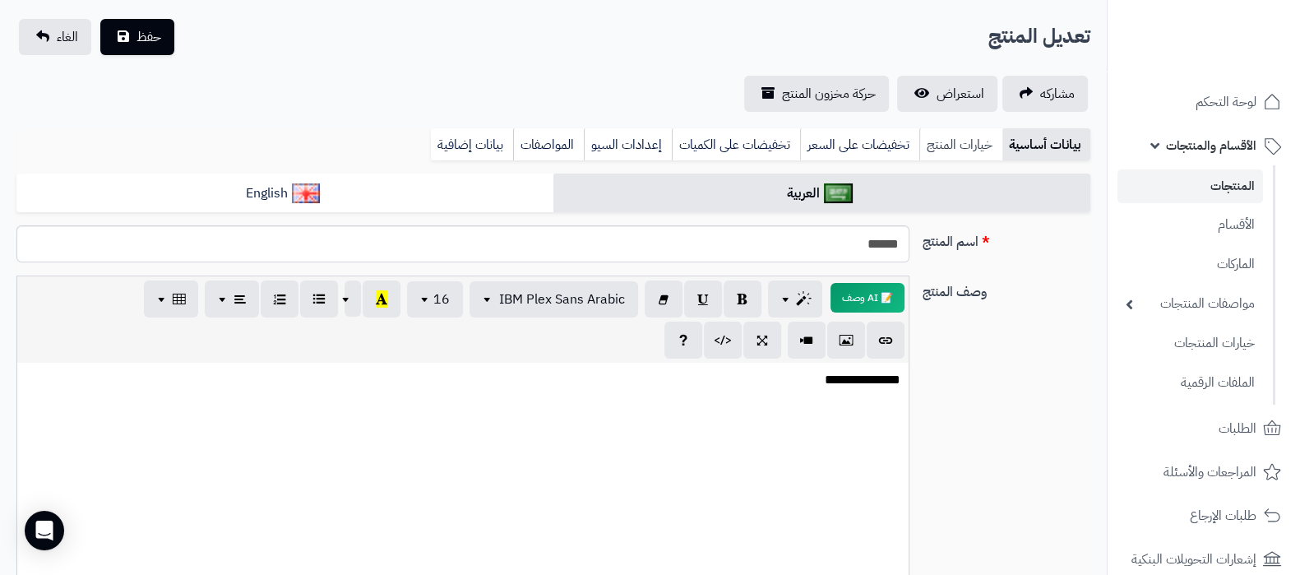
click at [952, 146] on link "خيارات المنتج" at bounding box center [960, 144] width 83 height 33
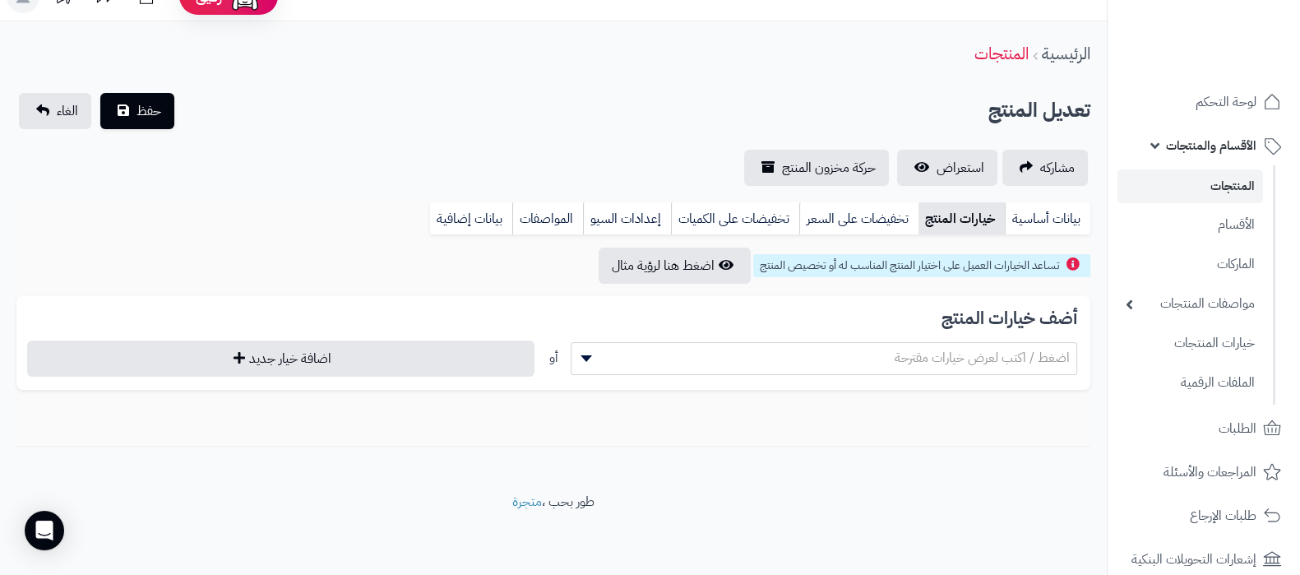
scroll to position [28, 0]
click at [1001, 362] on span "اضغط / اكتب لعرض خيارات مقترحة" at bounding box center [982, 358] width 175 height 20
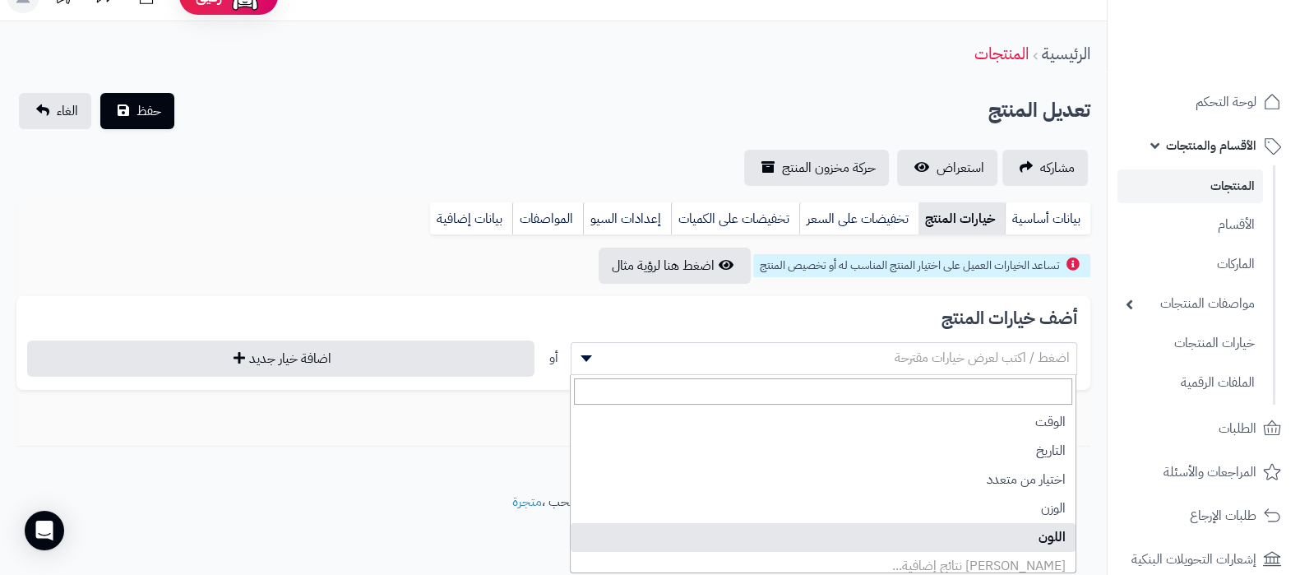
select select "**"
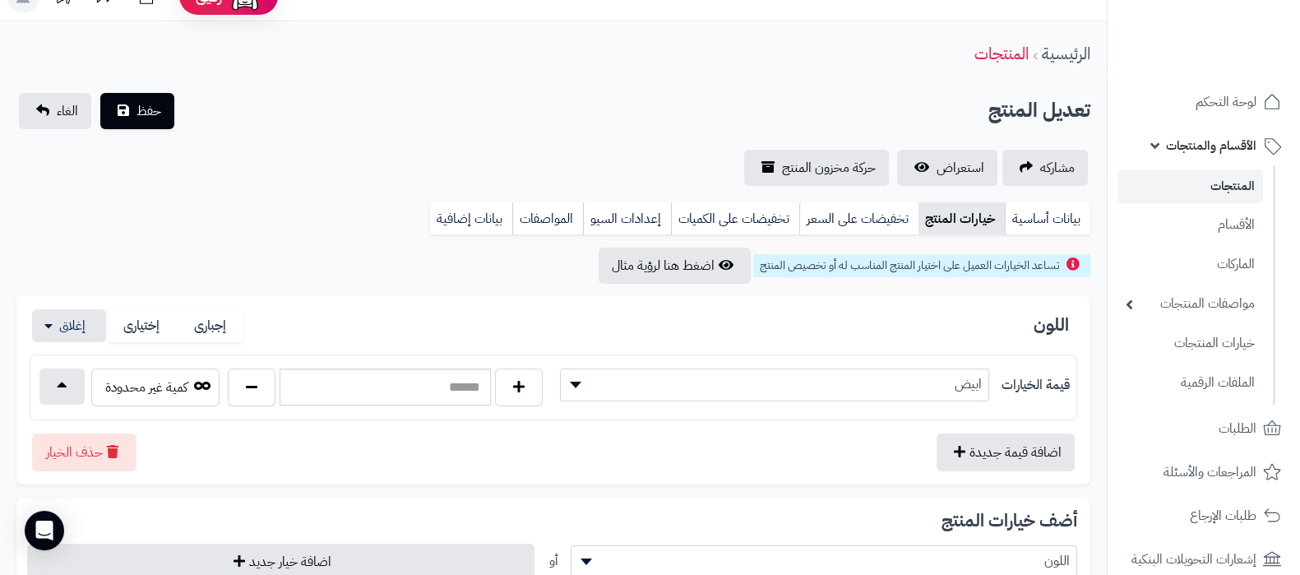
scroll to position [131, 0]
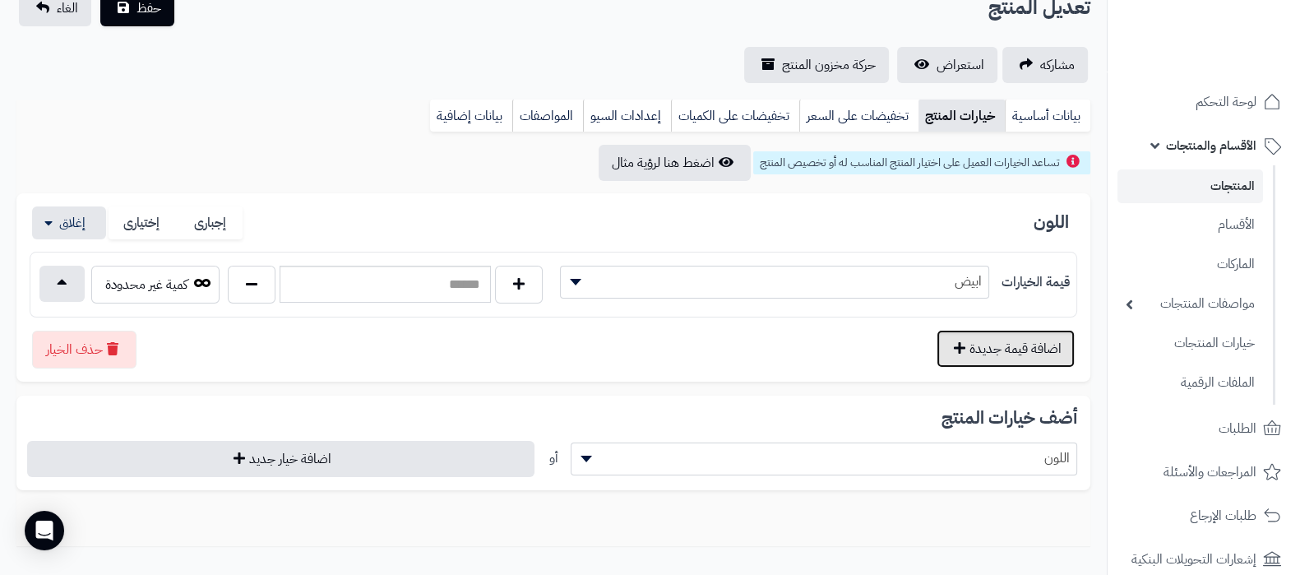
click at [1006, 347] on button "اضافة قيمة جديدة" at bounding box center [1006, 349] width 138 height 38
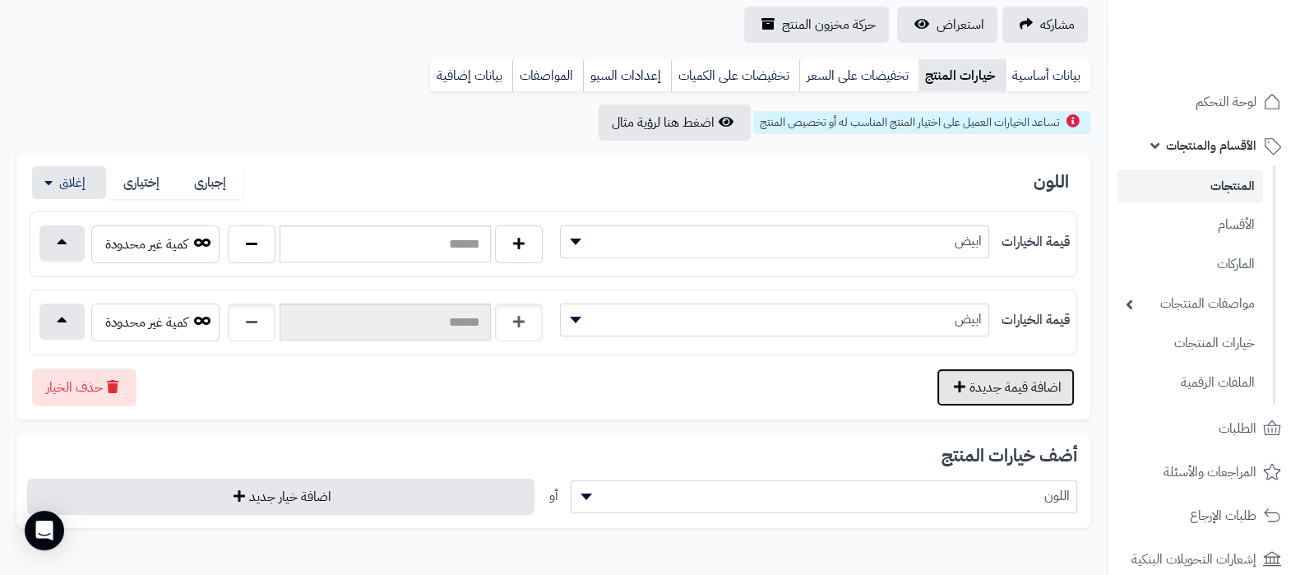
scroll to position [234, 0]
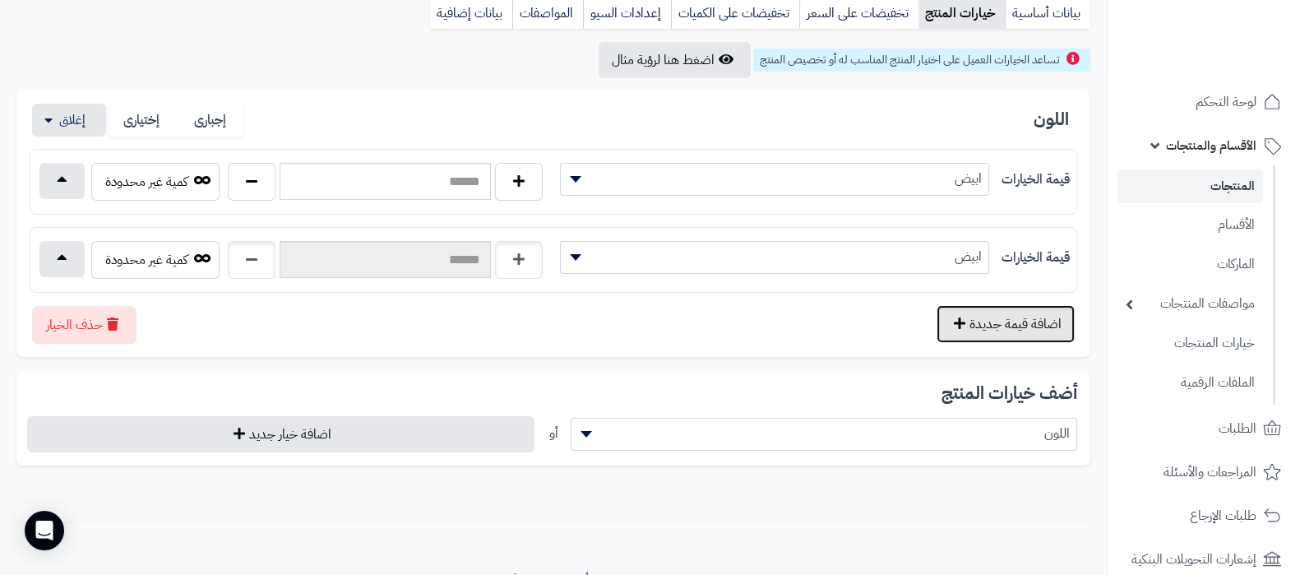
click at [1010, 334] on button "اضافة قيمة جديدة" at bounding box center [1006, 324] width 138 height 38
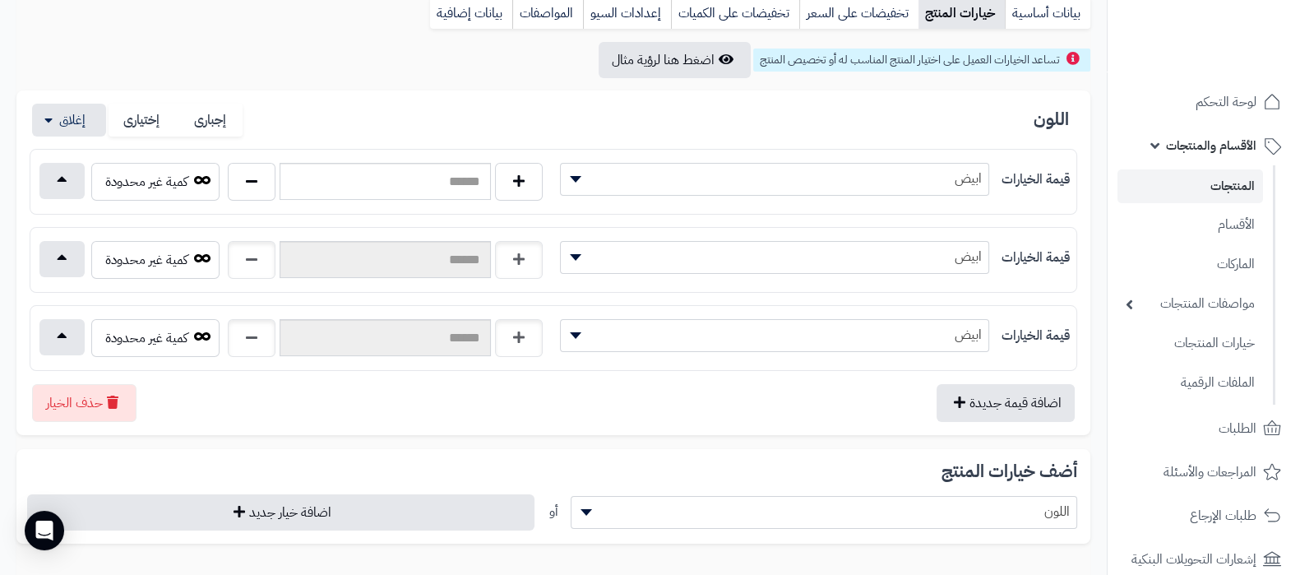
click at [961, 258] on span "ابيض" at bounding box center [775, 256] width 428 height 25
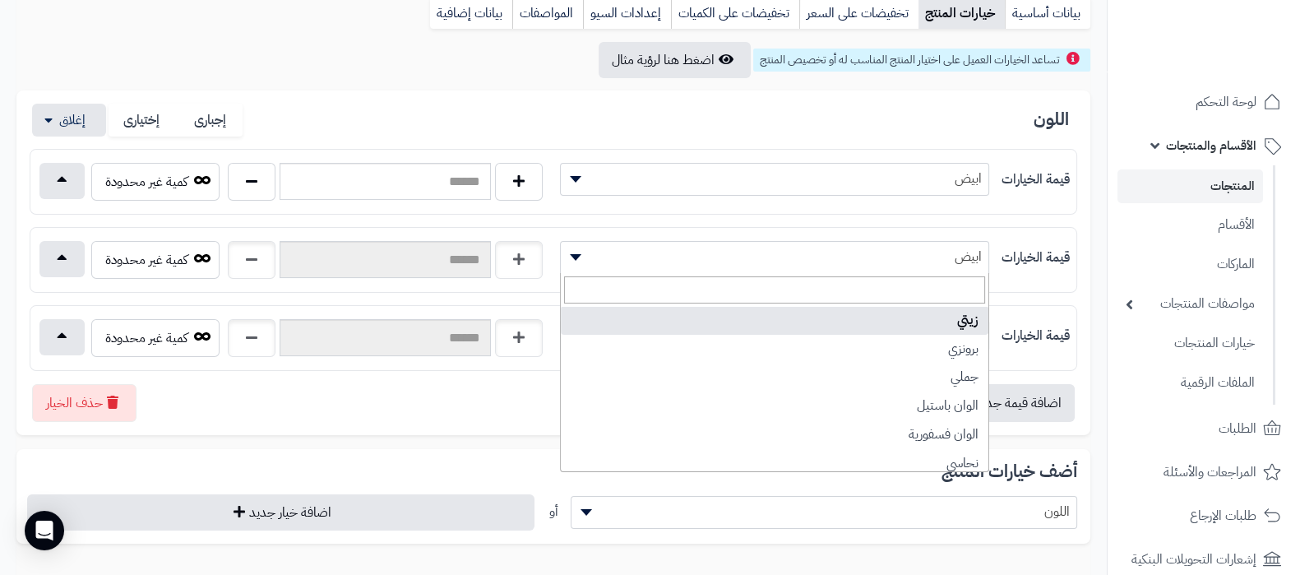
scroll to position [514, 0]
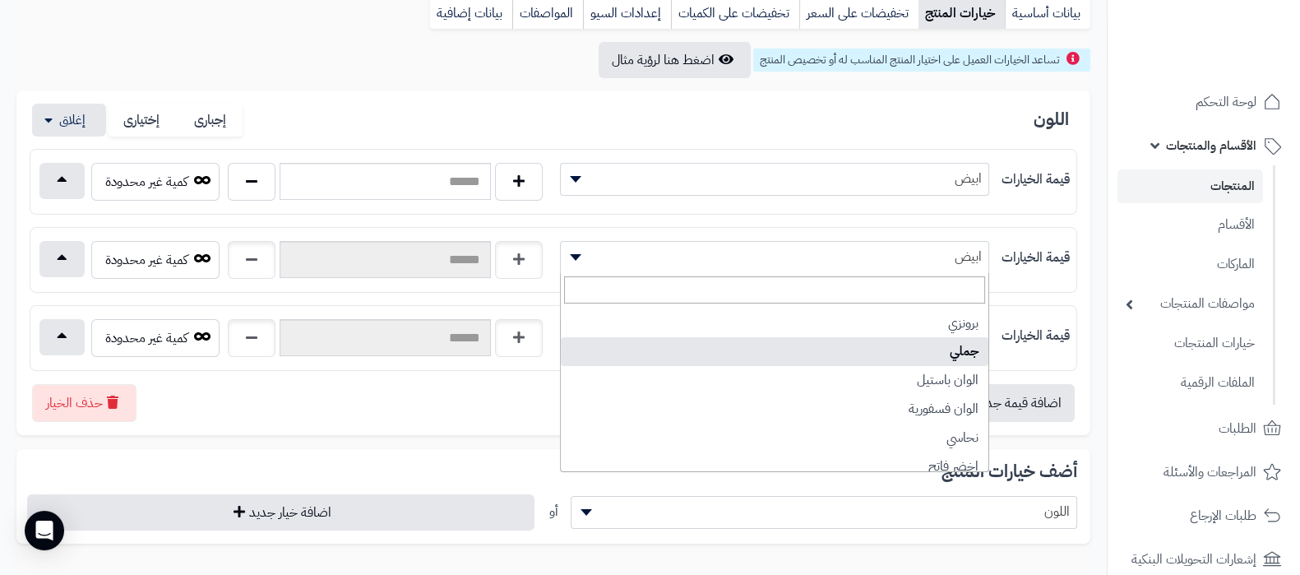
select select "***"
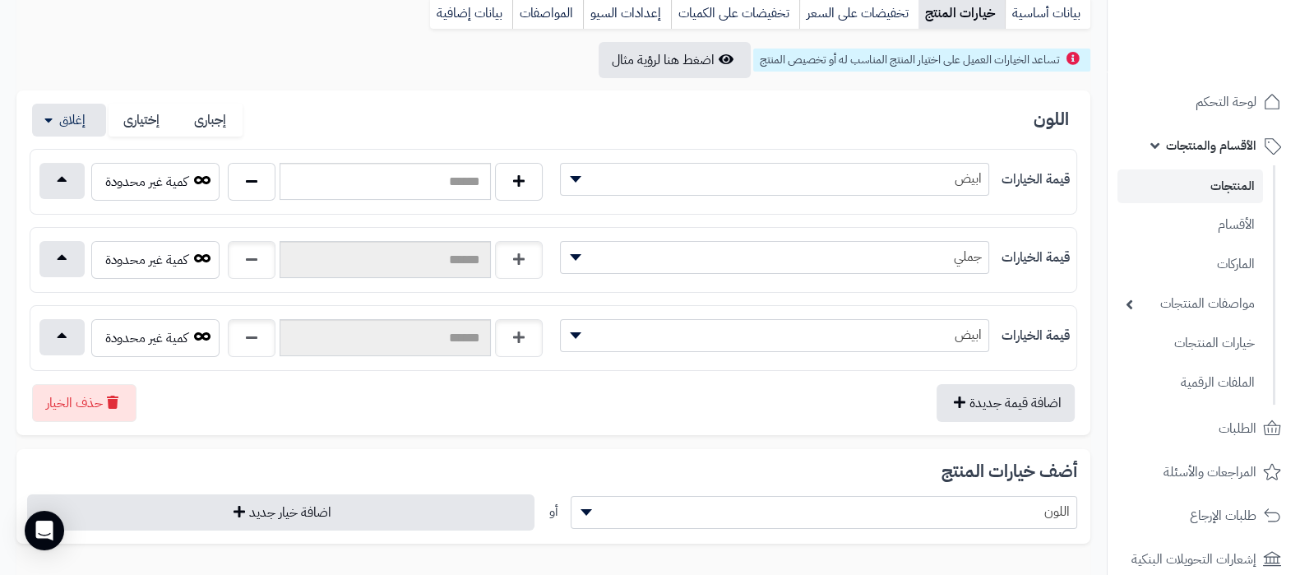
click at [909, 342] on span "ابيض" at bounding box center [775, 334] width 428 height 25
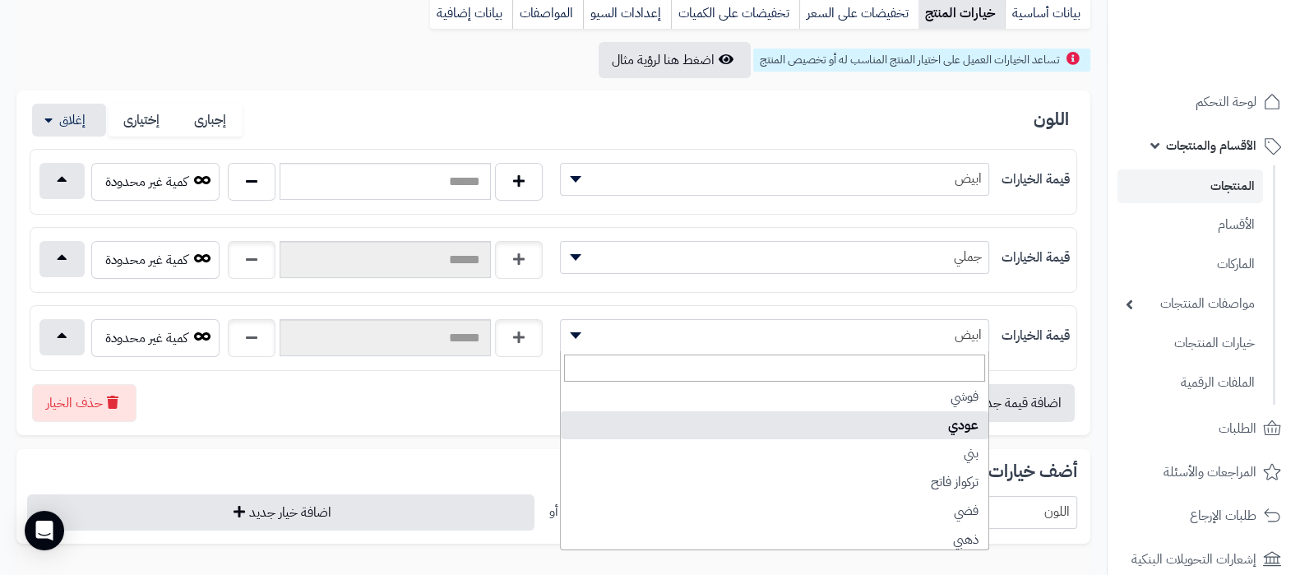
scroll to position [925, 0]
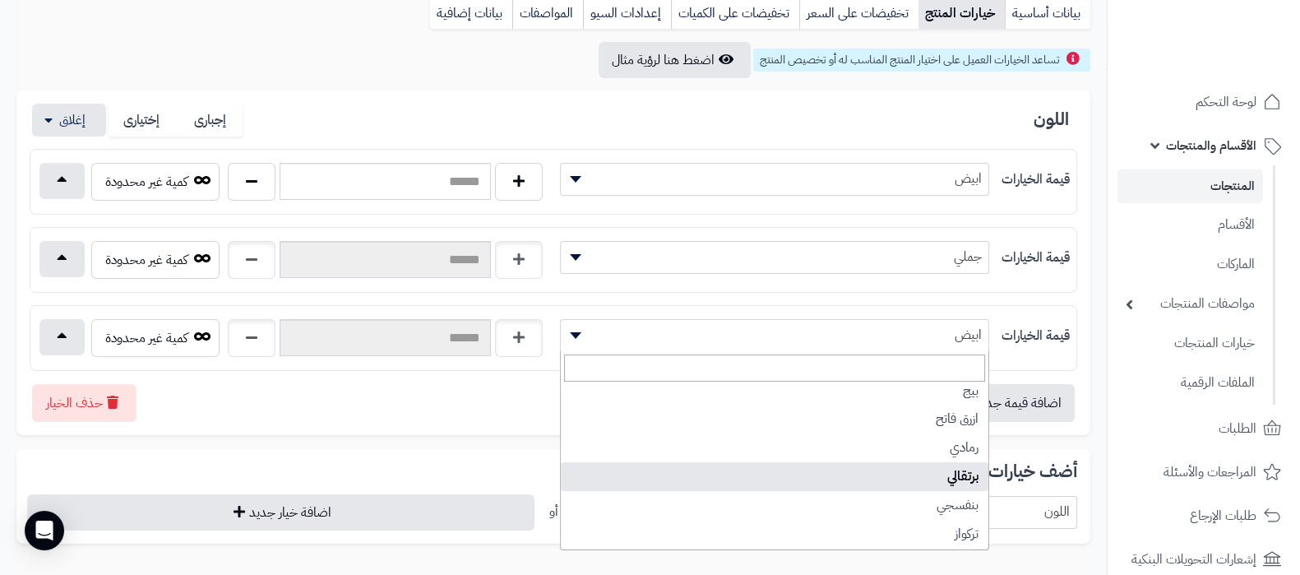
select select "**"
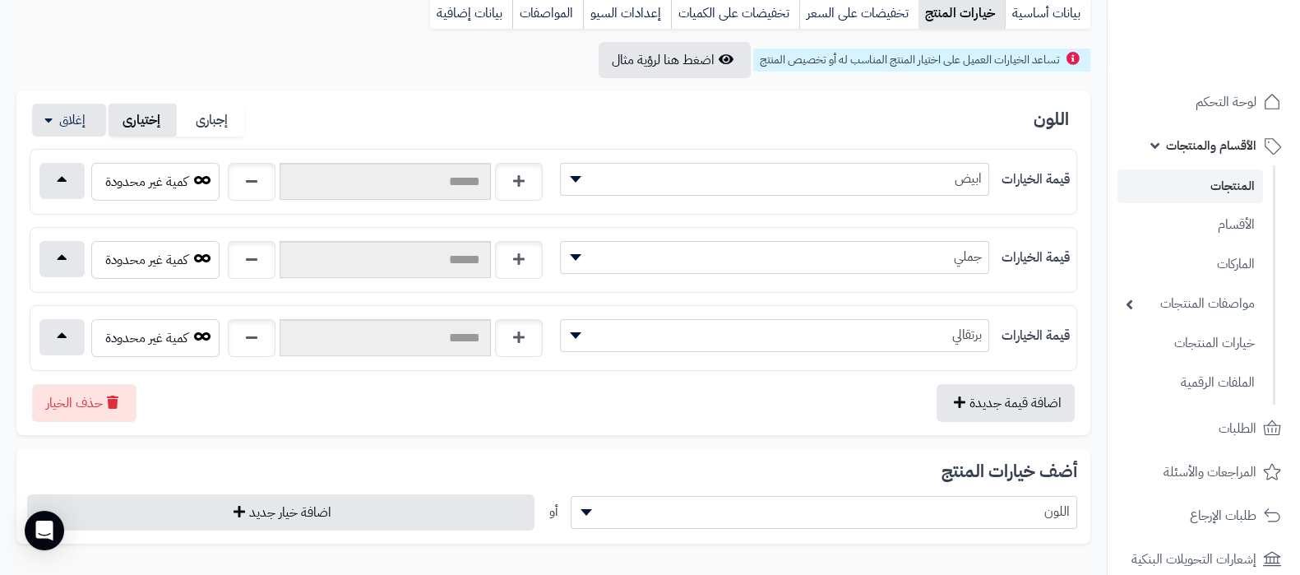
click at [154, 122] on label "إختيارى" at bounding box center [143, 121] width 68 height 34
click at [230, 123] on label "إجبارى" at bounding box center [211, 121] width 68 height 34
click at [890, 342] on span "برتقالي" at bounding box center [775, 334] width 428 height 25
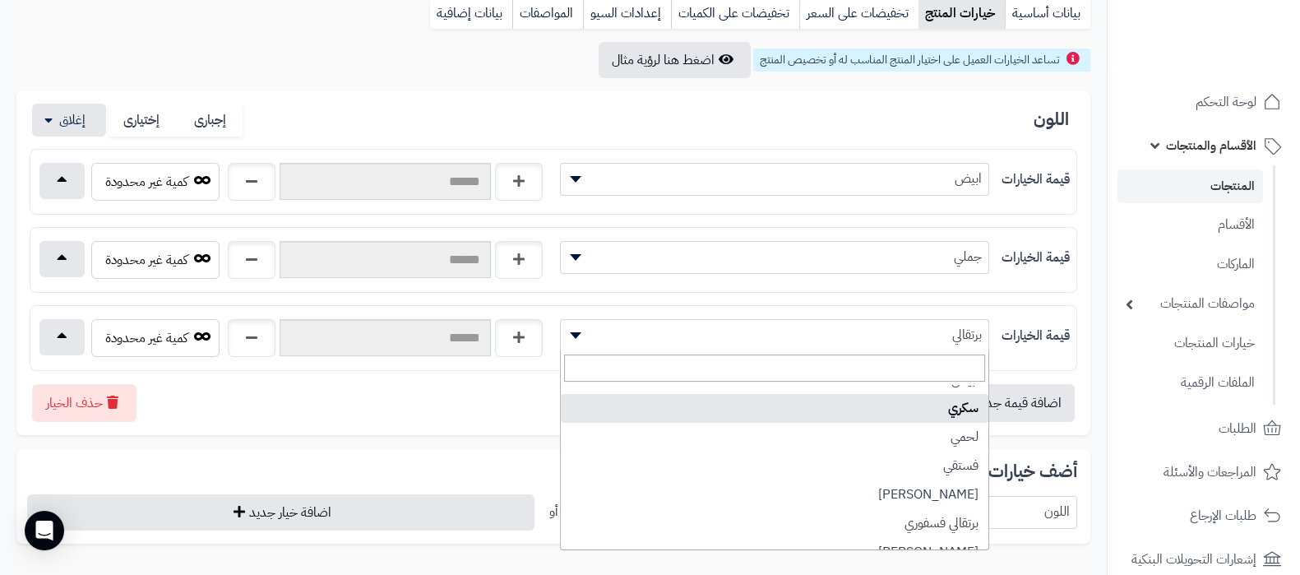
scroll to position [0, 0]
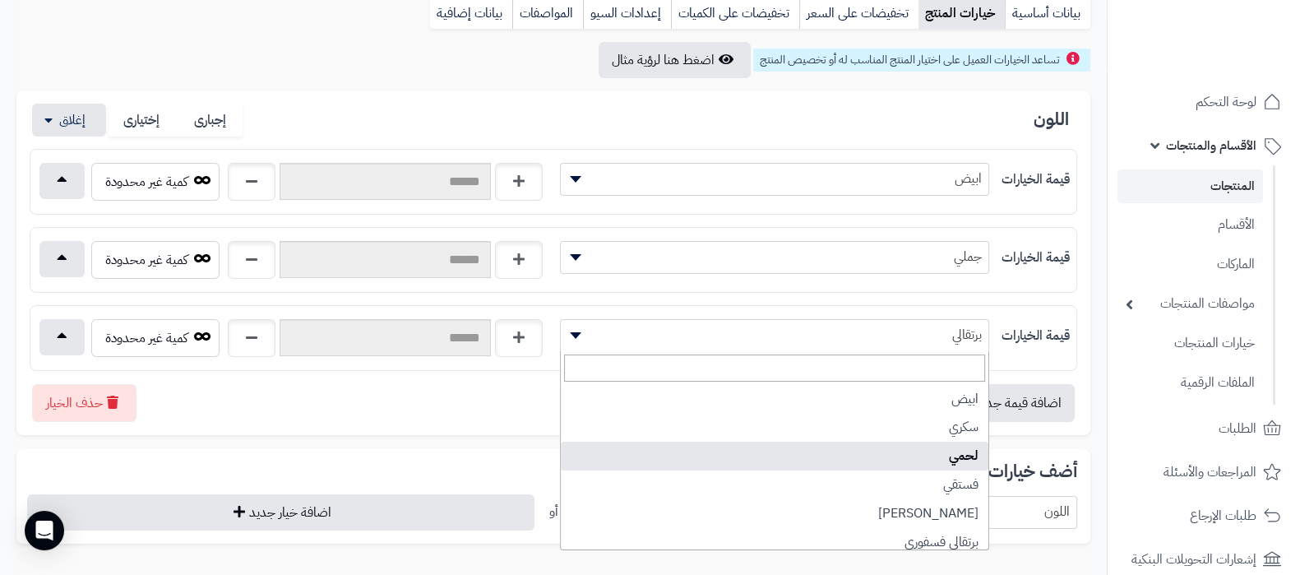
click at [442, 417] on div "اضافة قيمة جديدة حذف الخيار" at bounding box center [554, 396] width 1048 height 51
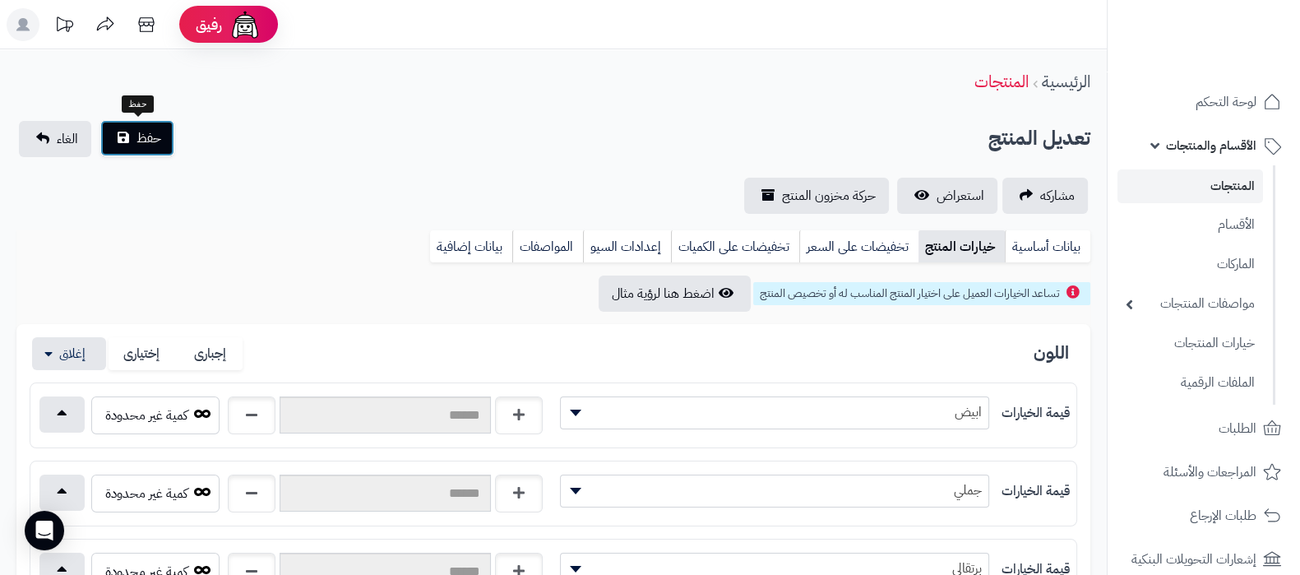
click at [144, 133] on span "حفظ" at bounding box center [148, 138] width 25 height 20
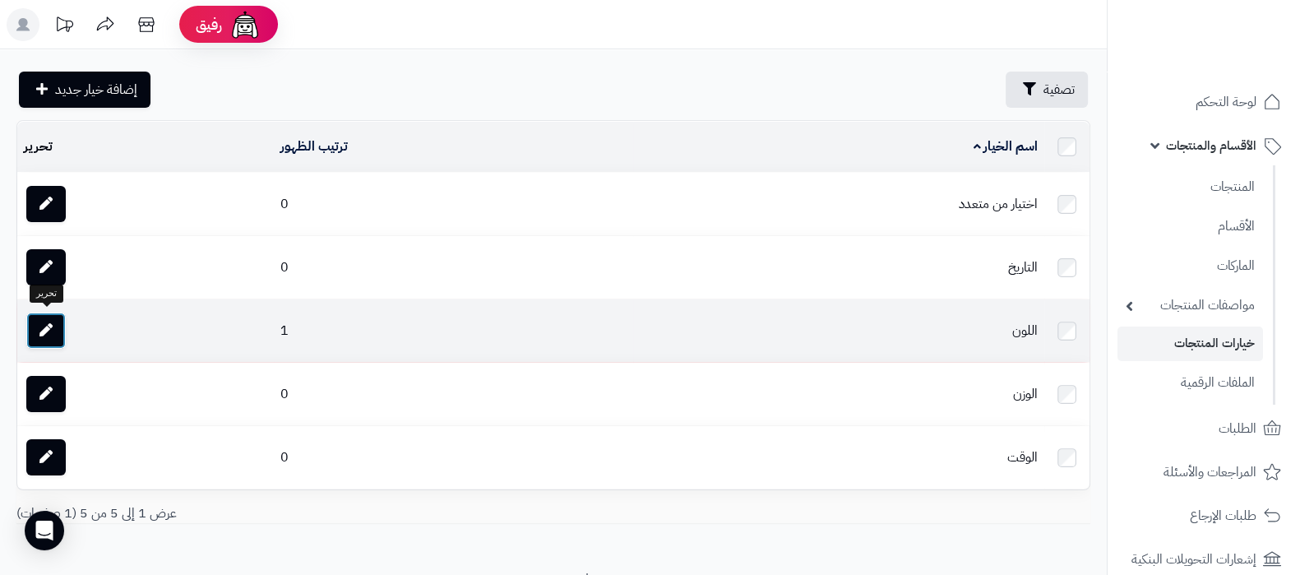
click at [40, 323] on icon at bounding box center [45, 329] width 13 height 13
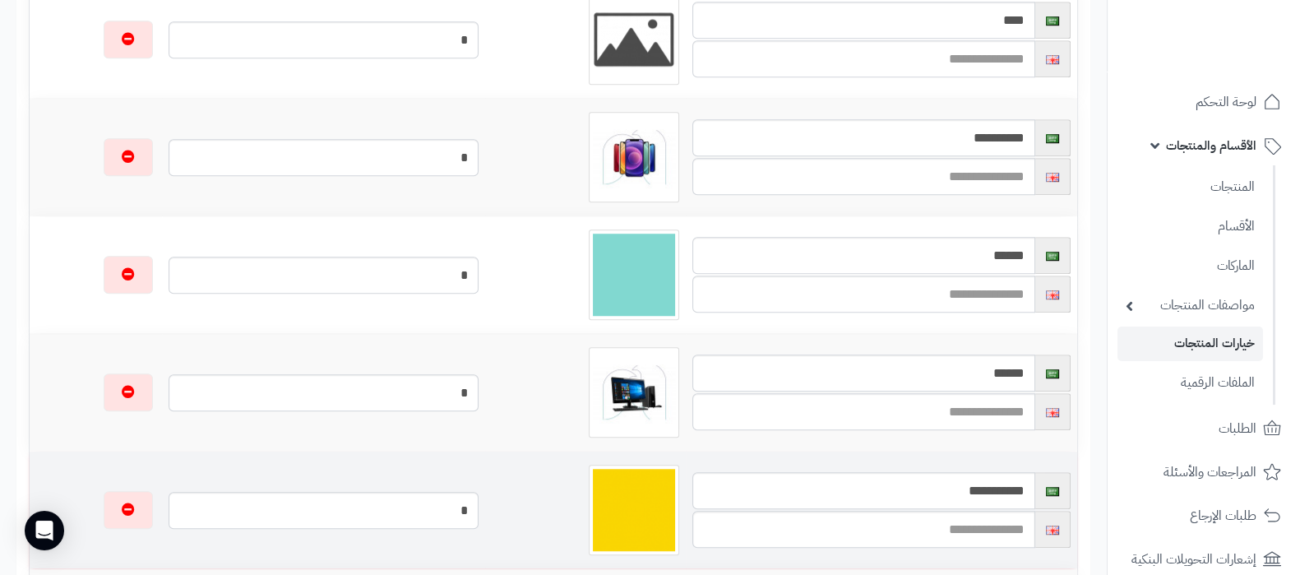
scroll to position [1438, 0]
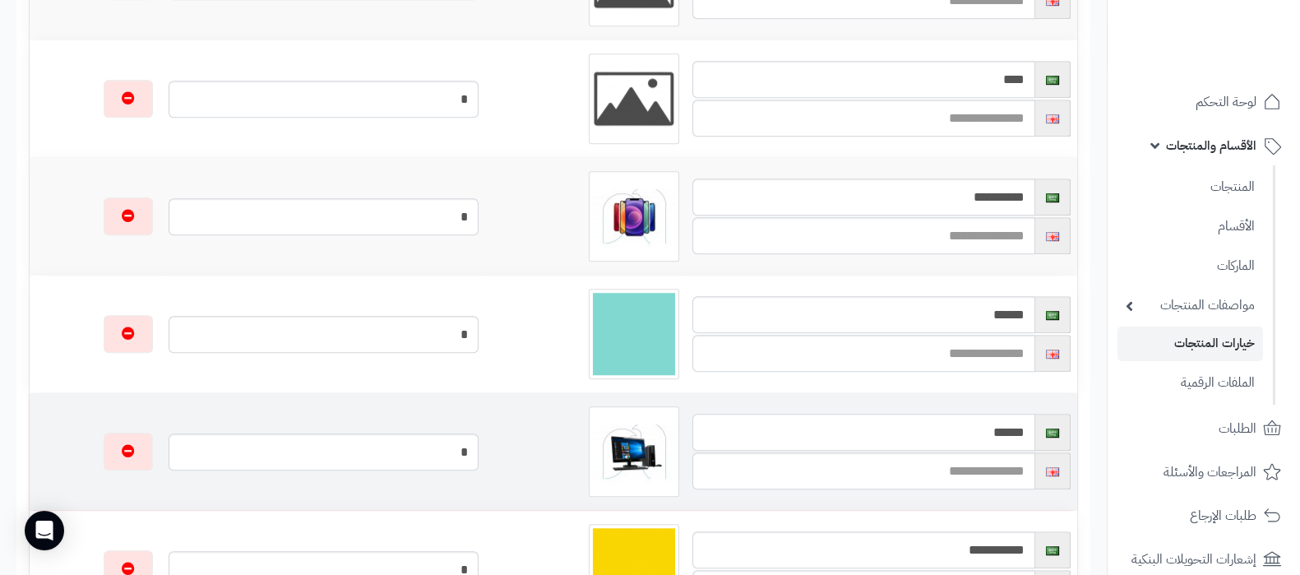
drag, startPoint x: 969, startPoint y: 426, endPoint x: 1027, endPoint y: 425, distance: 58.4
click at [1034, 421] on input "*****" at bounding box center [863, 432] width 343 height 37
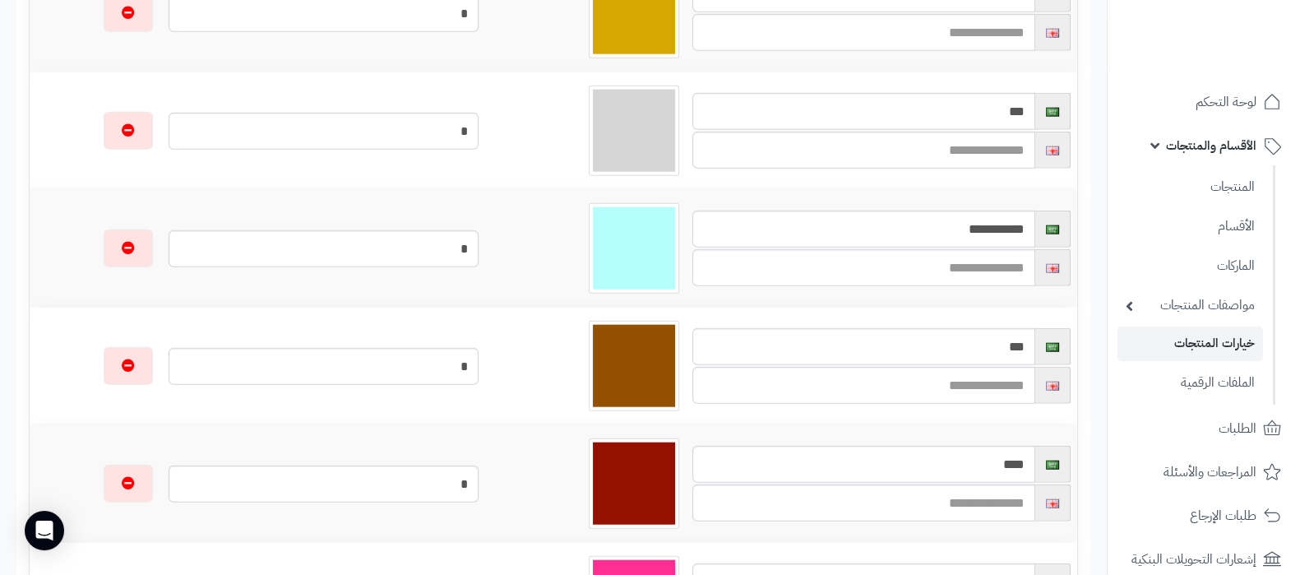
scroll to position [5446, 0]
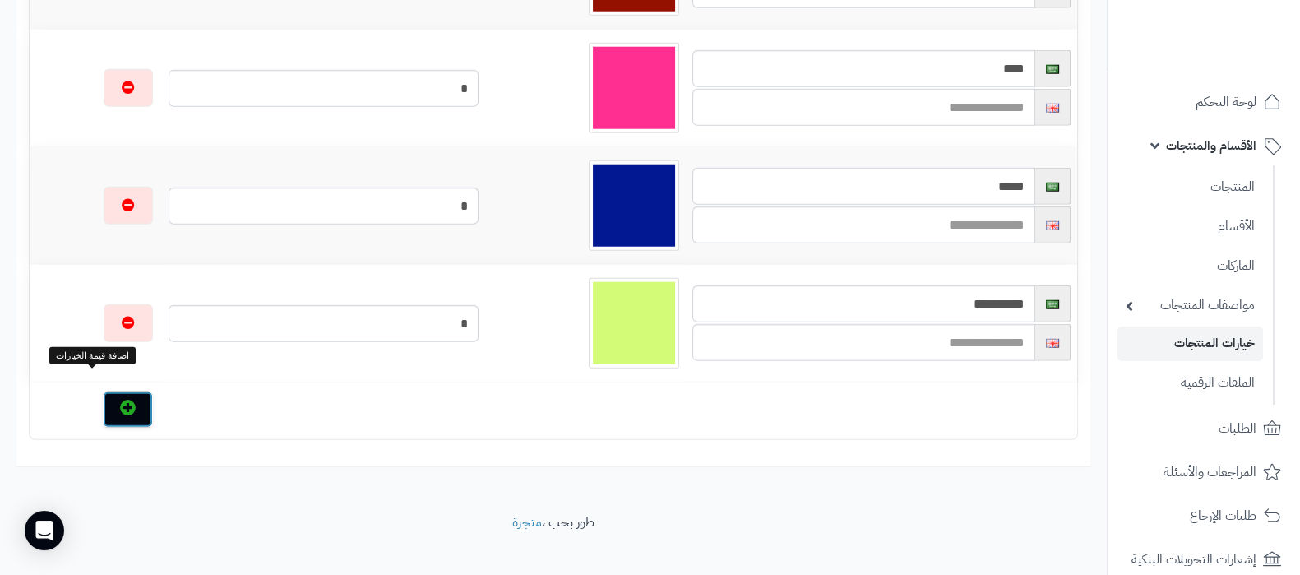
click at [120, 400] on icon "button" at bounding box center [128, 408] width 16 height 16
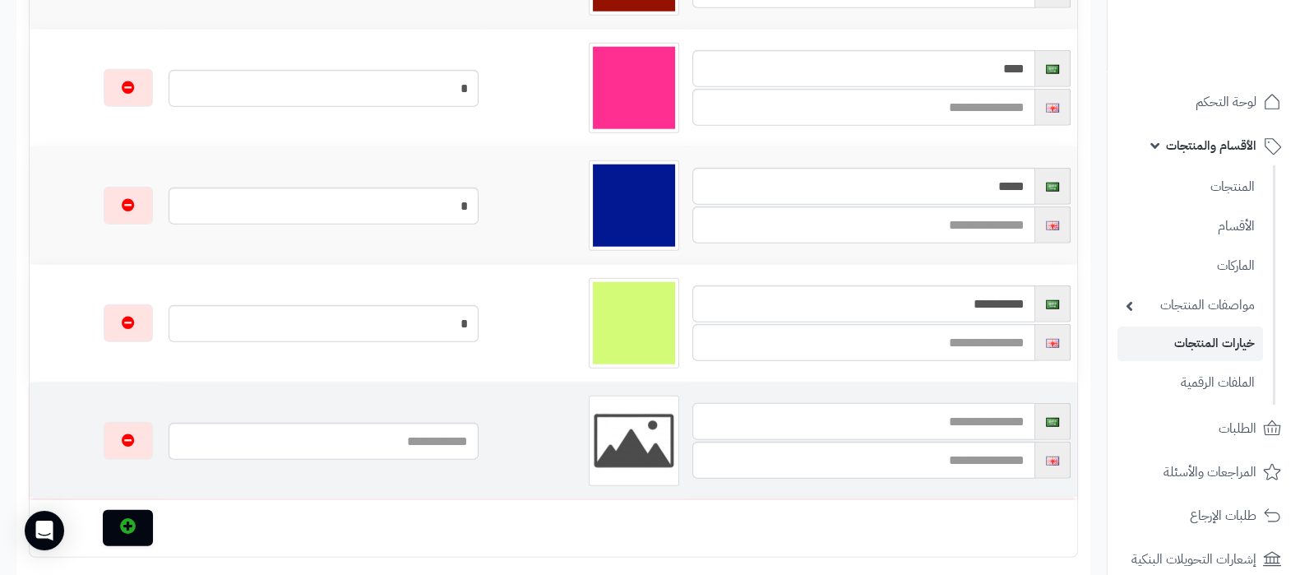
click at [926, 403] on input "text" at bounding box center [863, 421] width 343 height 37
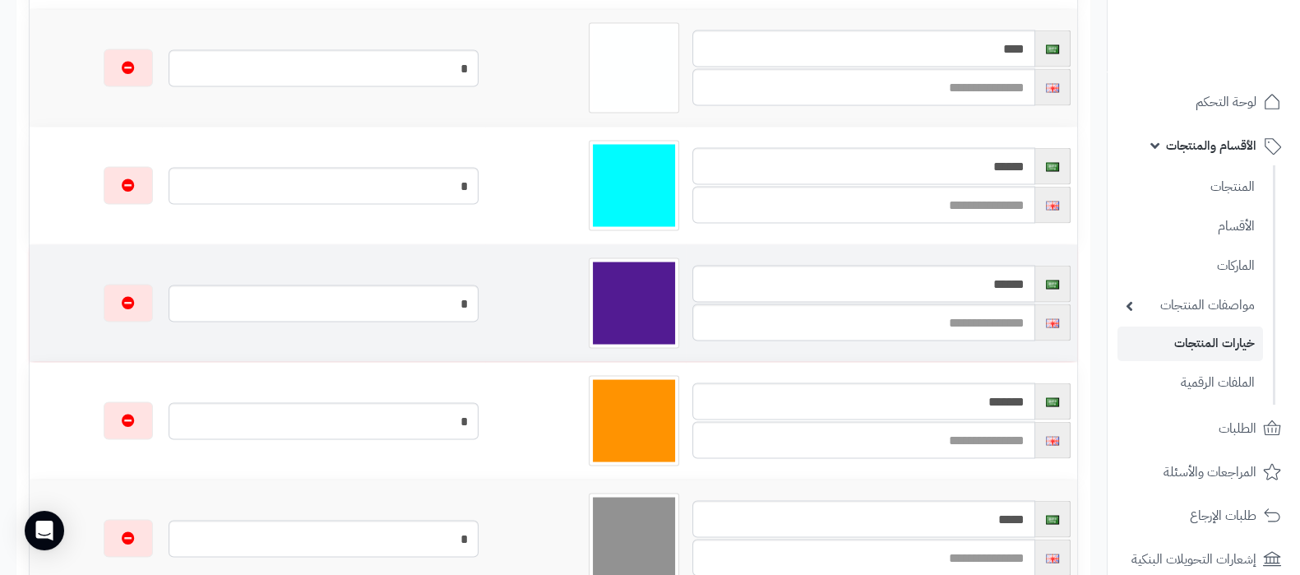
scroll to position [4008, 0]
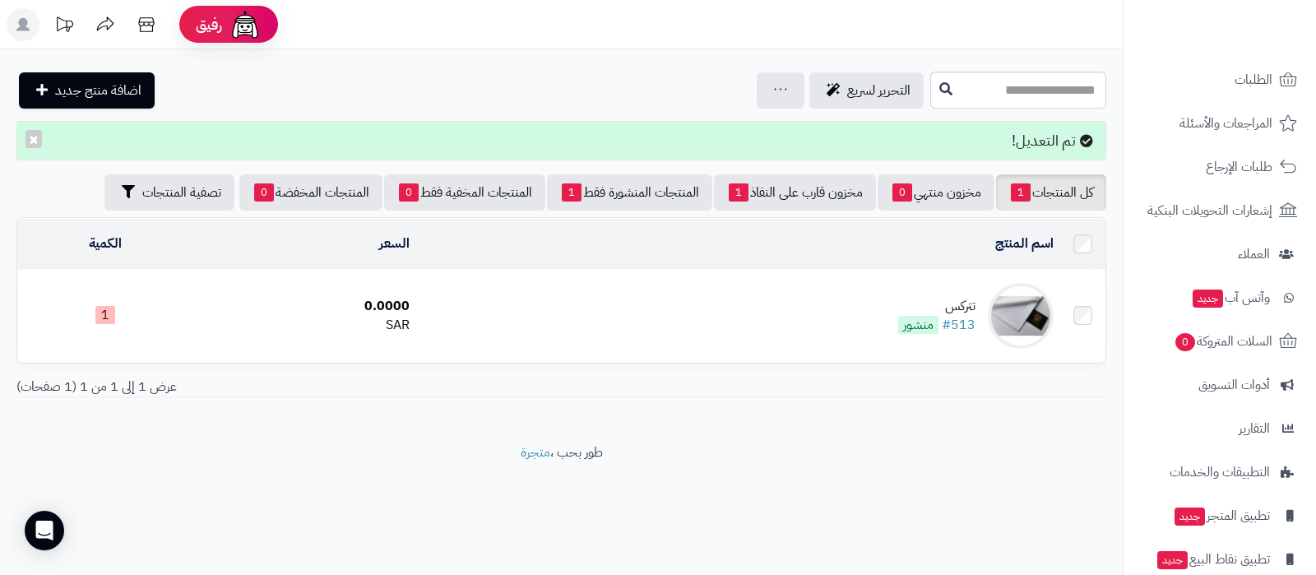
scroll to position [416, 0]
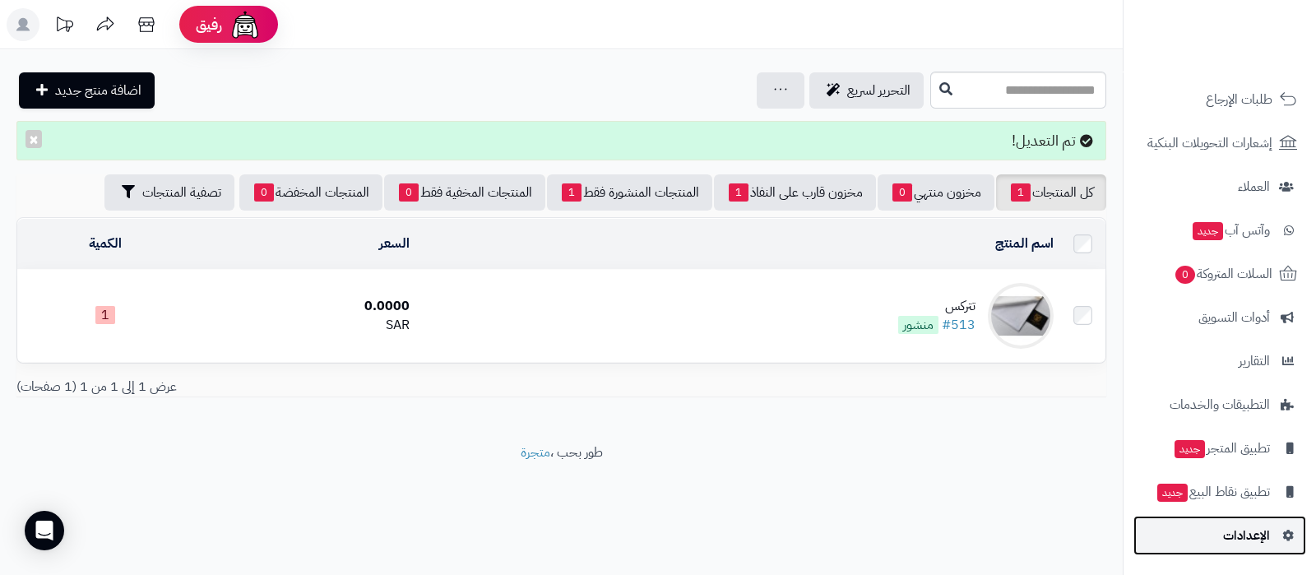
click at [1232, 529] on span "الإعدادات" at bounding box center [1246, 535] width 47 height 23
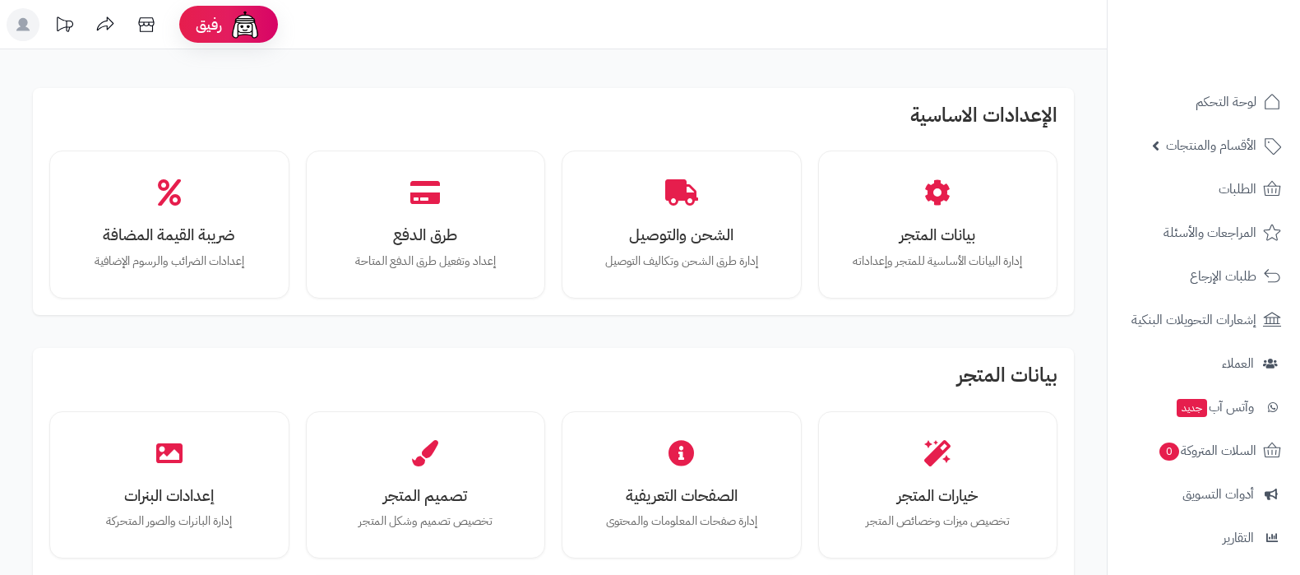
scroll to position [1520, 0]
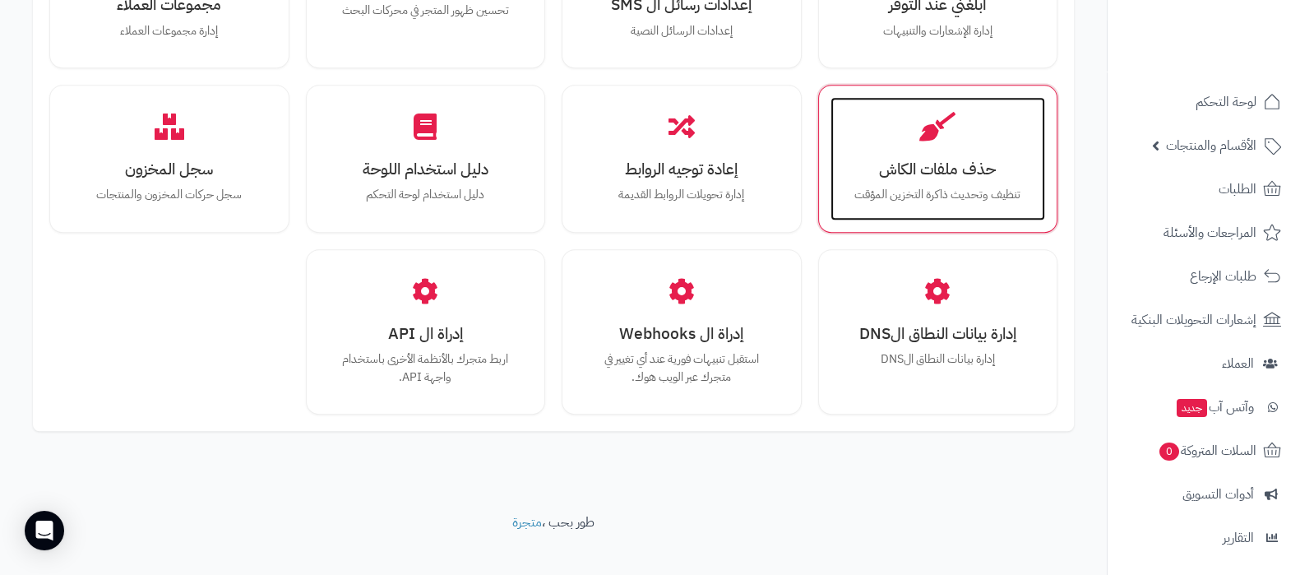
click at [974, 186] on p "تنظيف وتحديث ذاكرة التخزين المؤقت" at bounding box center [938, 195] width 183 height 18
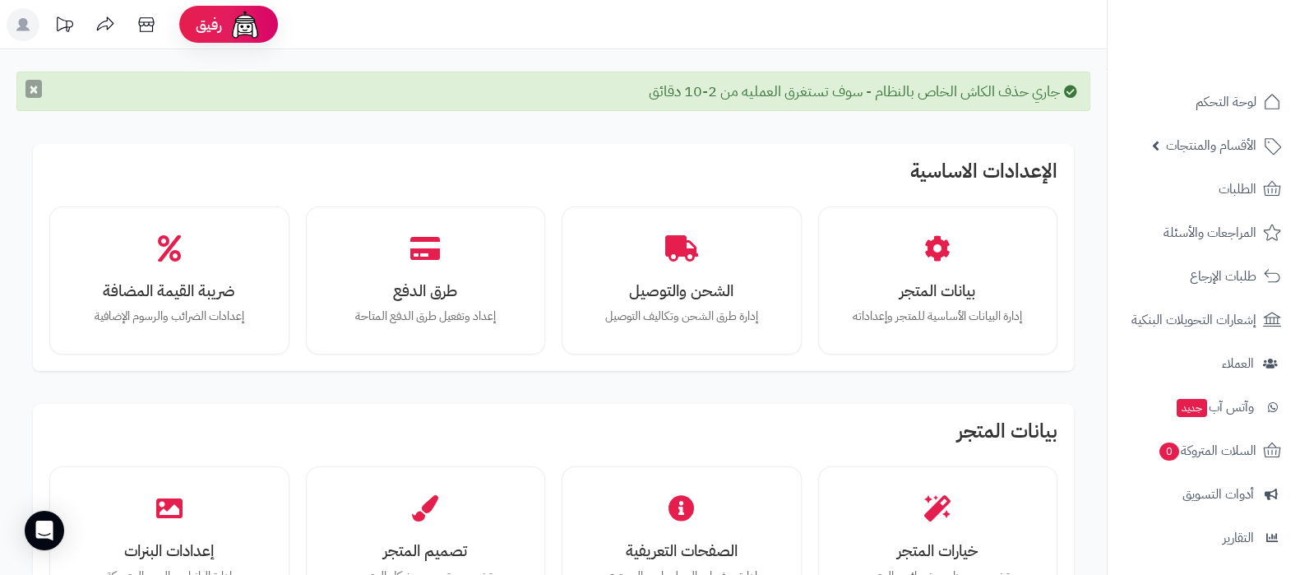
click at [34, 95] on button "×" at bounding box center [33, 89] width 16 height 18
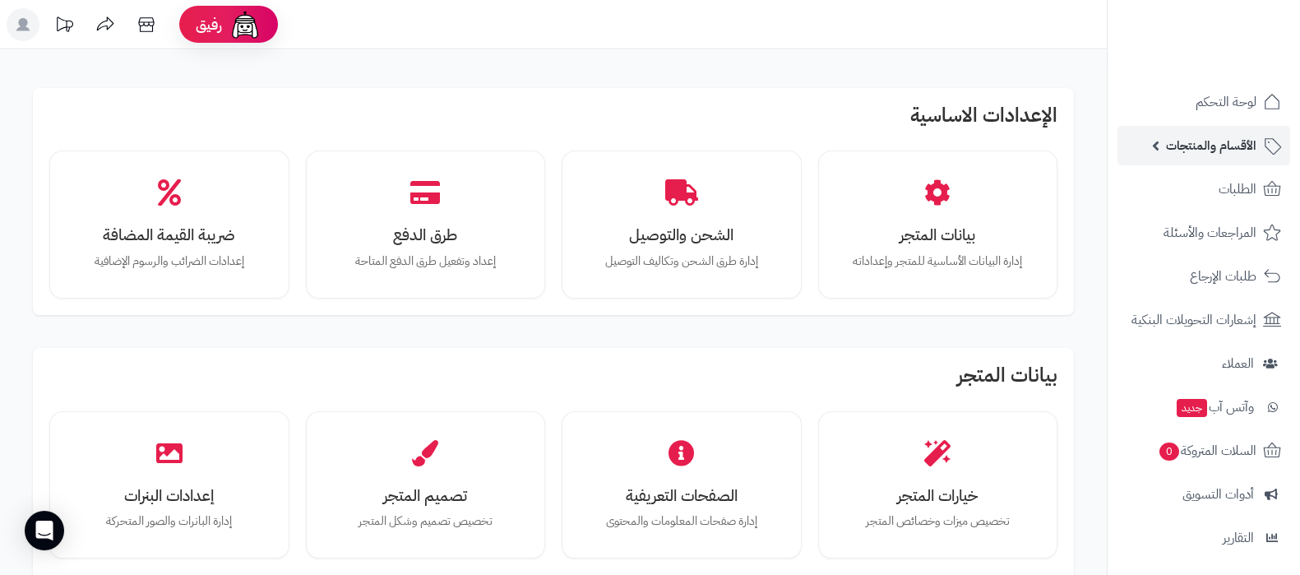
click at [1208, 145] on span "الأقسام والمنتجات" at bounding box center [1211, 145] width 90 height 23
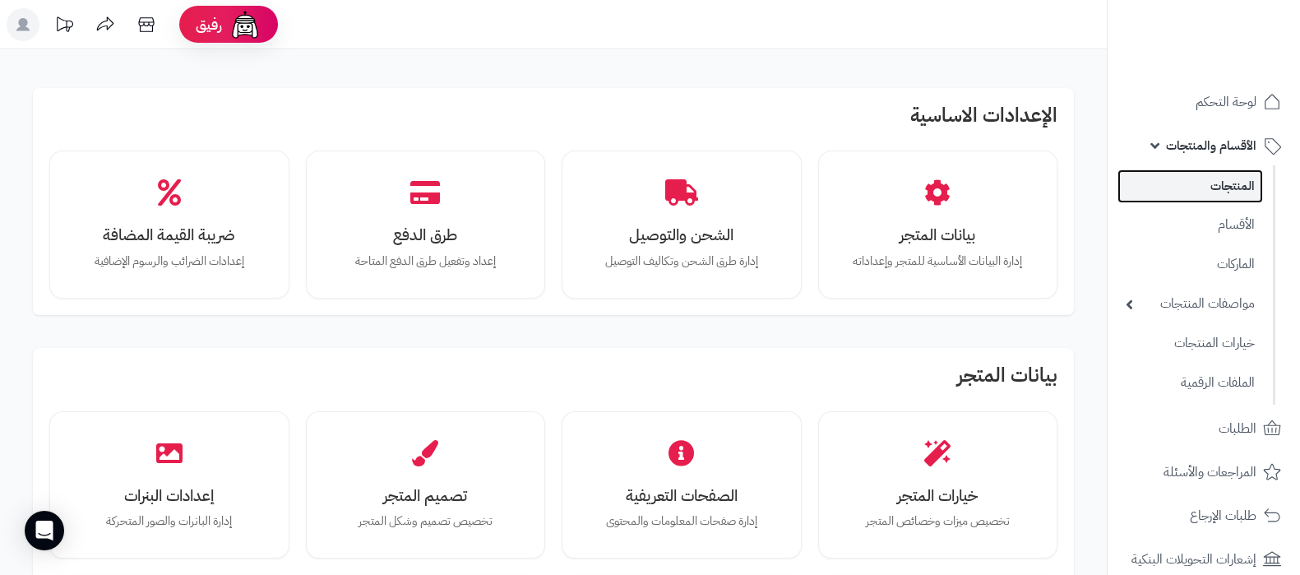
click at [1213, 183] on link "المنتجات" at bounding box center [1190, 186] width 146 height 34
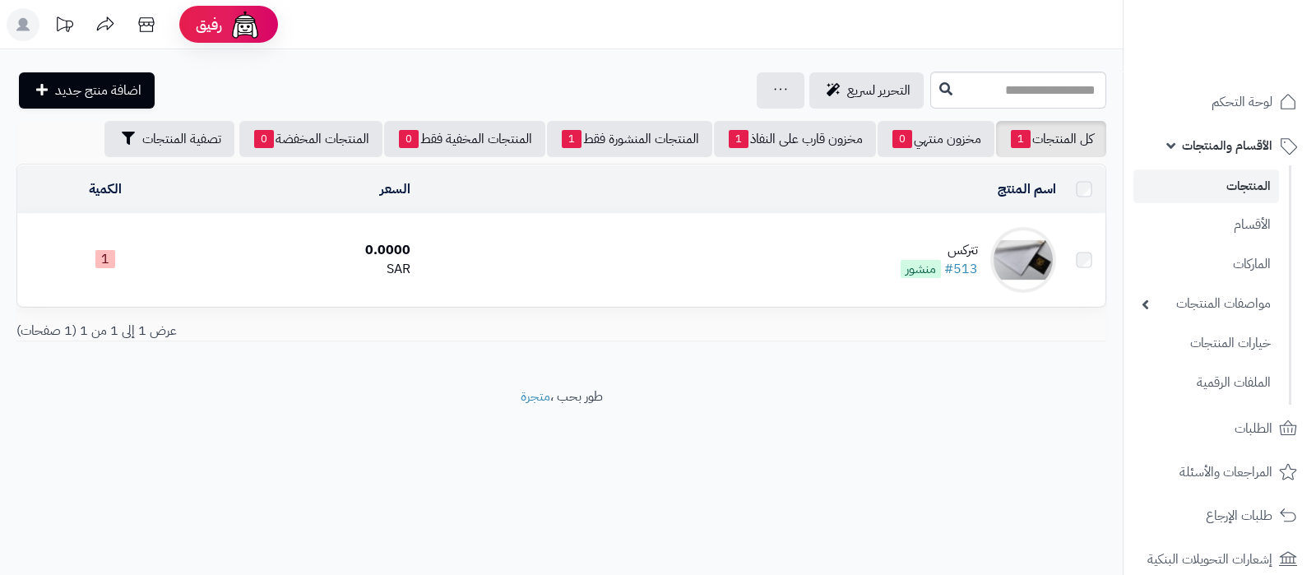
click at [962, 244] on div "تتركس" at bounding box center [938, 250] width 77 height 19
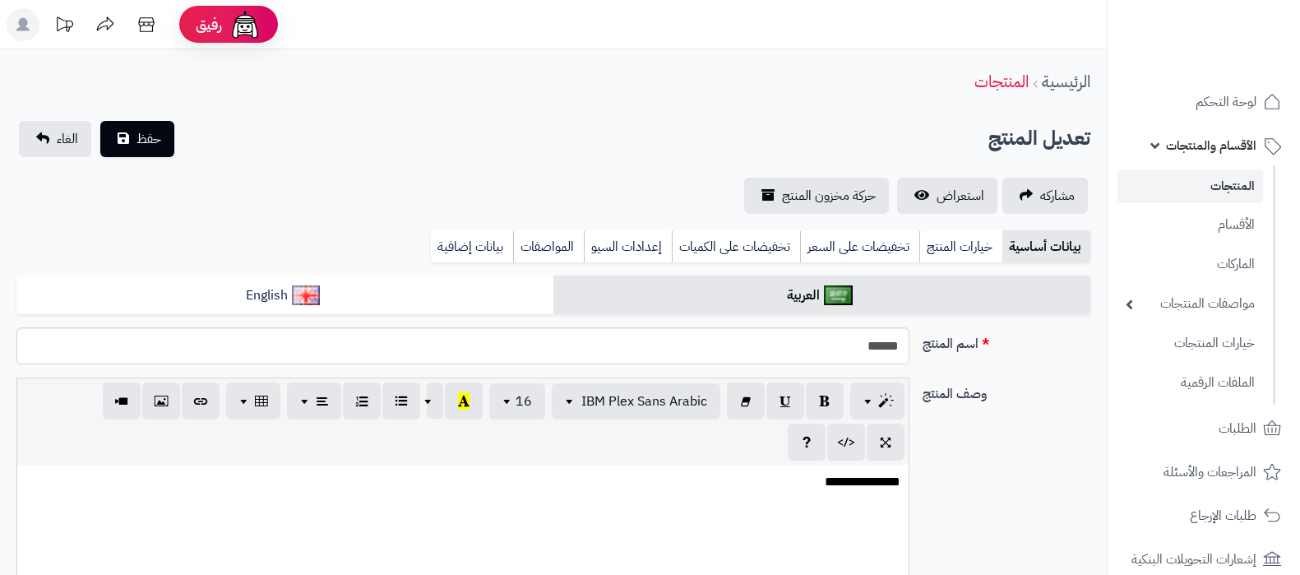
select select
click at [628, 241] on link "إعدادات السيو" at bounding box center [628, 246] width 88 height 33
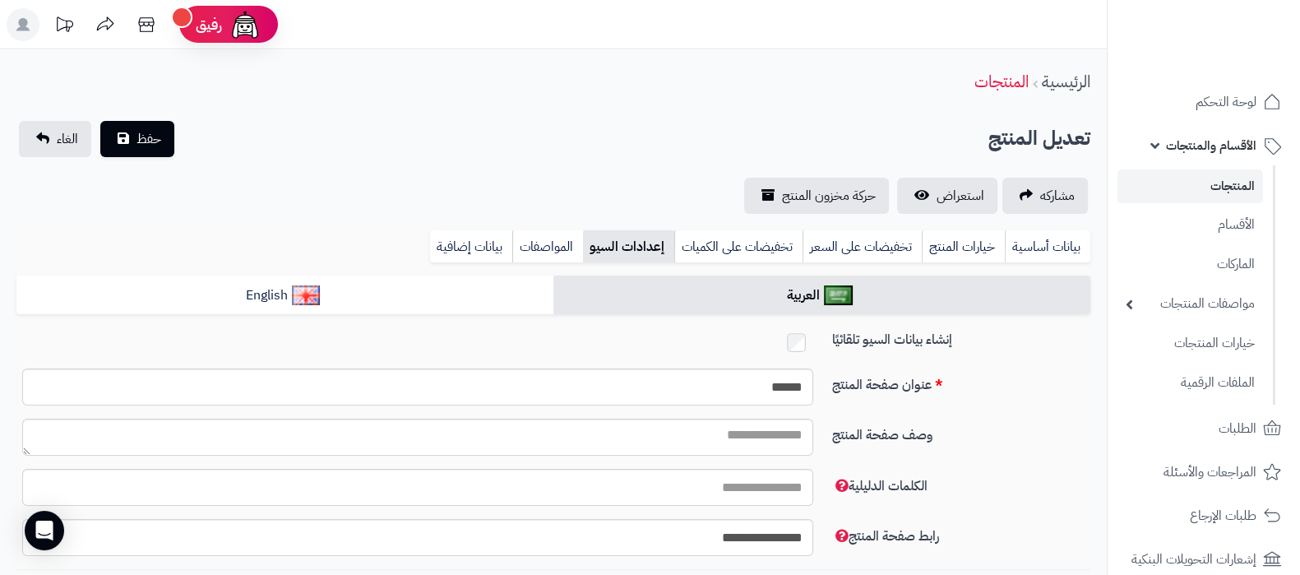
click at [1224, 186] on link "المنتجات" at bounding box center [1190, 186] width 146 height 34
